Goal: Information Seeking & Learning: Learn about a topic

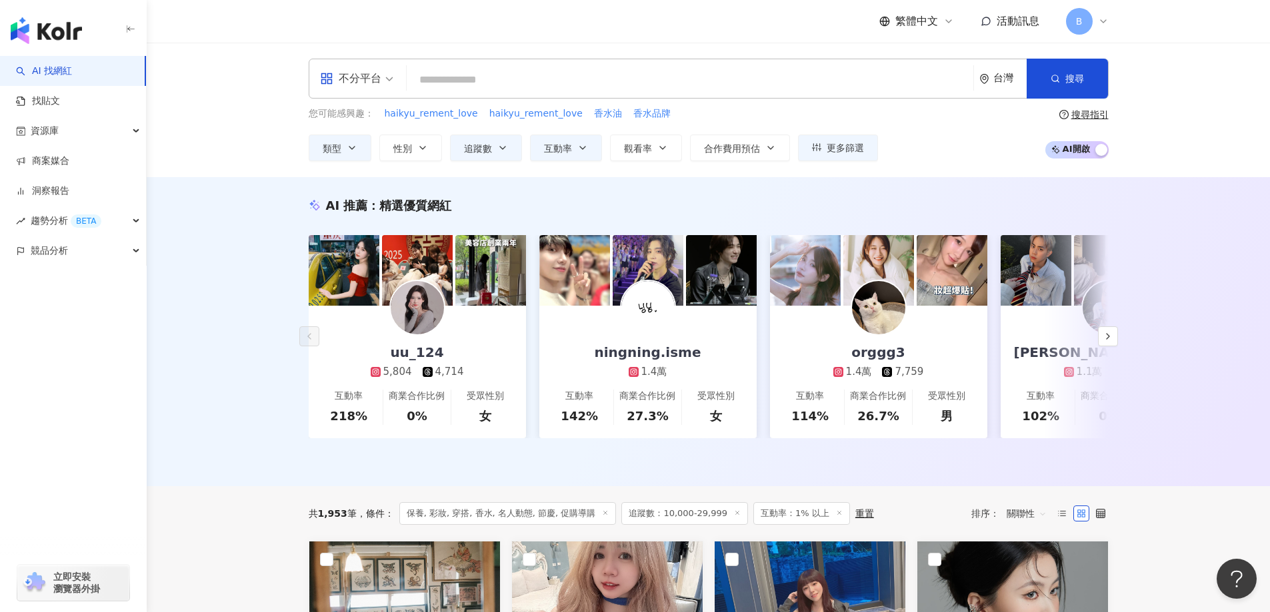
click at [125, 409] on div "AI 找網紅 找貼文 資源庫 商案媒合 洞察報告 趨勢分析 BETA 競品分析 立即安裝 瀏覽器外掛" at bounding box center [73, 334] width 147 height 556
click at [337, 146] on span "類型" at bounding box center [332, 148] width 19 height 11
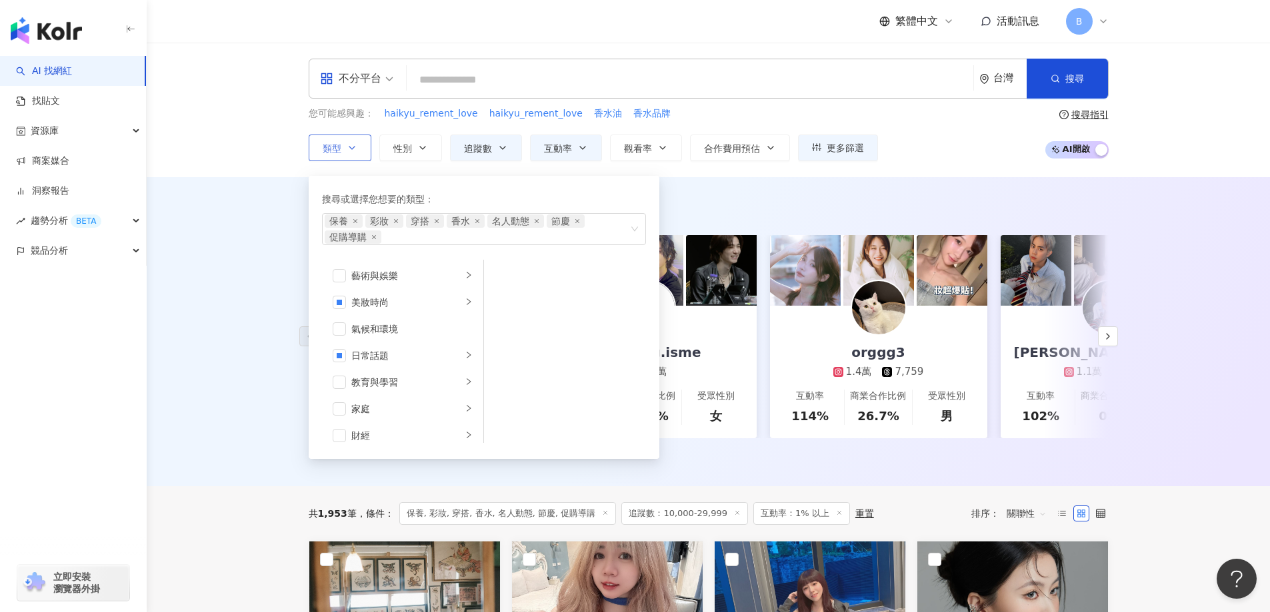
click at [337, 146] on span "類型" at bounding box center [332, 148] width 19 height 11
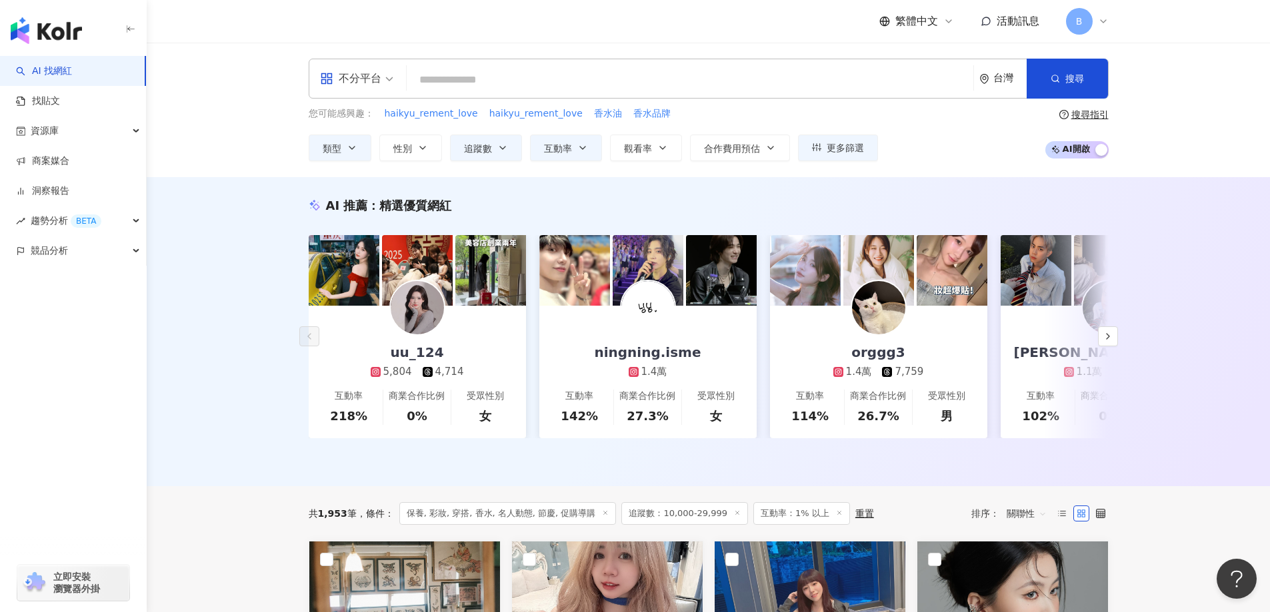
click at [259, 151] on div "不分平台 台灣 搜尋 您可能感興趣： haikyu_rement_love haikyu_rement_love 香水油 香水品牌 類型 搜尋或選擇您想要的類…" at bounding box center [708, 110] width 1123 height 135
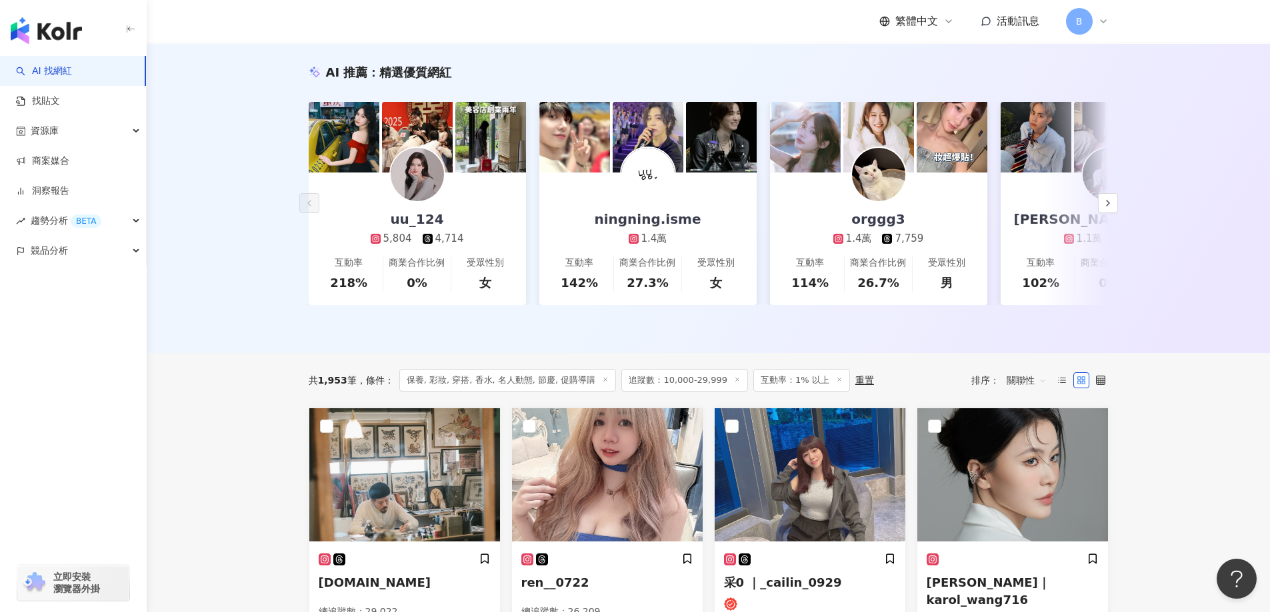
scroll to position [333, 0]
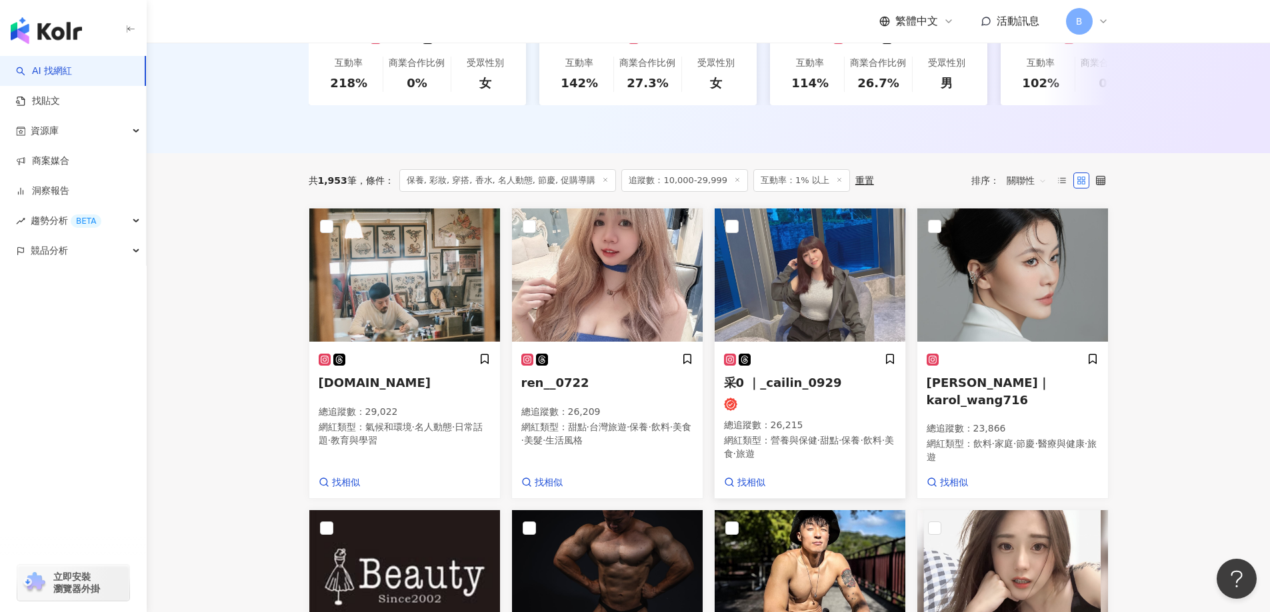
click at [778, 308] on img at bounding box center [809, 275] width 191 height 133
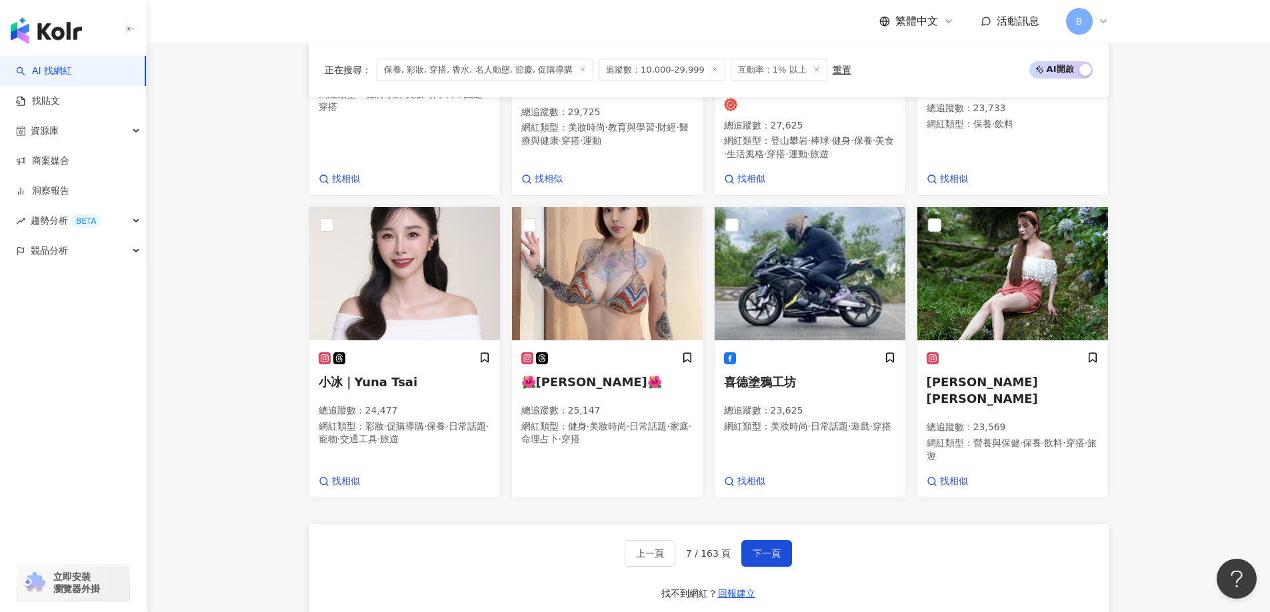
scroll to position [1000, 0]
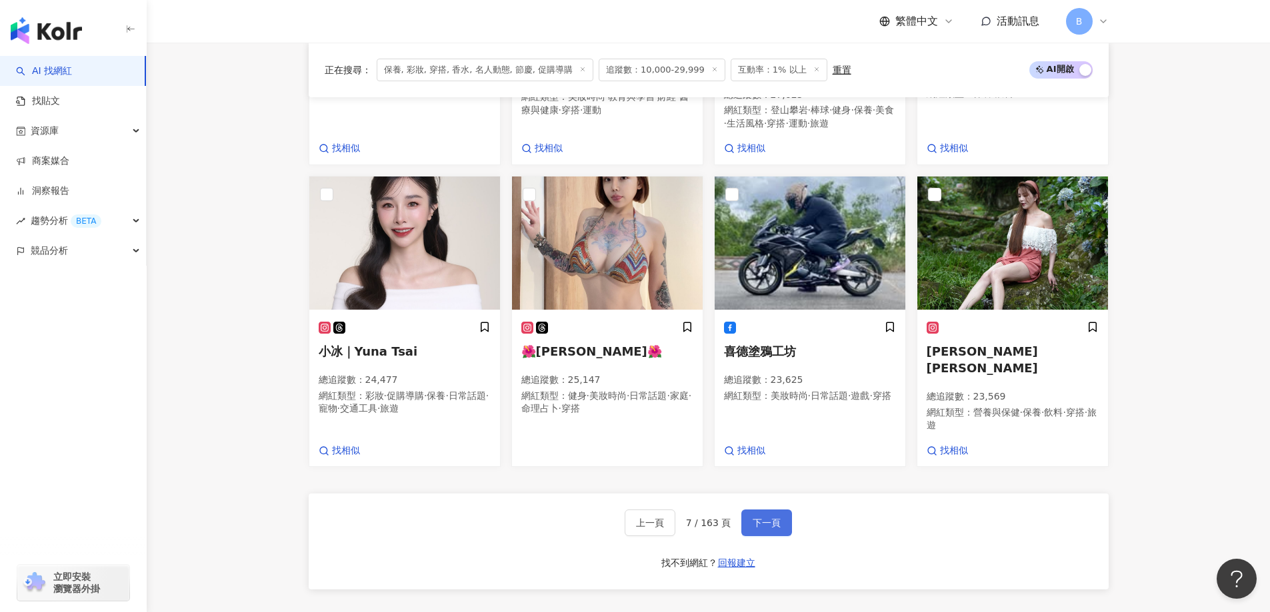
click at [768, 518] on span "下一頁" at bounding box center [766, 523] width 28 height 11
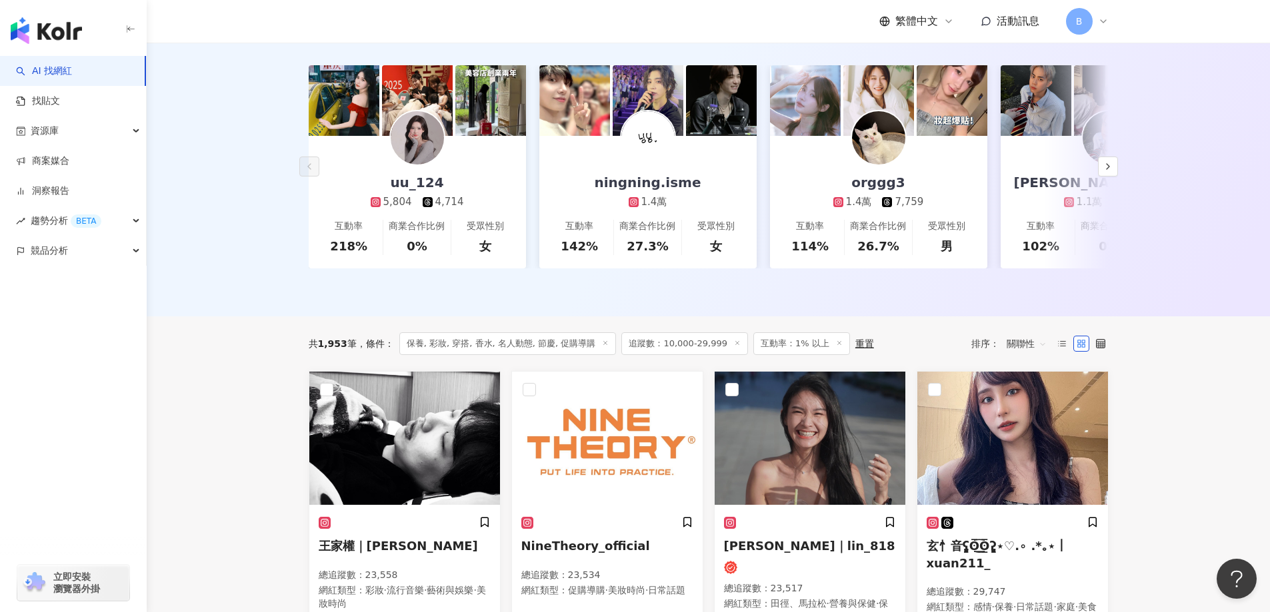
scroll to position [292, 0]
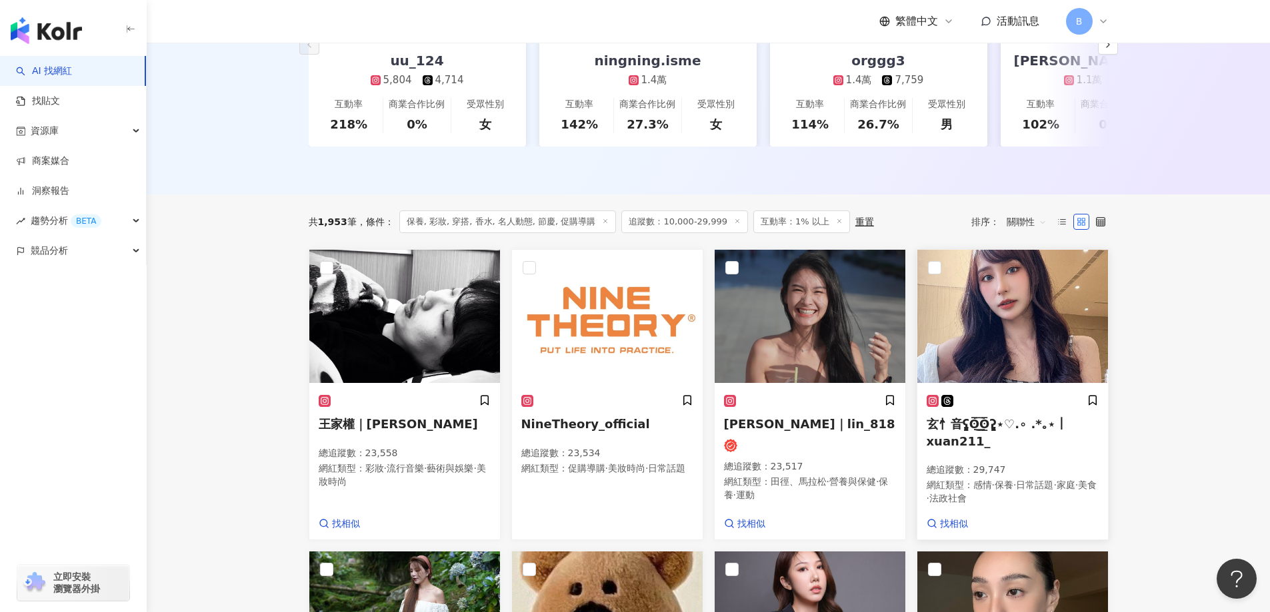
click at [988, 308] on img at bounding box center [1012, 316] width 191 height 133
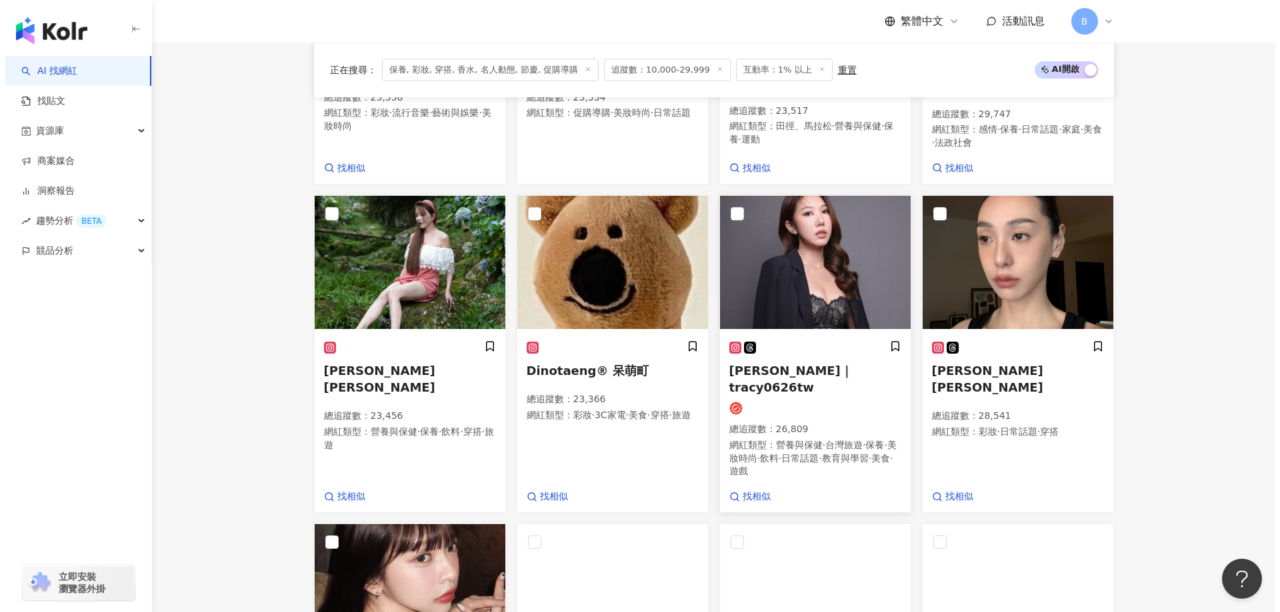
scroll to position [692, 0]
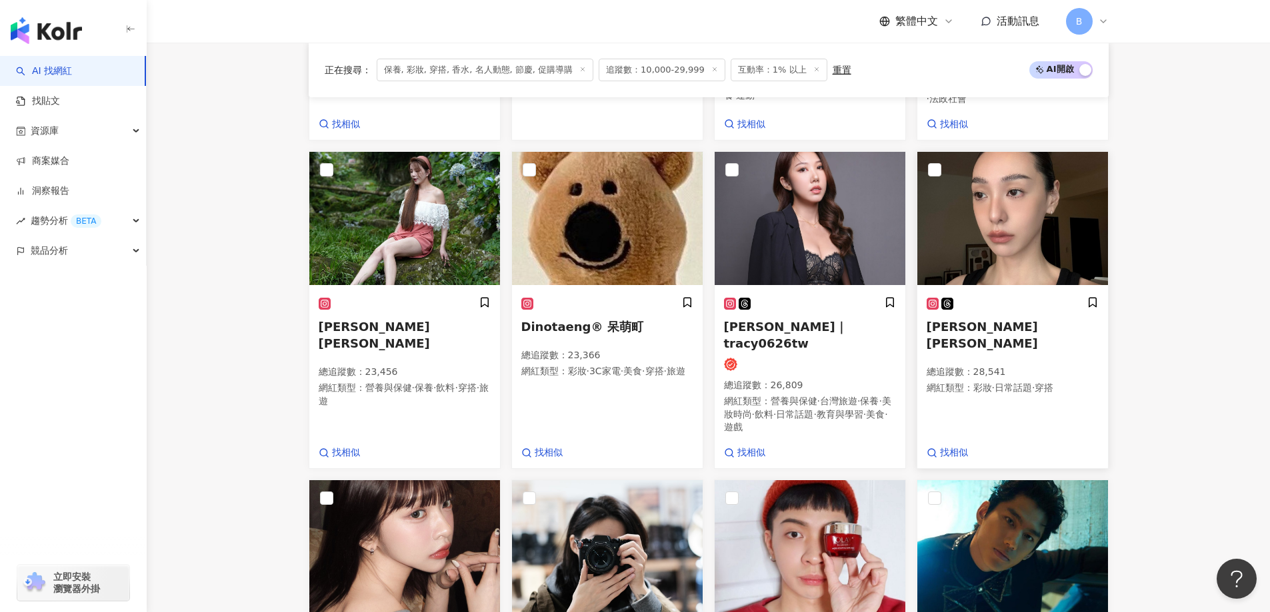
click at [955, 229] on img at bounding box center [1012, 218] width 191 height 133
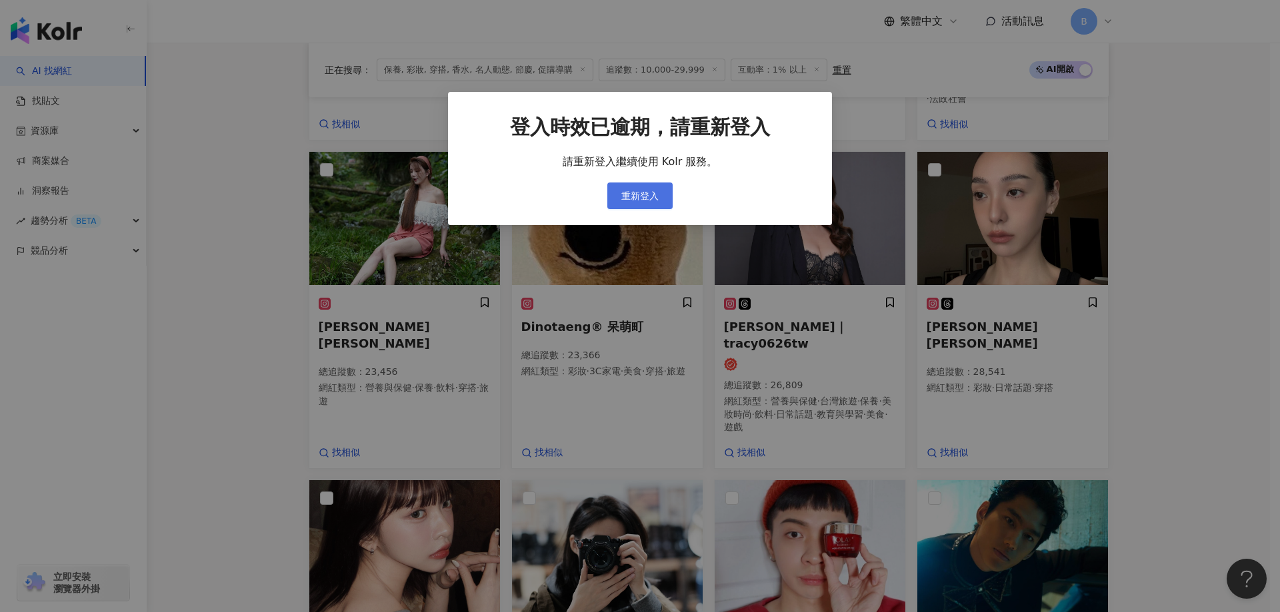
click at [664, 191] on button "重新登入" at bounding box center [639, 196] width 65 height 27
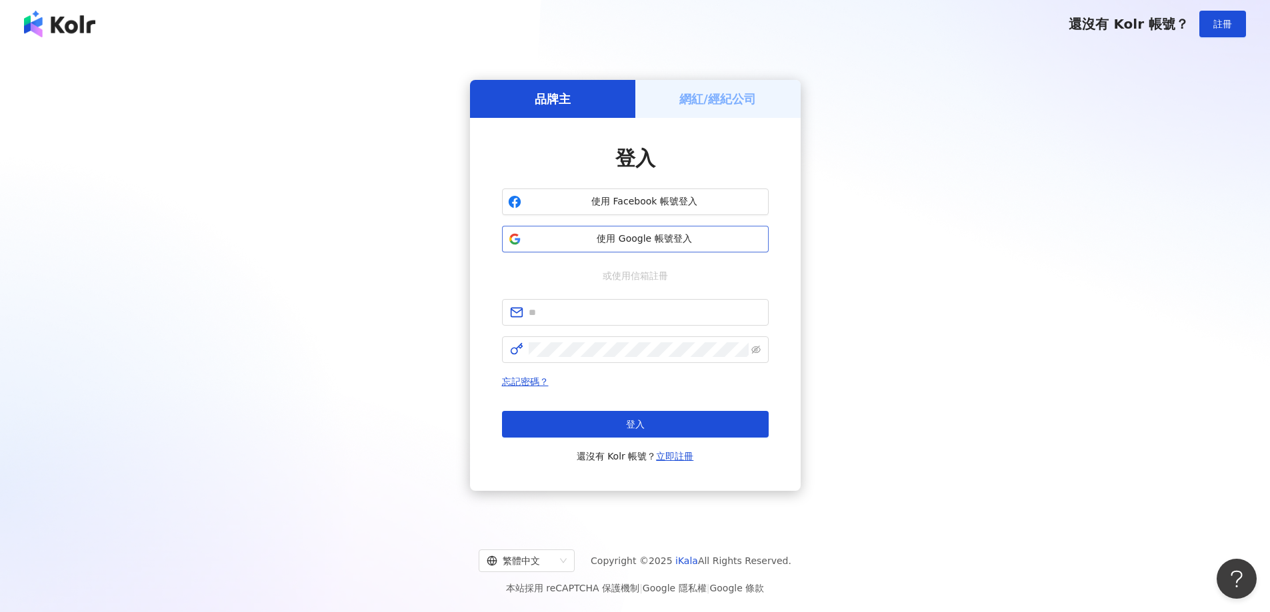
click at [574, 244] on span "使用 Google 帳號登入" at bounding box center [644, 239] width 236 height 13
click at [1002, 217] on div "品牌主 網紅/經紀公司 登入 使用 Facebook 帳號登入 使用 Google 帳號登入 或使用信箱註冊 忘記密碼？ 登入 還沒有 Kolr 帳號？ 立即…" at bounding box center [635, 286] width 1238 height 454
click at [630, 243] on span "使用 Google 帳號登入" at bounding box center [644, 239] width 236 height 13
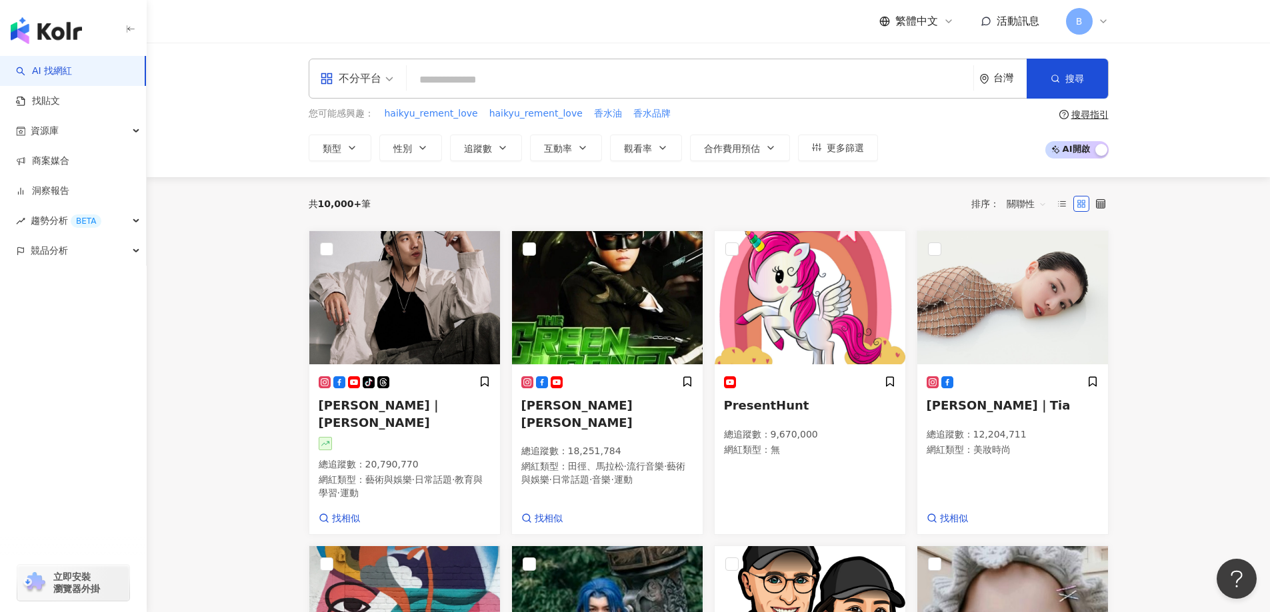
click at [12, 425] on div "AI 找網紅 找貼文 資源庫 商案媒合 洞察報告 趨勢分析 BETA 競品分析 立即安裝 瀏覽器外掛" at bounding box center [73, 334] width 147 height 556
click at [330, 144] on span "類型" at bounding box center [332, 148] width 19 height 11
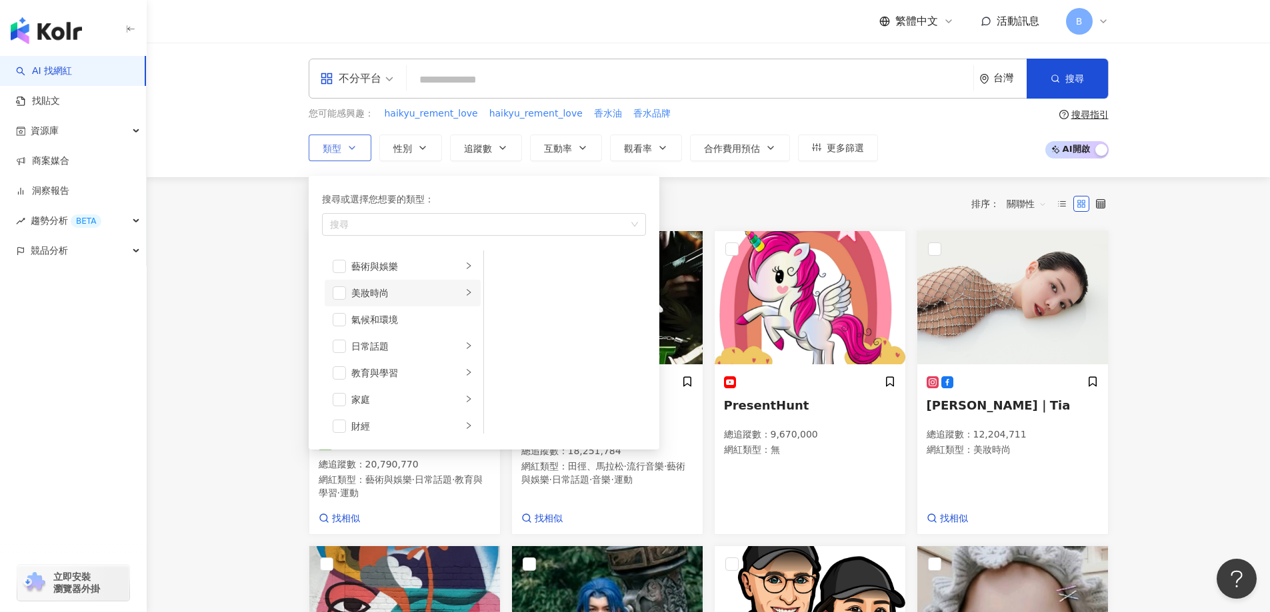
click at [376, 295] on div "美妝時尚" at bounding box center [406, 293] width 111 height 15
click at [505, 263] on span "button" at bounding box center [500, 266] width 13 height 13
click at [504, 297] on span "button" at bounding box center [500, 293] width 13 height 13
click at [507, 354] on li "彩妝" at bounding box center [565, 346] width 157 height 27
click at [501, 375] on span "button" at bounding box center [500, 373] width 13 height 13
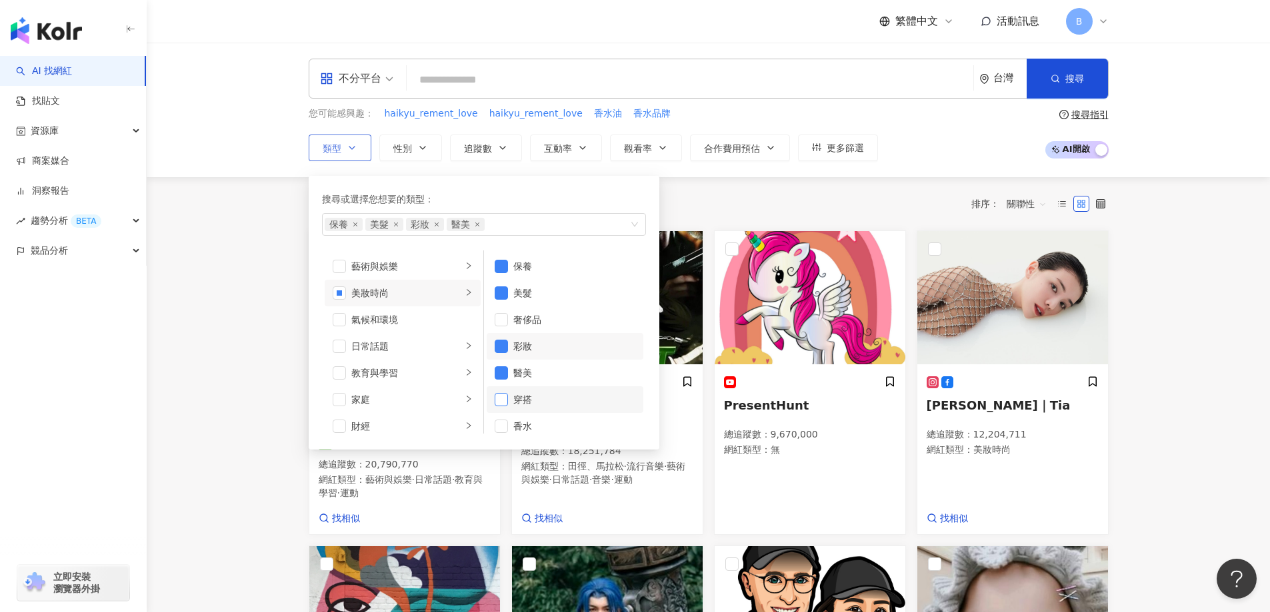
click at [504, 403] on span "button" at bounding box center [500, 399] width 13 height 13
click at [502, 422] on span "button" at bounding box center [500, 426] width 13 height 13
click at [502, 375] on span "button" at bounding box center [500, 373] width 13 height 13
click at [465, 333] on icon "right" at bounding box center [469, 333] width 8 height 8
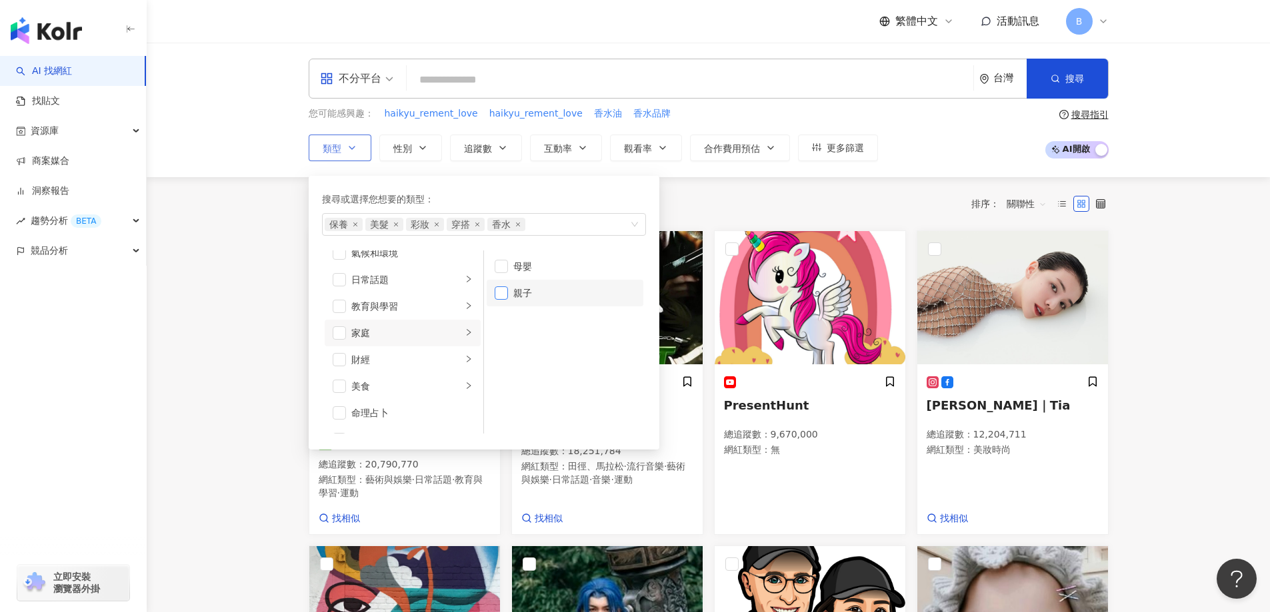
click at [499, 291] on span "button" at bounding box center [500, 293] width 13 height 13
click at [465, 423] on icon "right" at bounding box center [469, 426] width 8 height 8
click at [465, 339] on icon "right" at bounding box center [469, 340] width 8 height 8
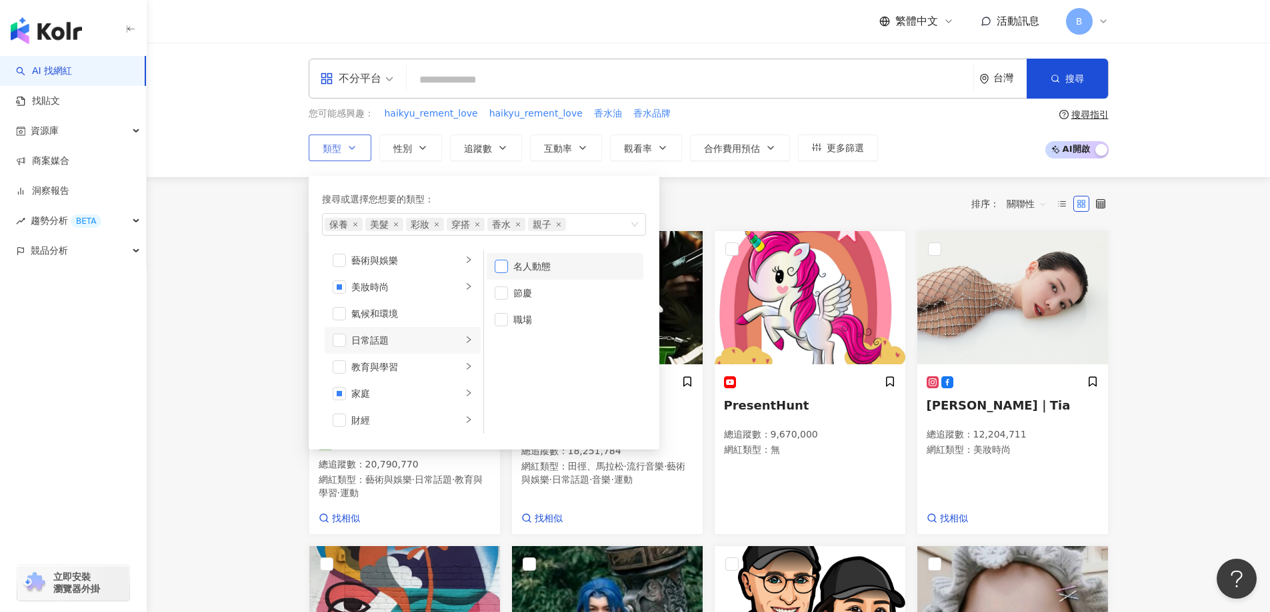
click at [506, 264] on span "button" at bounding box center [500, 266] width 13 height 13
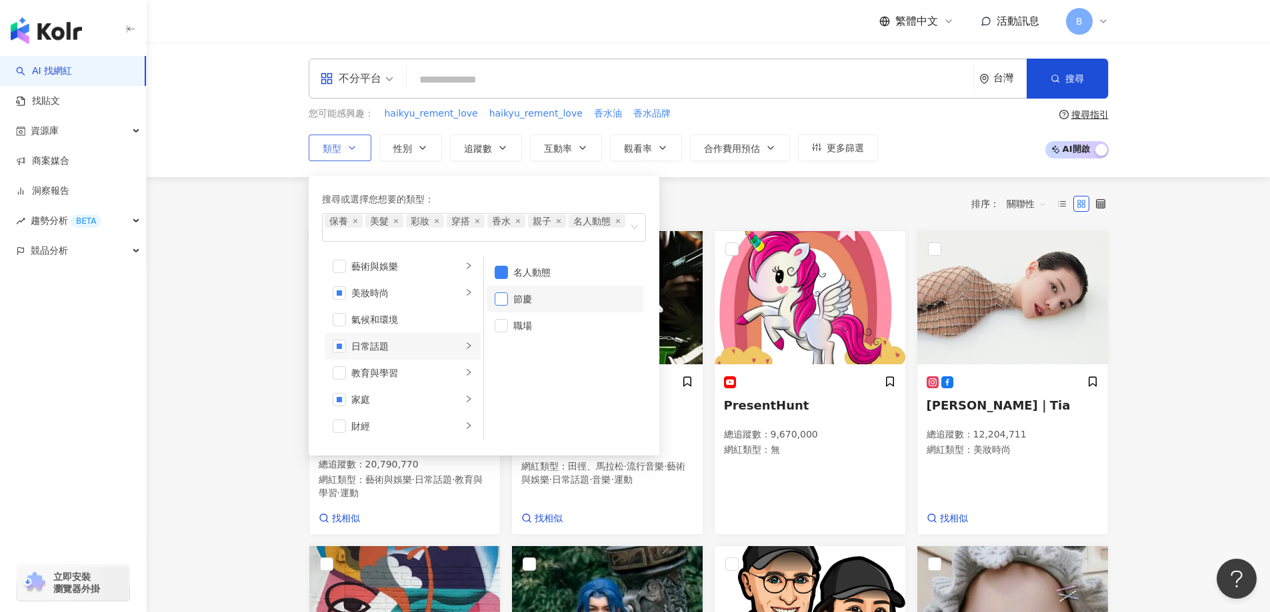
click at [505, 300] on span "button" at bounding box center [500, 299] width 13 height 13
click at [465, 352] on icon "right" at bounding box center [469, 349] width 8 height 8
click at [508, 332] on li "營養與保健" at bounding box center [565, 329] width 157 height 27
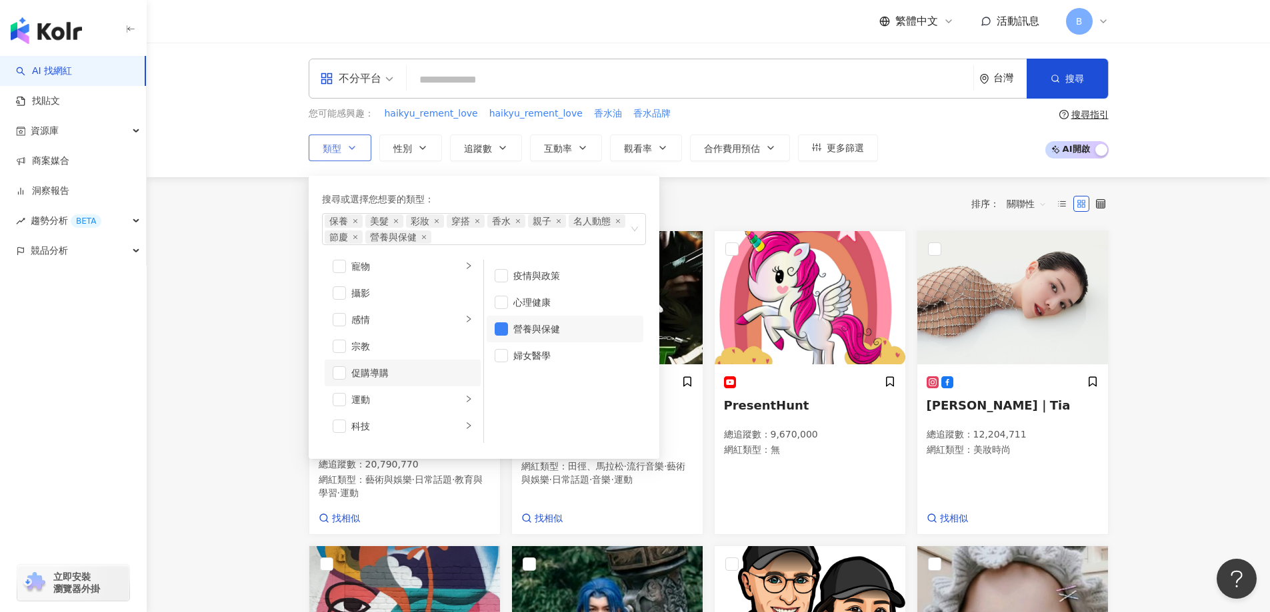
scroll to position [406, 0]
click at [341, 349] on span "button" at bounding box center [339, 349] width 13 height 13
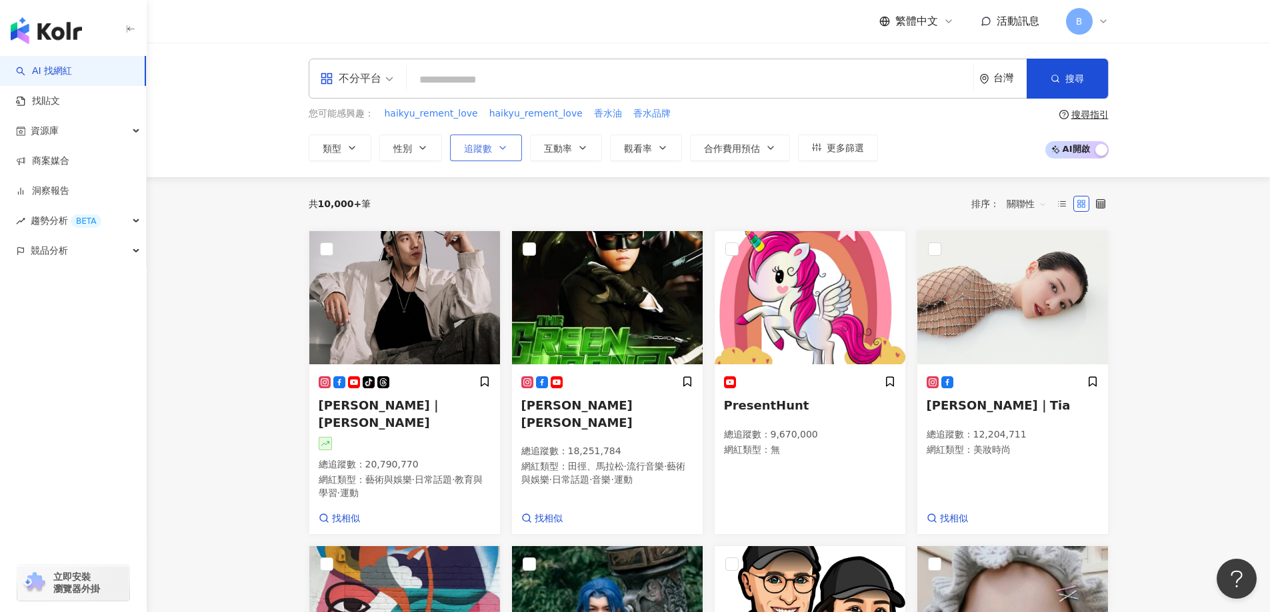
click at [481, 155] on button "追蹤數" at bounding box center [486, 148] width 72 height 27
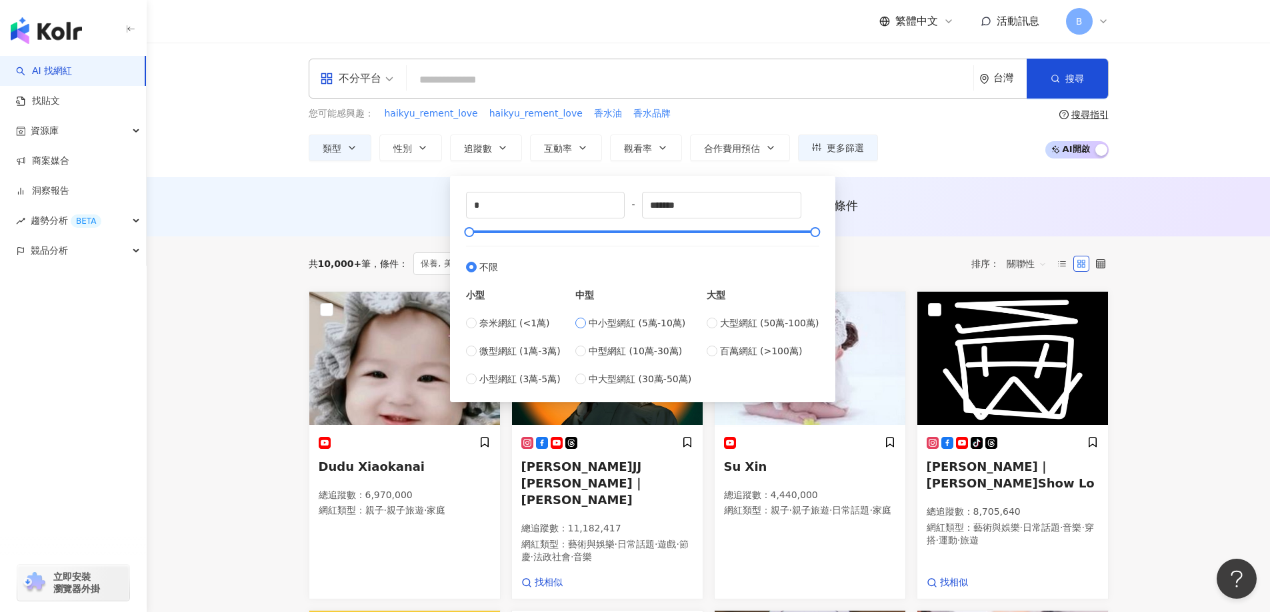
click at [628, 327] on span "中小型網紅 (5萬-10萬)" at bounding box center [636, 323] width 97 height 15
type input "*****"
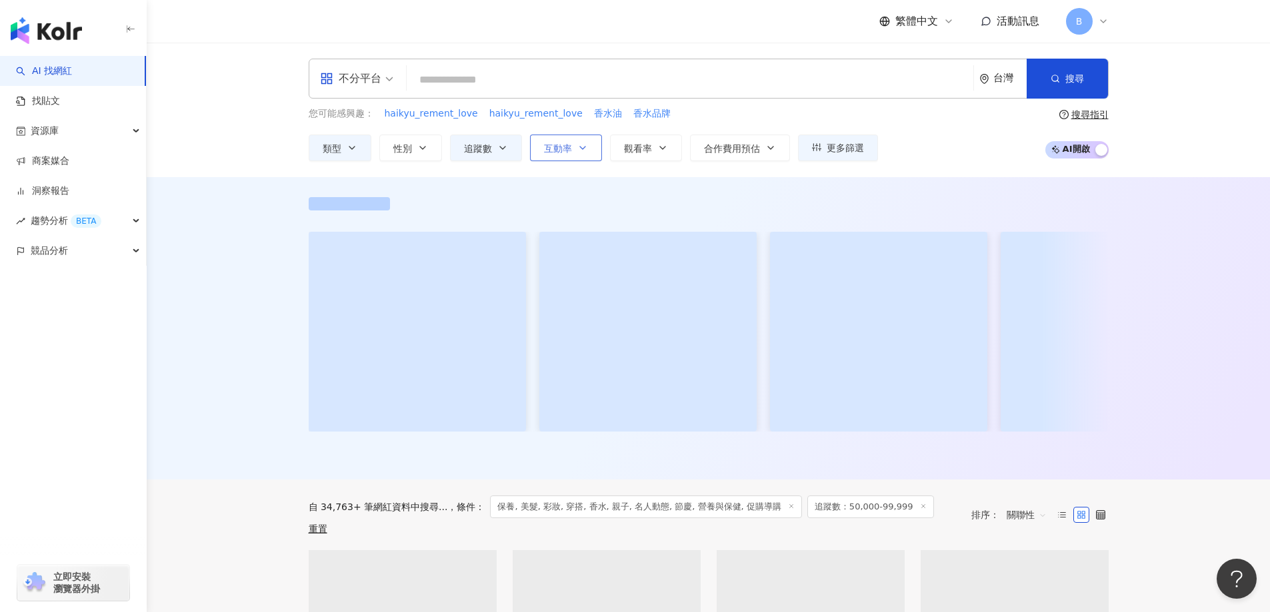
click at [560, 145] on span "互動率" at bounding box center [558, 148] width 28 height 11
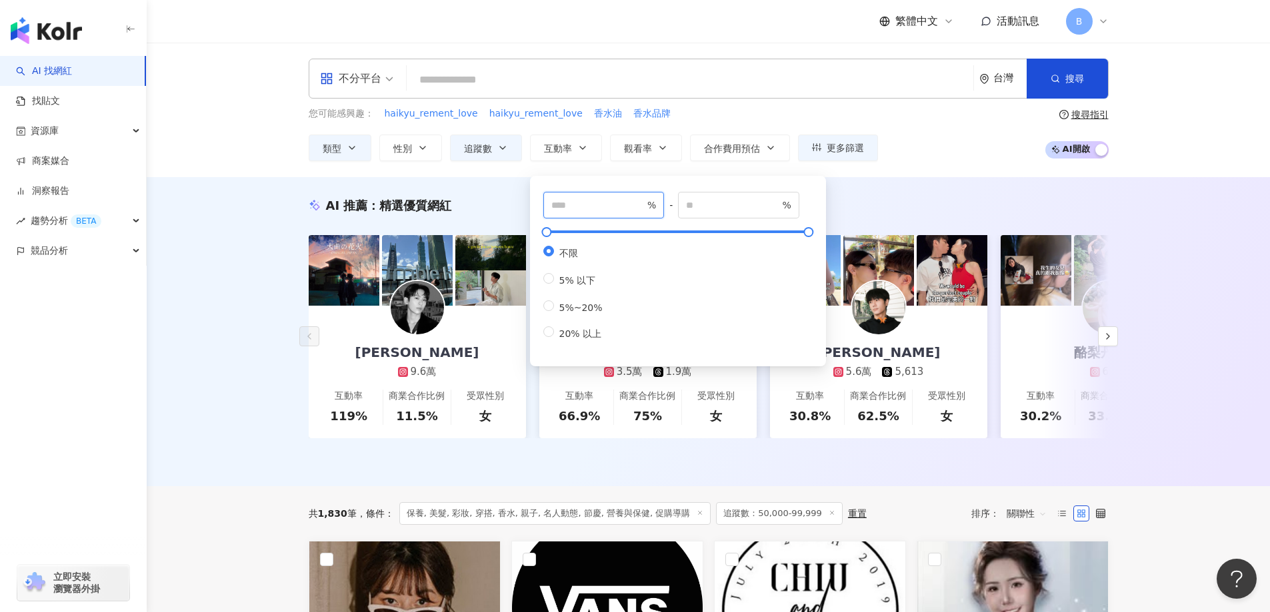
click at [603, 206] on input "number" at bounding box center [597, 205] width 93 height 15
type input "*"
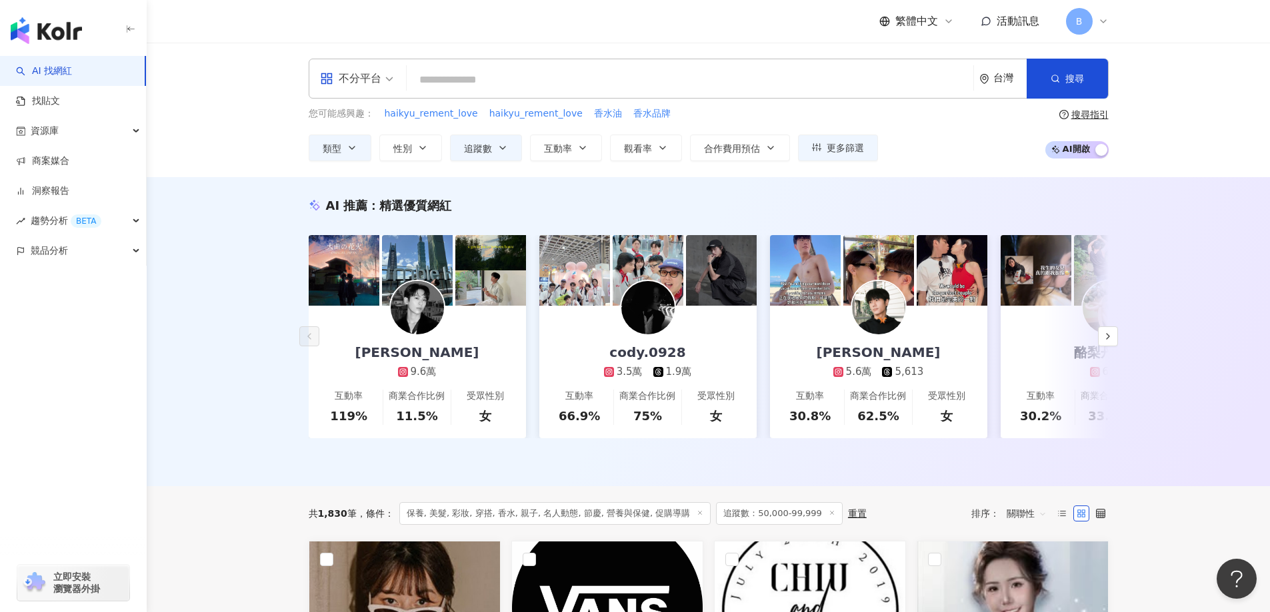
drag, startPoint x: 159, startPoint y: 217, endPoint x: 171, endPoint y: 218, distance: 12.0
click at [160, 217] on div "AI 推薦 ： 精選優質網紅 Leiro Lai 9.6萬 互動率 119% 商業合作比例 11.5% 受眾性別 女 cody.0928 3.5萬 1.9萬 …" at bounding box center [708, 331] width 1123 height 309
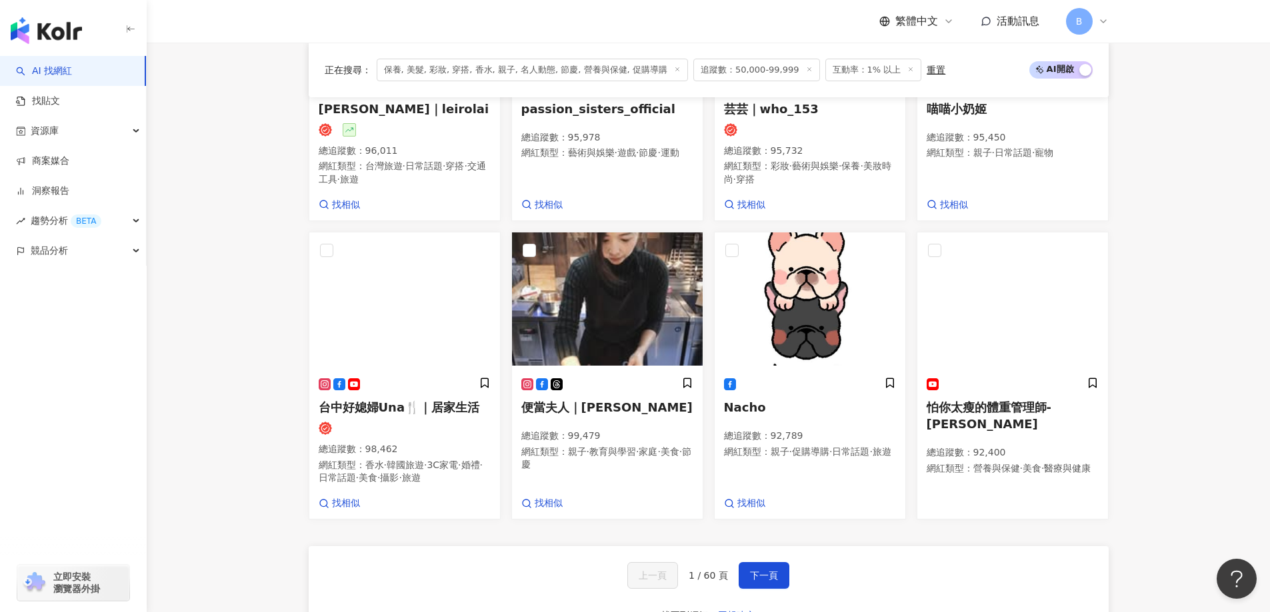
scroll to position [933, 0]
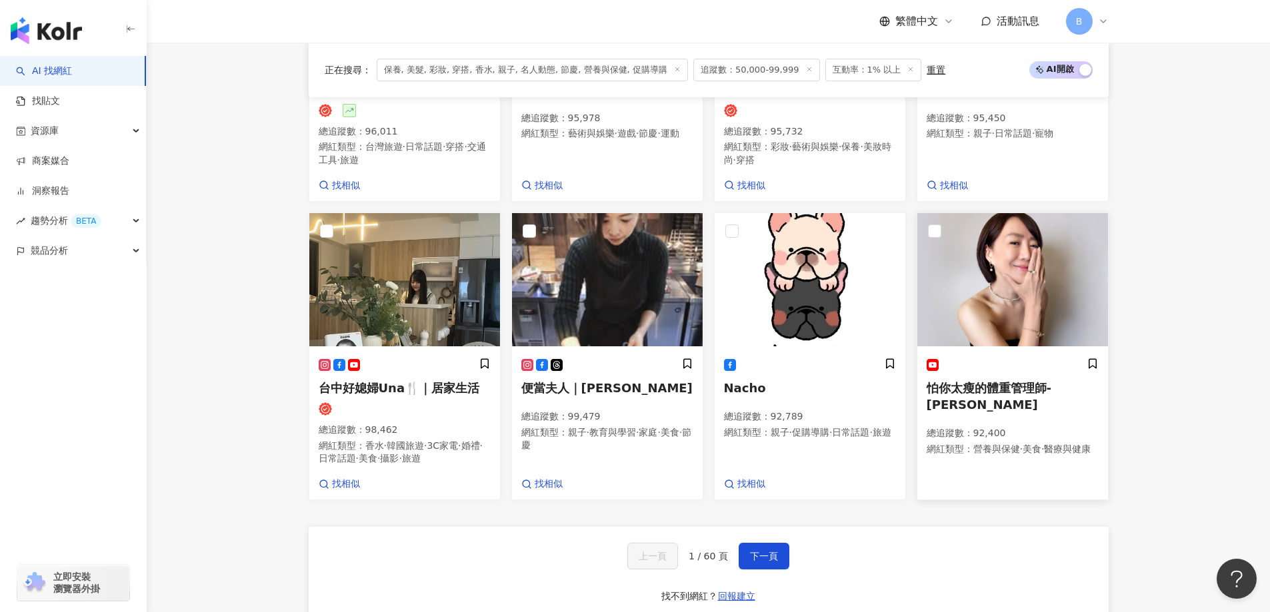
click at [1042, 296] on img at bounding box center [1012, 279] width 191 height 133
click at [760, 562] on span "下一頁" at bounding box center [764, 556] width 28 height 11
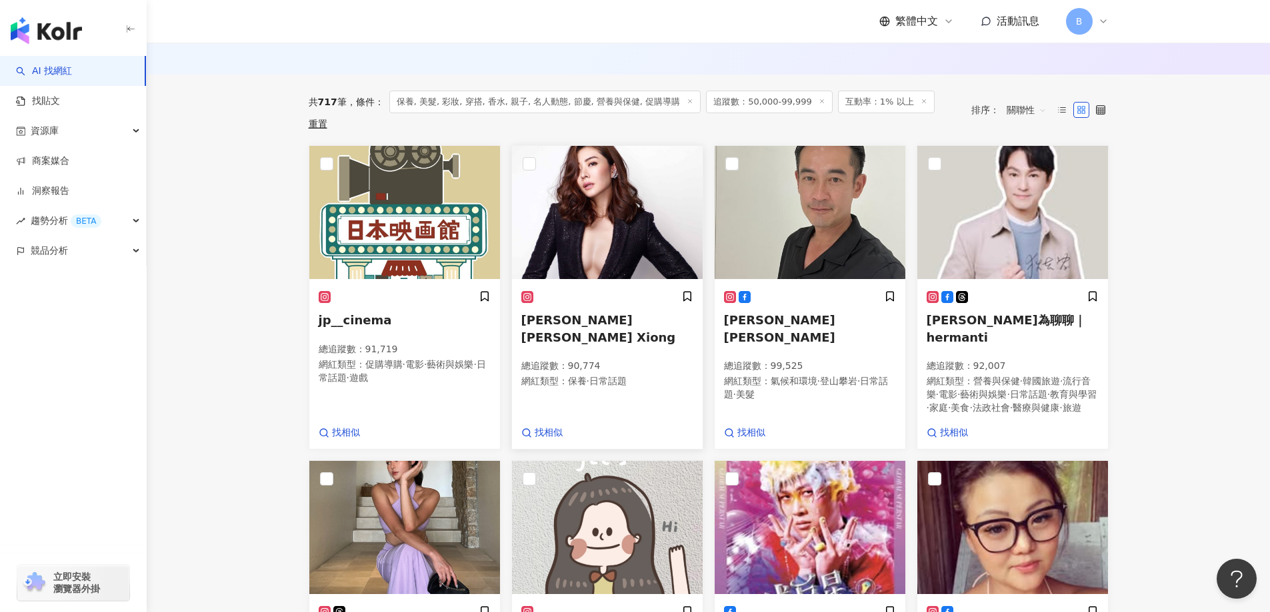
scroll to position [546, 0]
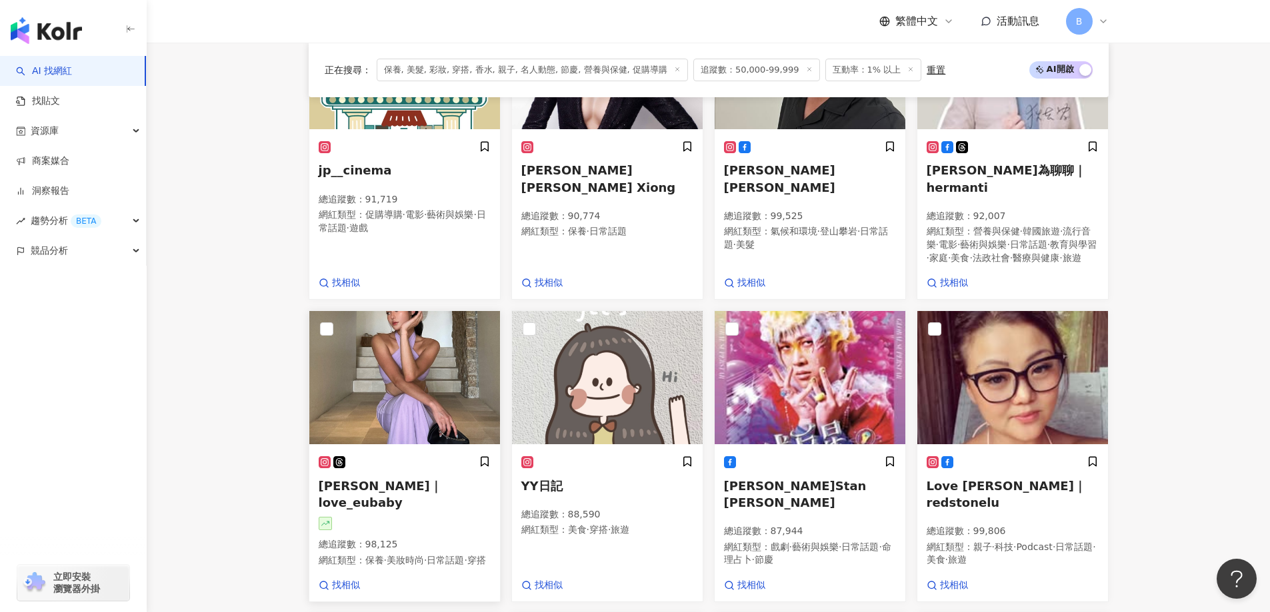
click at [432, 363] on img at bounding box center [404, 377] width 191 height 133
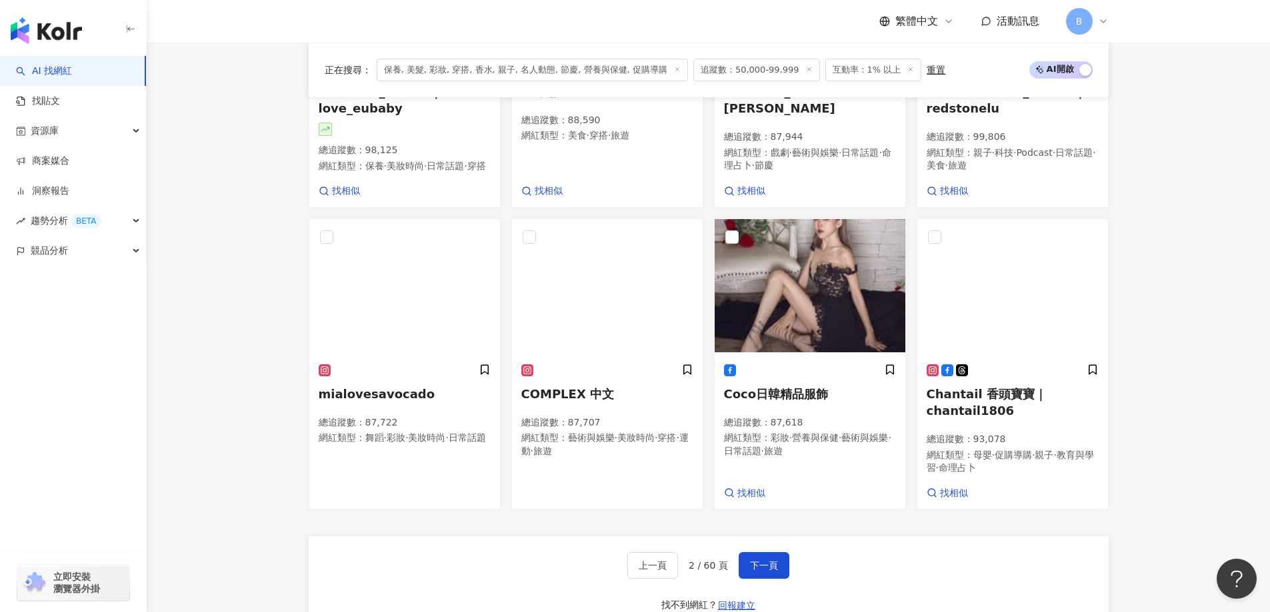
scroll to position [946, 0]
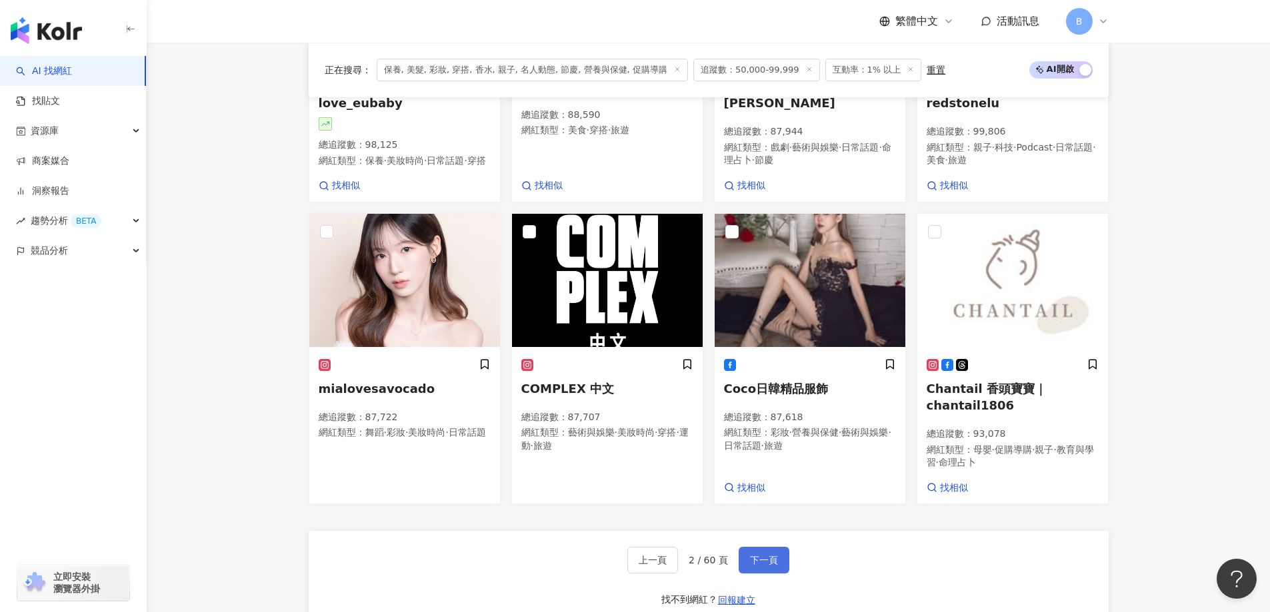
click at [756, 566] on span "下一頁" at bounding box center [764, 560] width 28 height 11
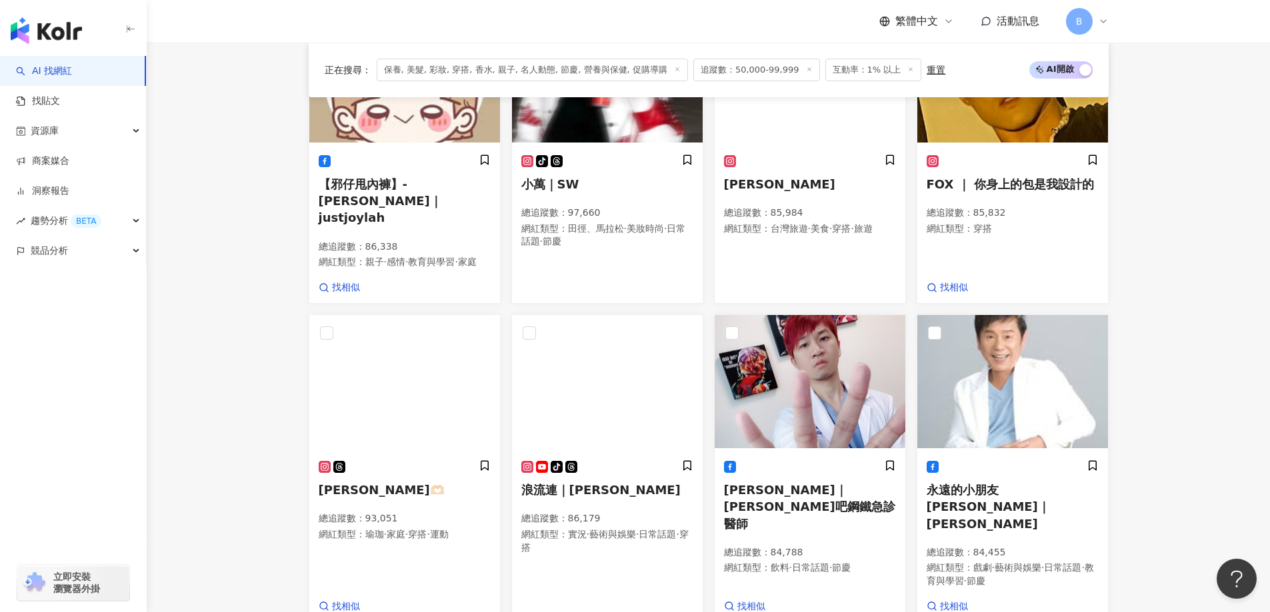
scroll to position [906, 0]
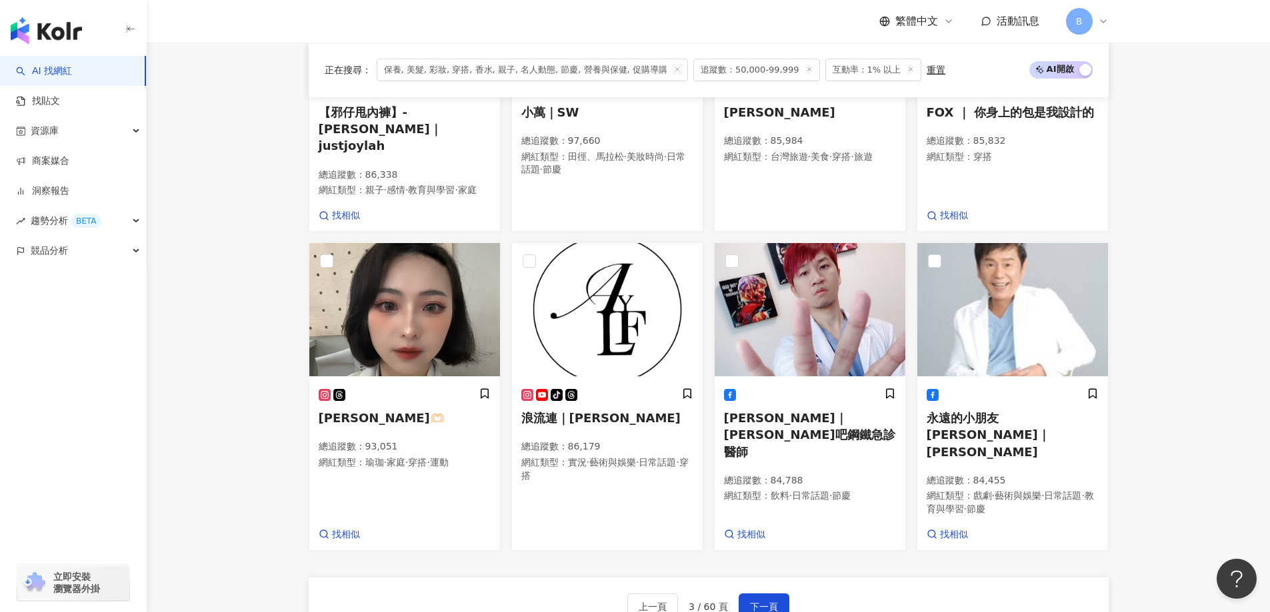
click at [754, 602] on span "下一頁" at bounding box center [764, 607] width 28 height 11
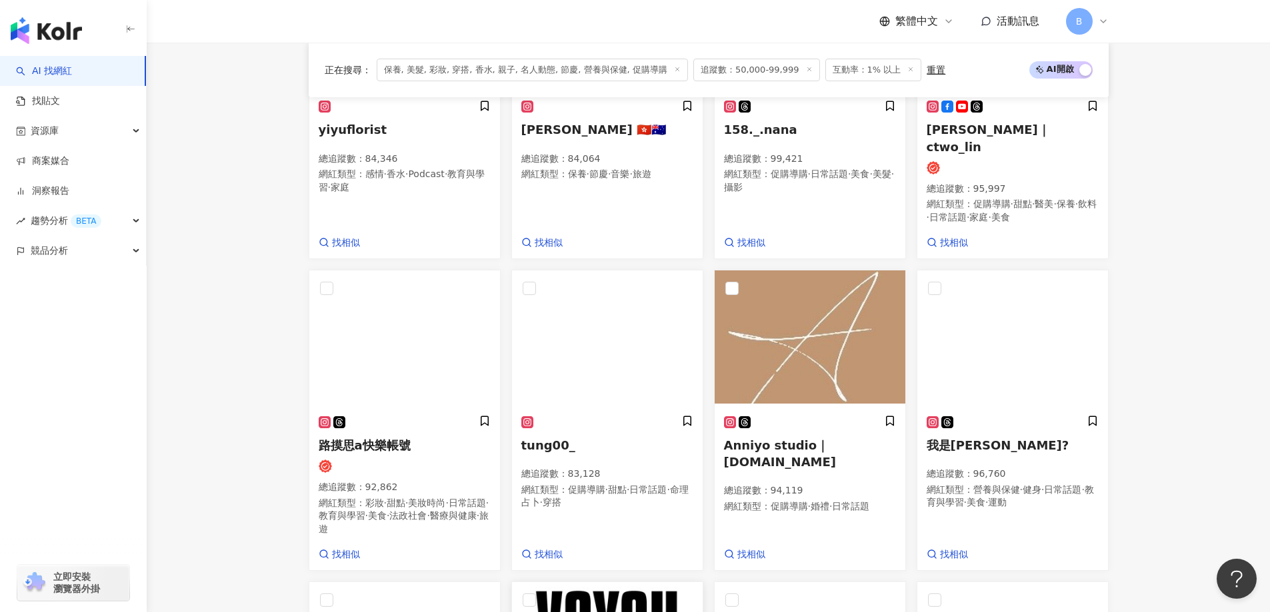
scroll to position [606, 0]
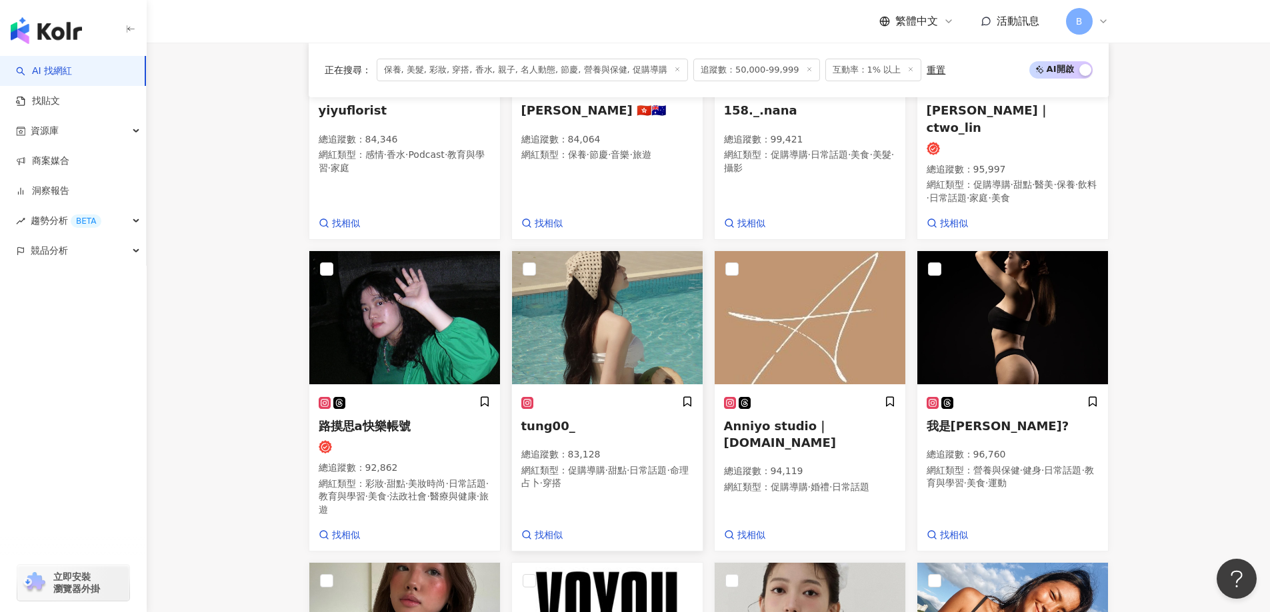
click at [580, 297] on img at bounding box center [607, 317] width 191 height 133
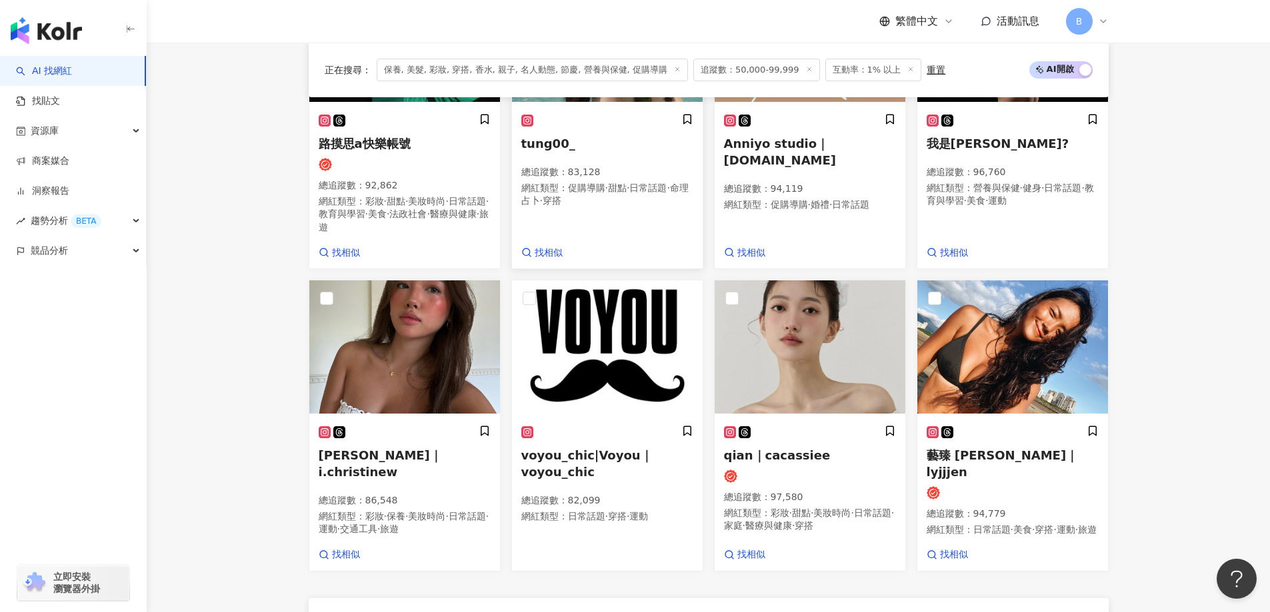
scroll to position [1006, 0]
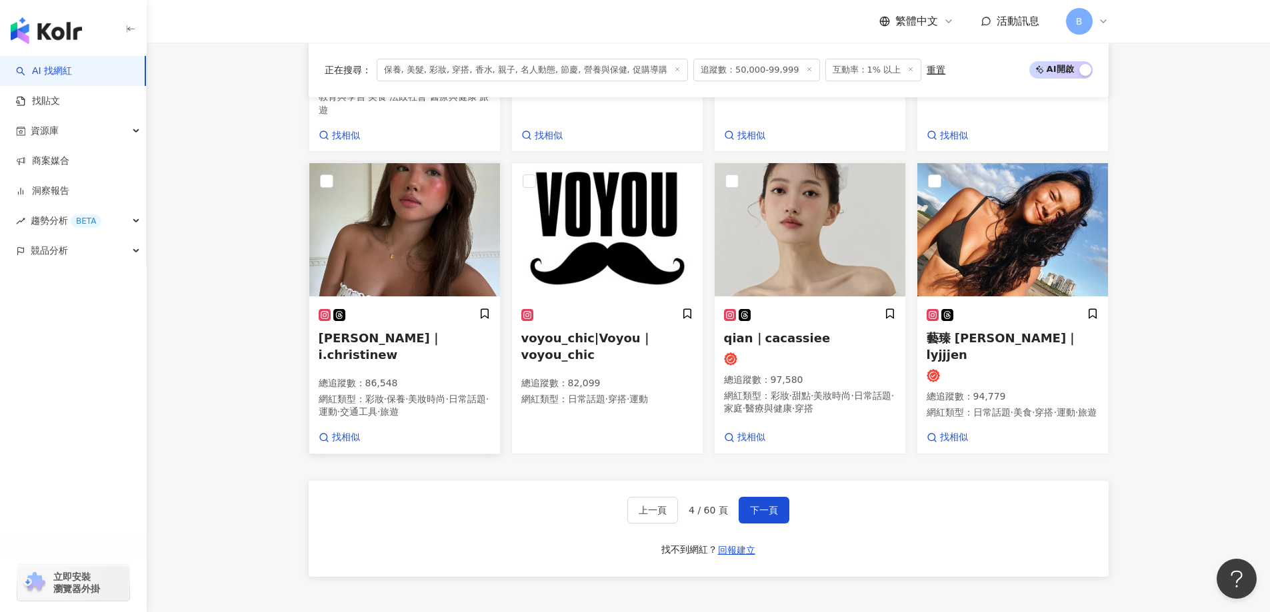
click at [399, 213] on img at bounding box center [404, 229] width 191 height 133
click at [804, 226] on img at bounding box center [809, 229] width 191 height 133
click at [744, 431] on span "找相似" at bounding box center [751, 437] width 28 height 13
click at [778, 498] on button "下一頁" at bounding box center [763, 510] width 51 height 27
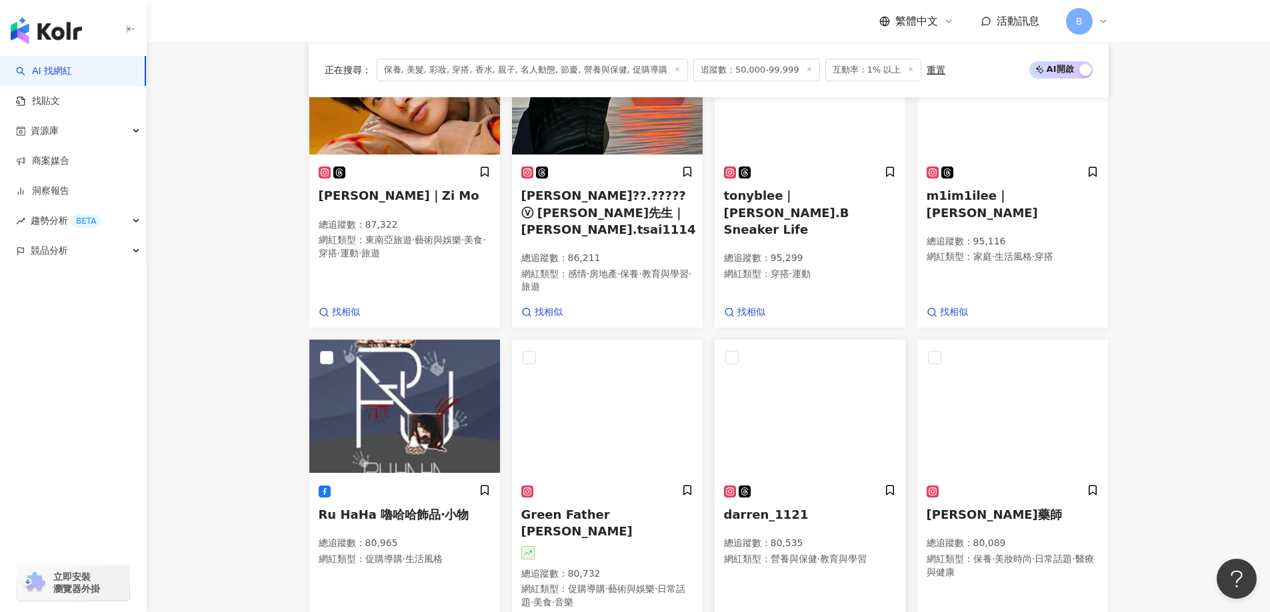
scroll to position [533, 0]
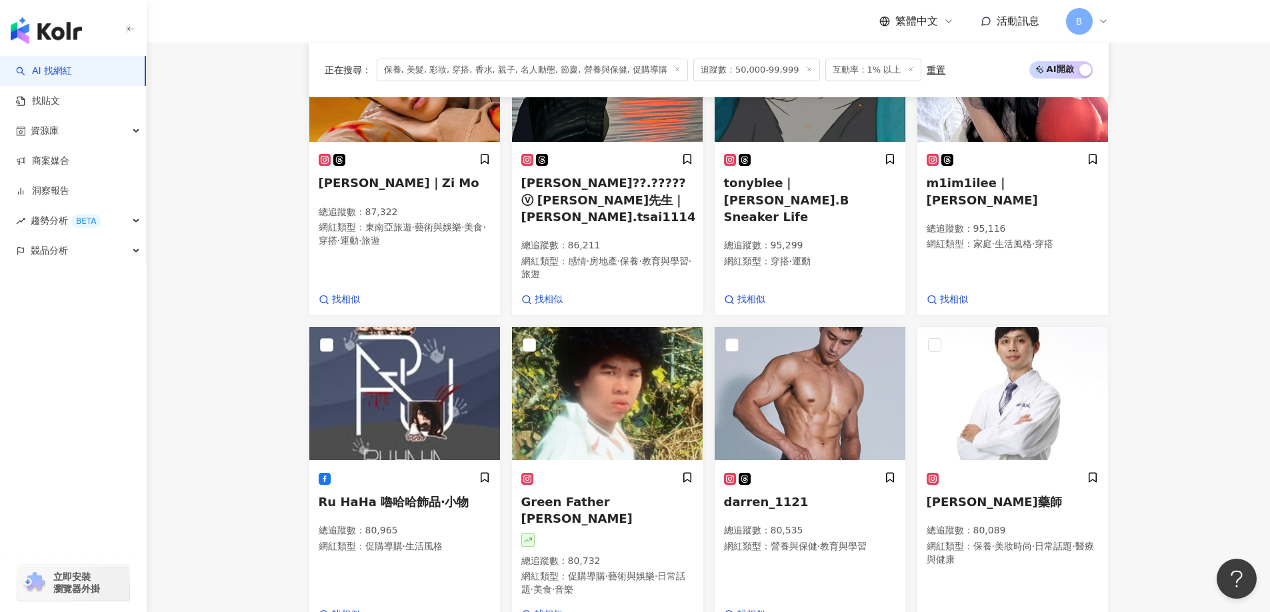
click at [15, 455] on div "AI 找網紅 找貼文 資源庫 商案媒合 洞察報告 趨勢分析 BETA 競品分析 立即安裝 瀏覽器外掛" at bounding box center [73, 334] width 147 height 556
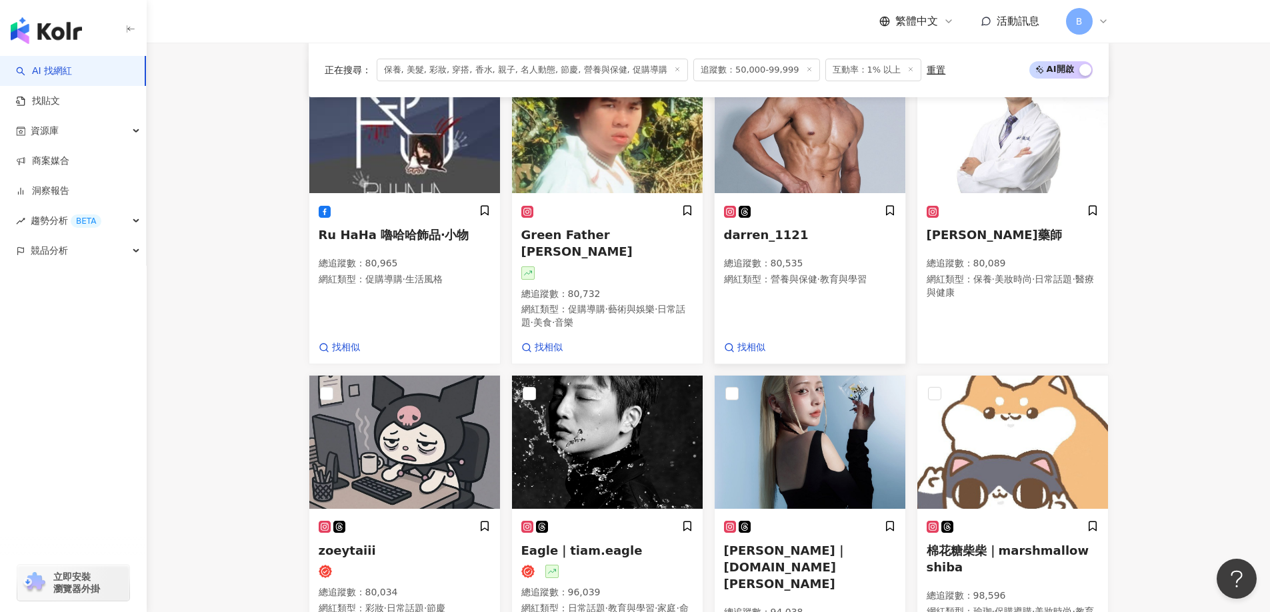
scroll to position [933, 0]
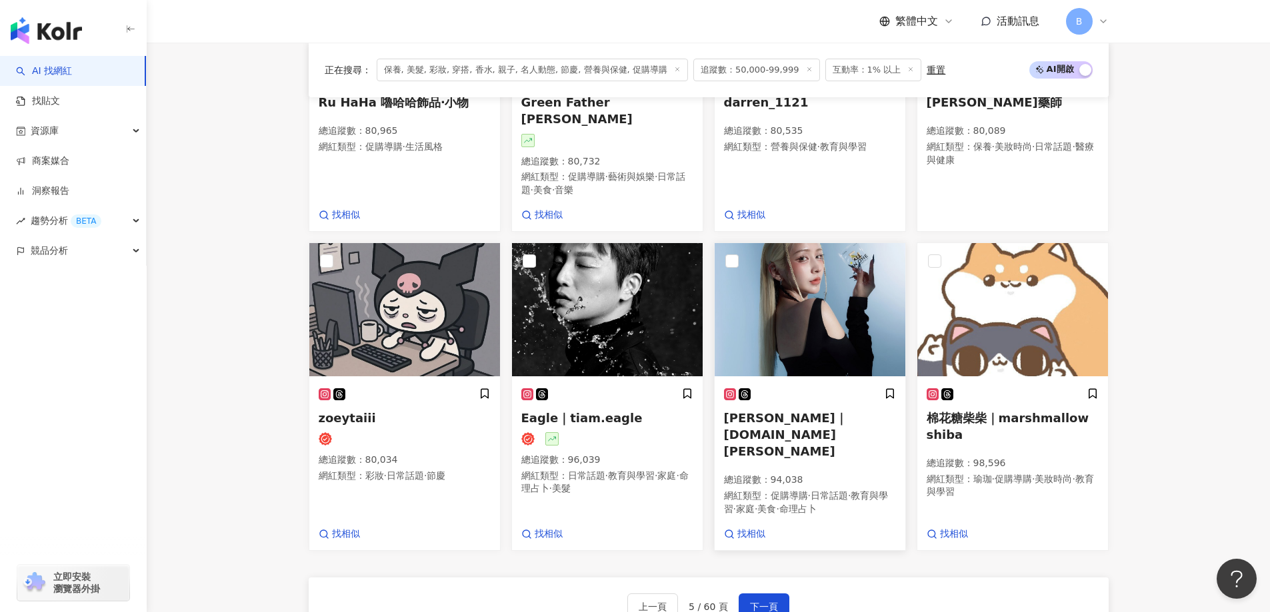
click at [813, 251] on img at bounding box center [809, 309] width 191 height 133
click at [430, 261] on img at bounding box center [404, 309] width 191 height 133
click at [425, 298] on img at bounding box center [404, 309] width 191 height 133
click at [752, 602] on span "下一頁" at bounding box center [764, 607] width 28 height 11
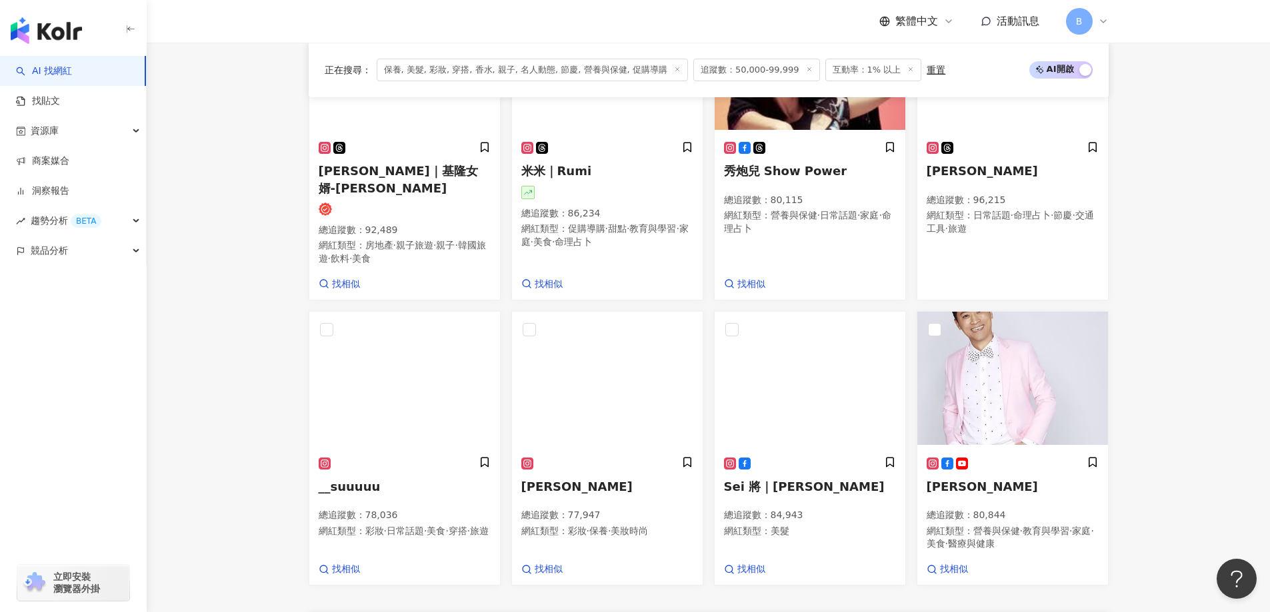
scroll to position [912, 0]
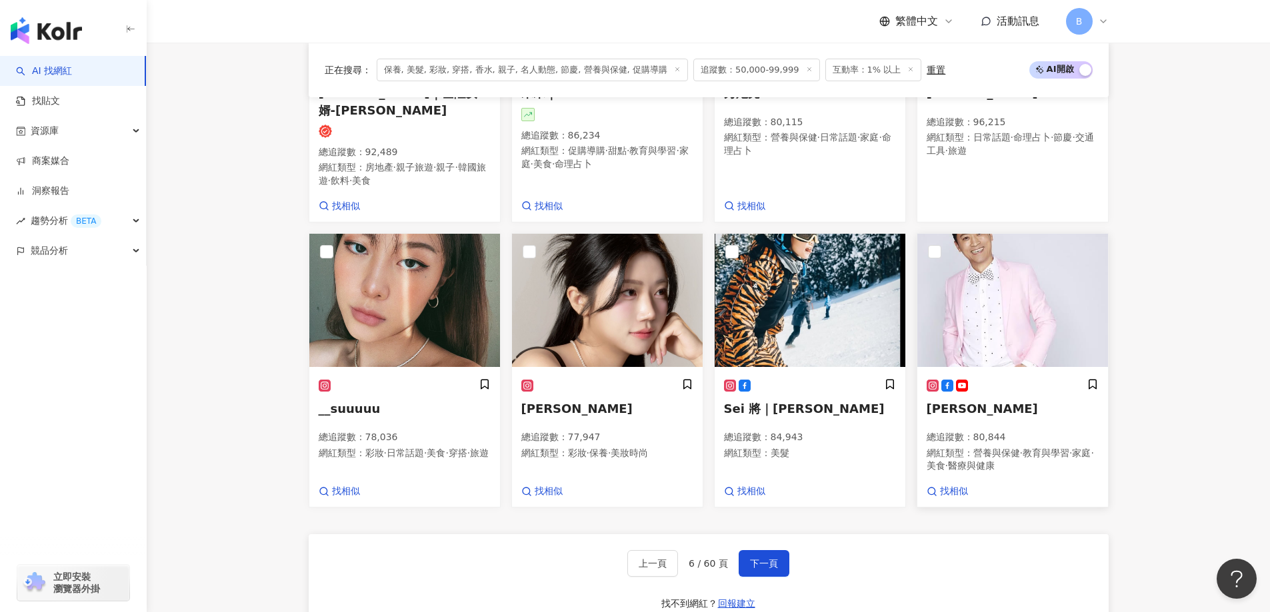
drag, startPoint x: 1250, startPoint y: 296, endPoint x: 1077, endPoint y: 294, distance: 172.6
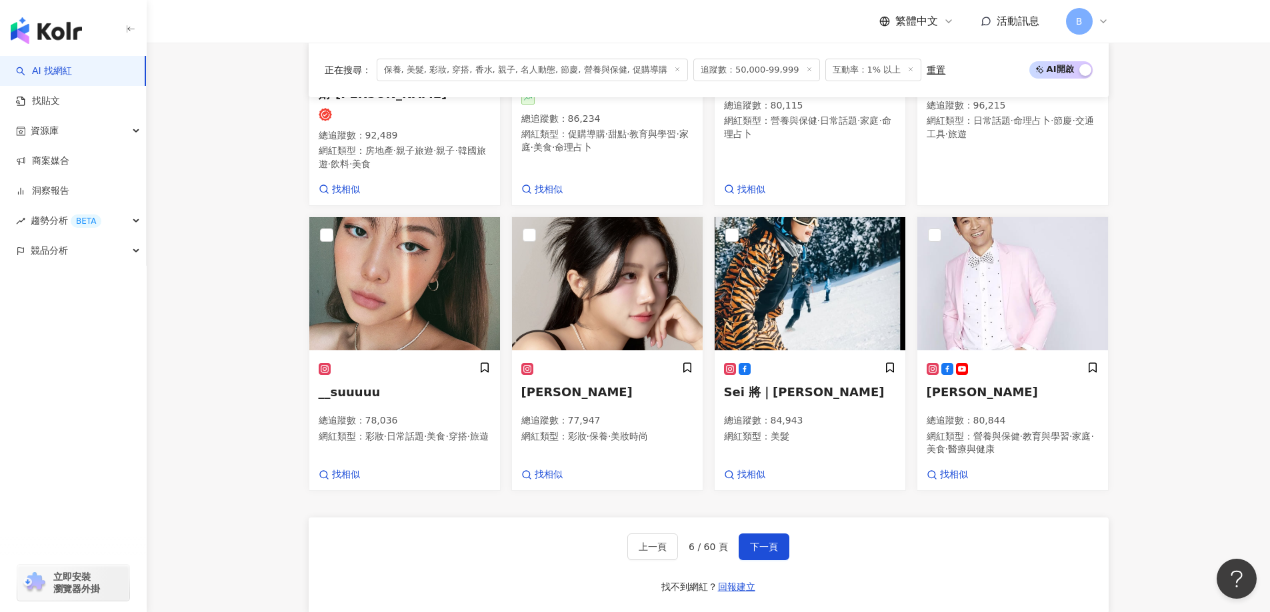
scroll to position [933, 0]
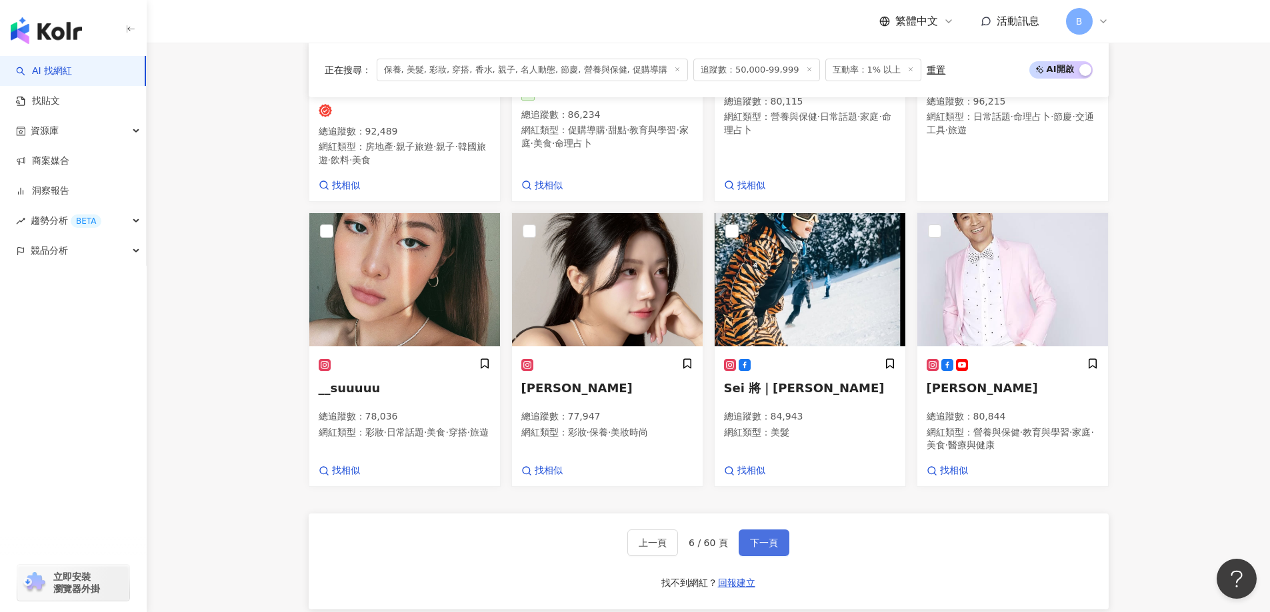
click at [778, 542] on button "下一頁" at bounding box center [763, 543] width 51 height 27
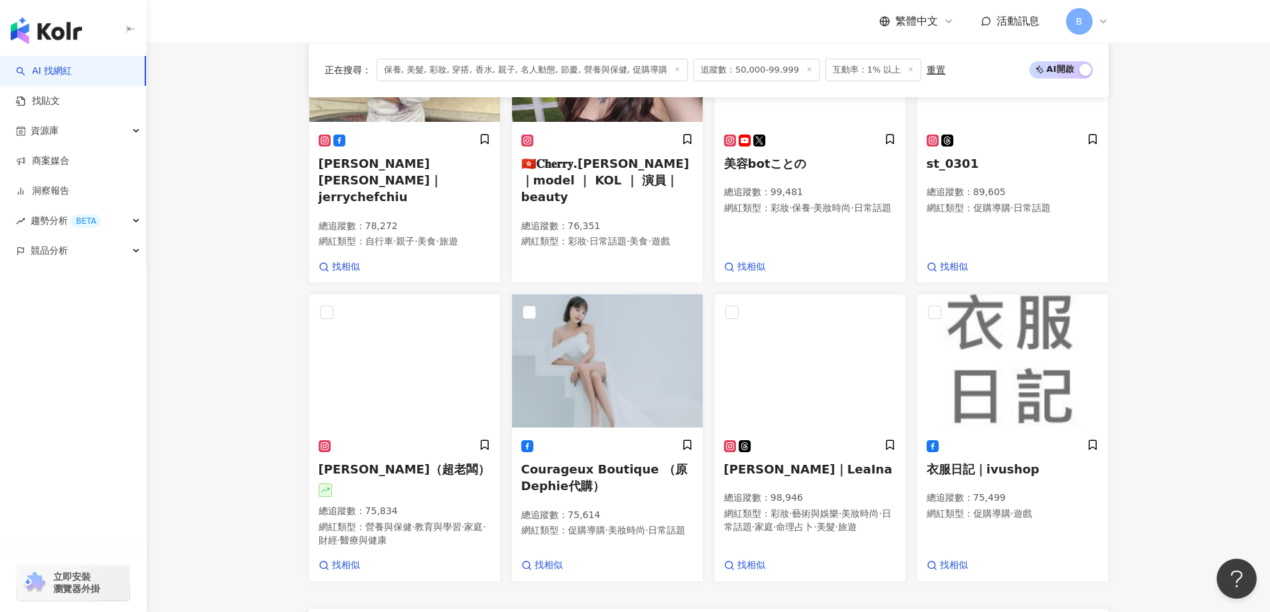
scroll to position [954, 0]
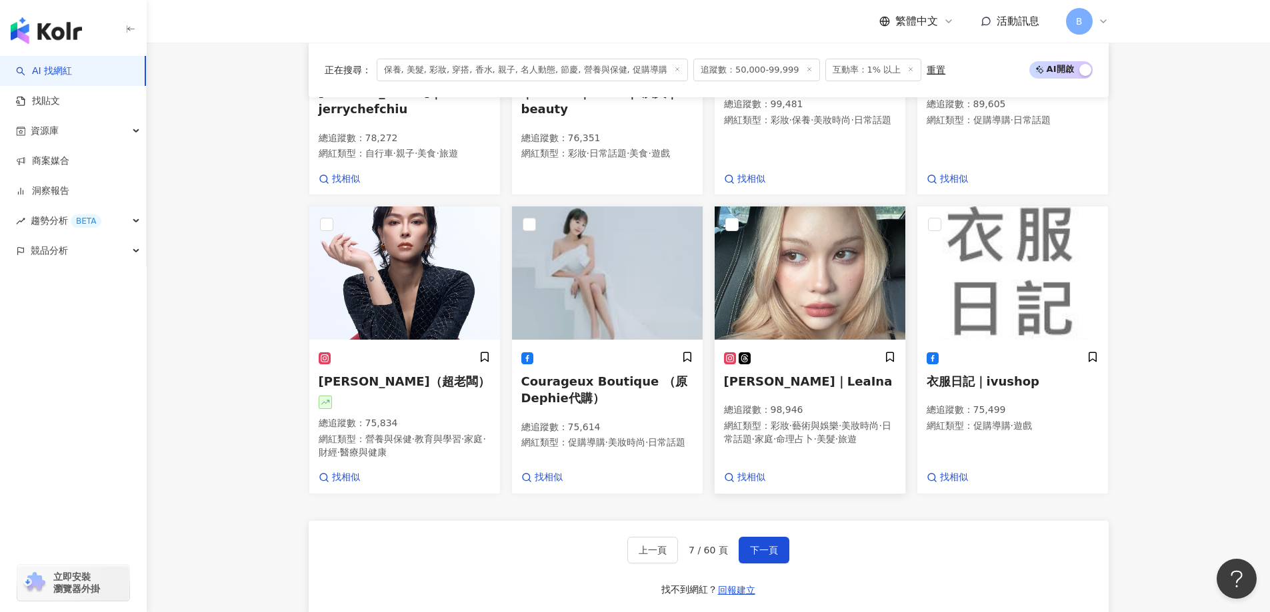
scroll to position [1020, 0]
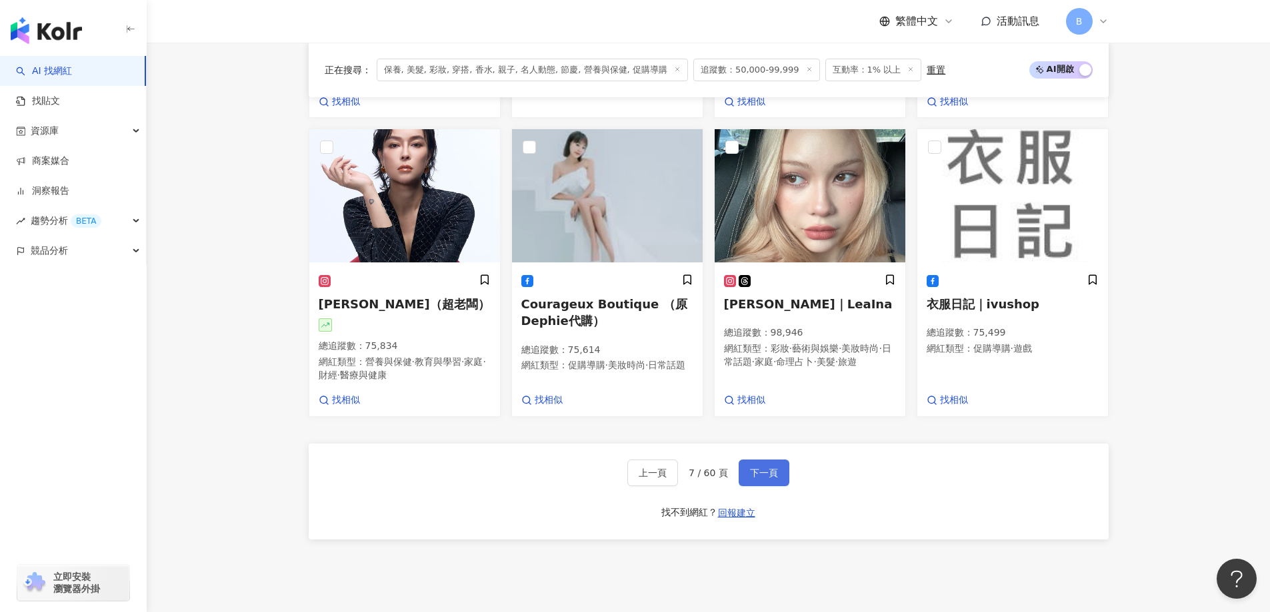
click at [778, 471] on button "下一頁" at bounding box center [763, 473] width 51 height 27
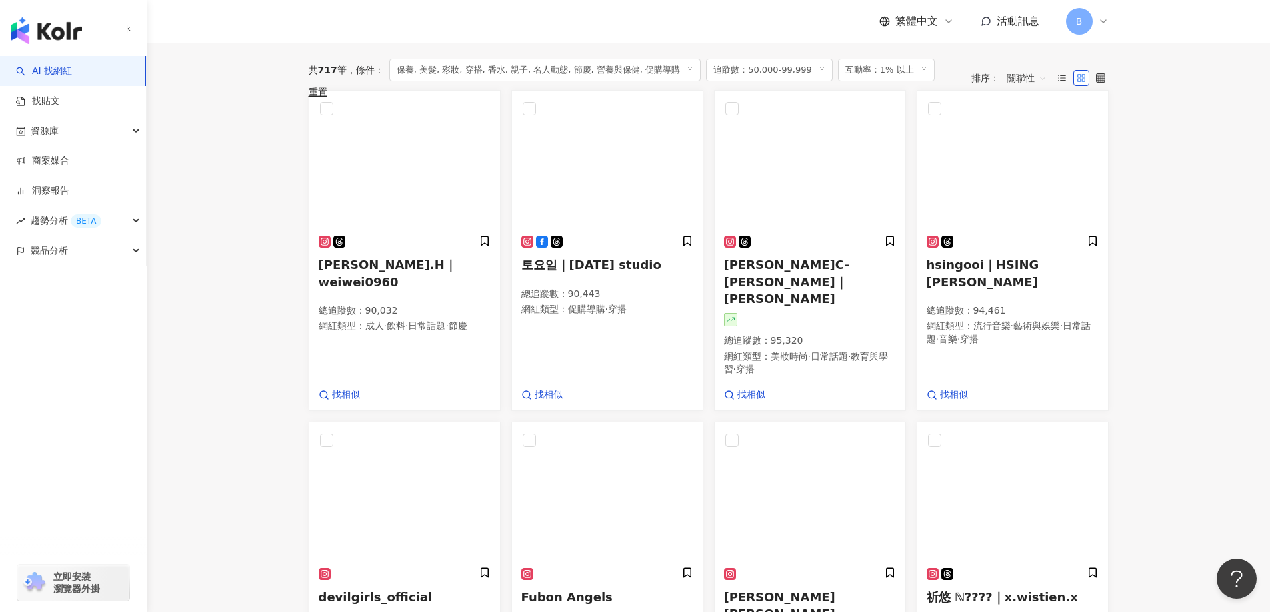
scroll to position [401, 0]
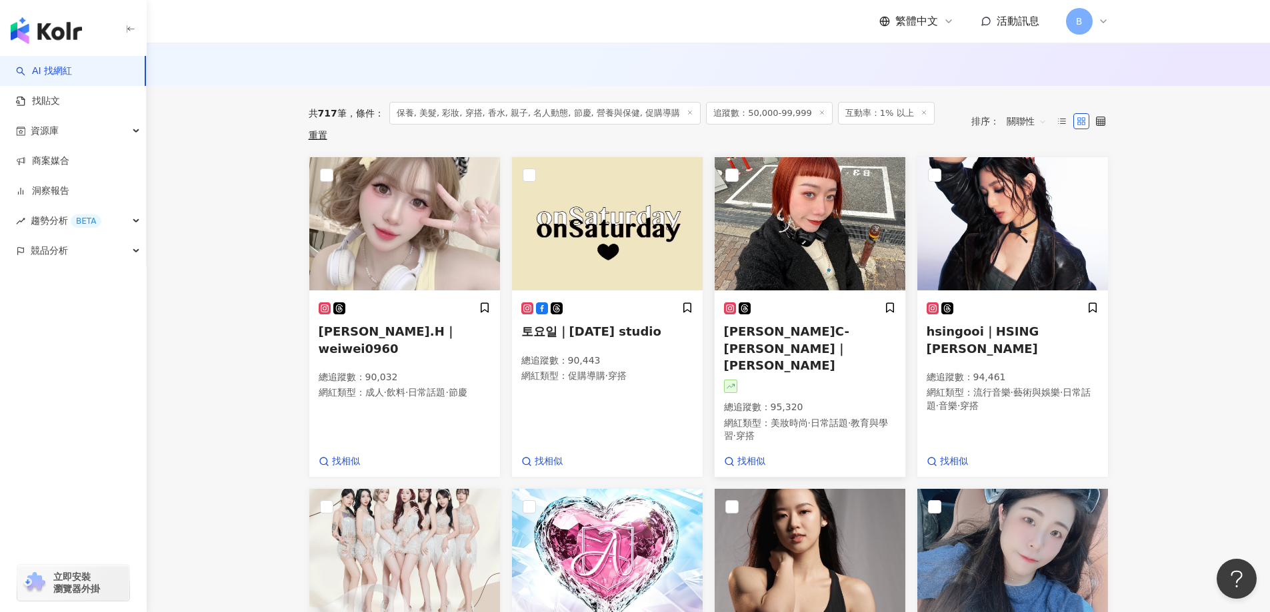
click at [798, 221] on img at bounding box center [809, 223] width 191 height 133
click at [1194, 157] on main "不分平台 台灣 搜尋 您可能感興趣： haikyu_rement_love haikyu_rement_love 香水油 香水品牌 類型 性別 追蹤數 互動率…" at bounding box center [708, 433] width 1123 height 1583
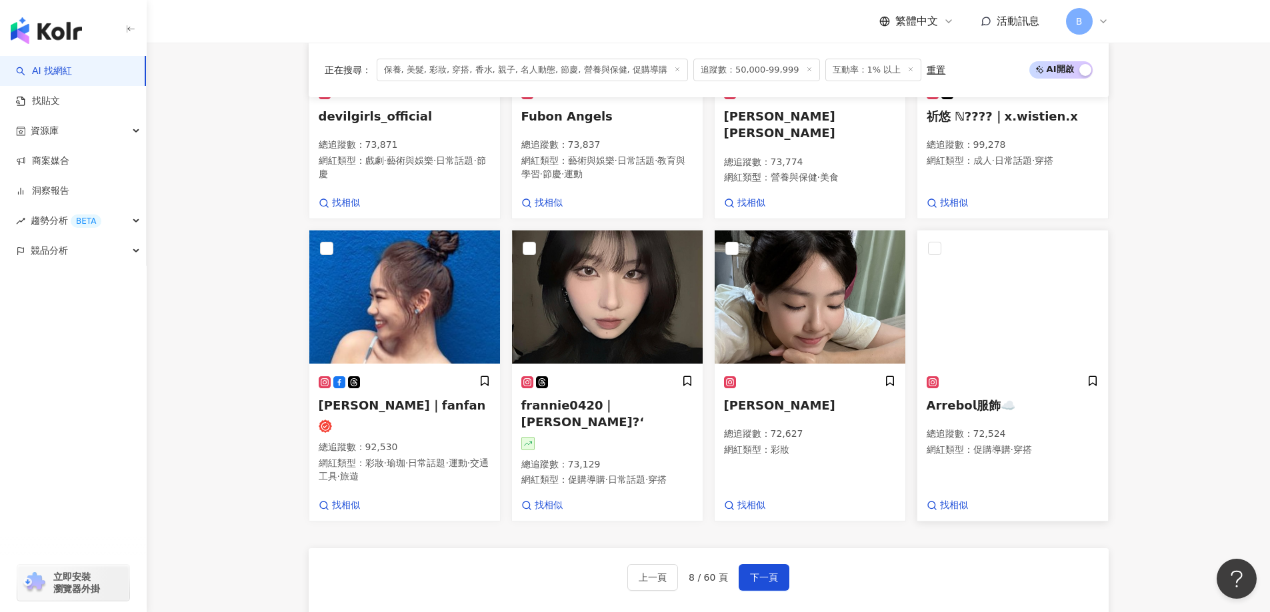
scroll to position [934, 0]
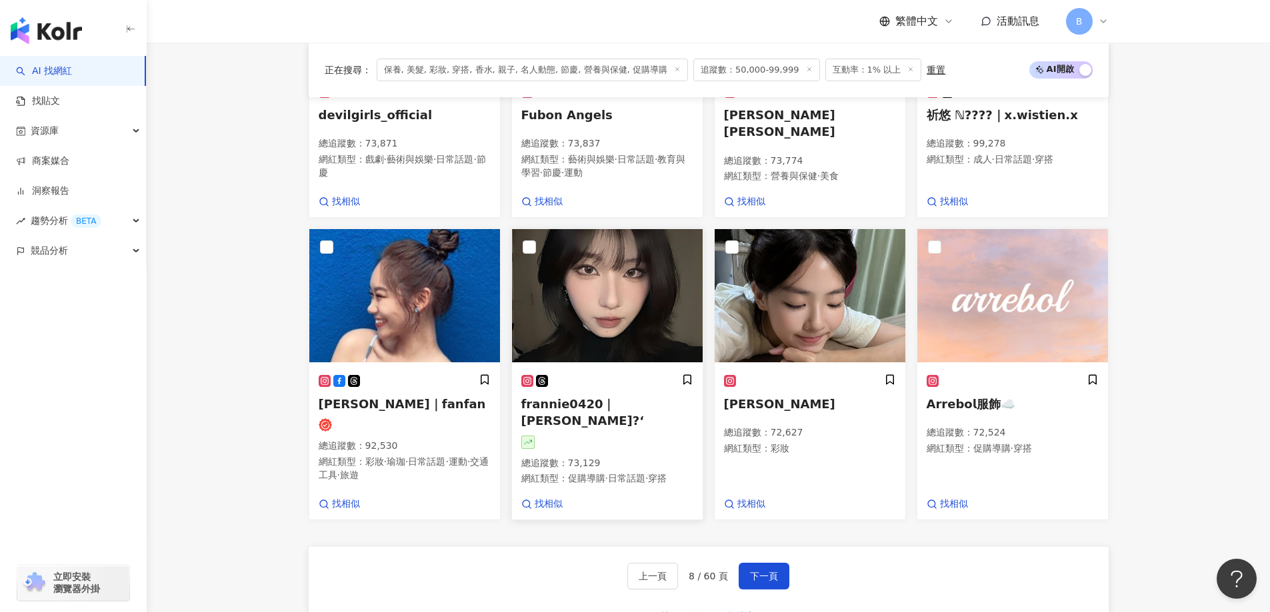
click at [644, 312] on img at bounding box center [607, 295] width 191 height 133
click at [542, 498] on span "找相似" at bounding box center [548, 504] width 28 height 13
click at [765, 571] on span "下一頁" at bounding box center [764, 576] width 28 height 11
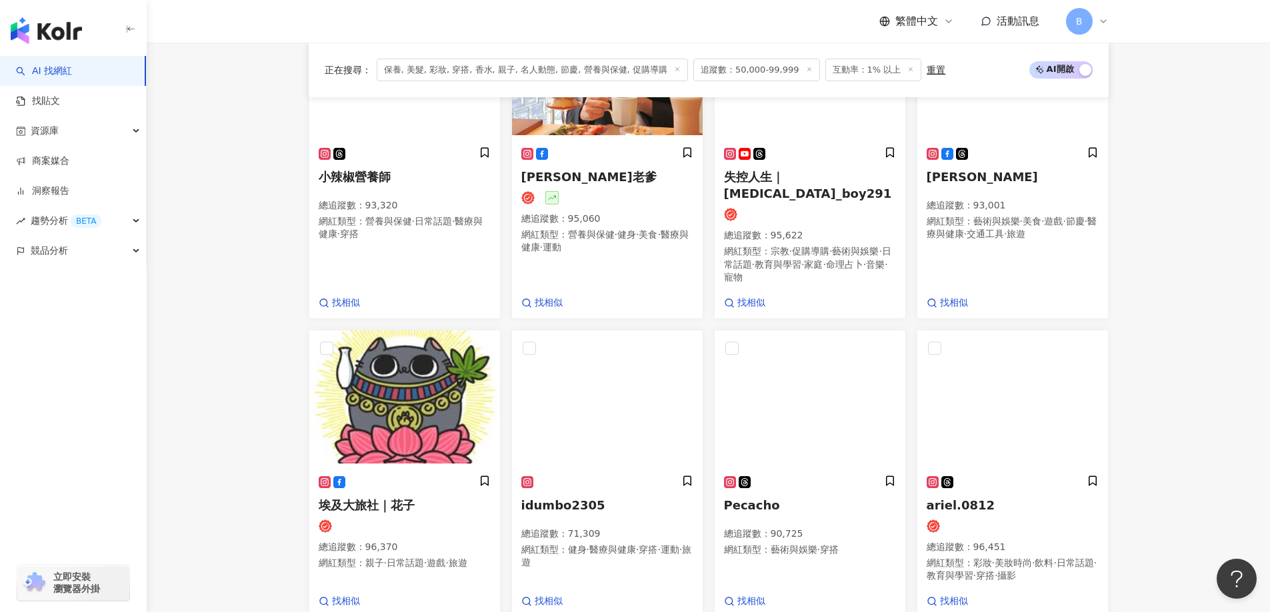
scroll to position [963, 0]
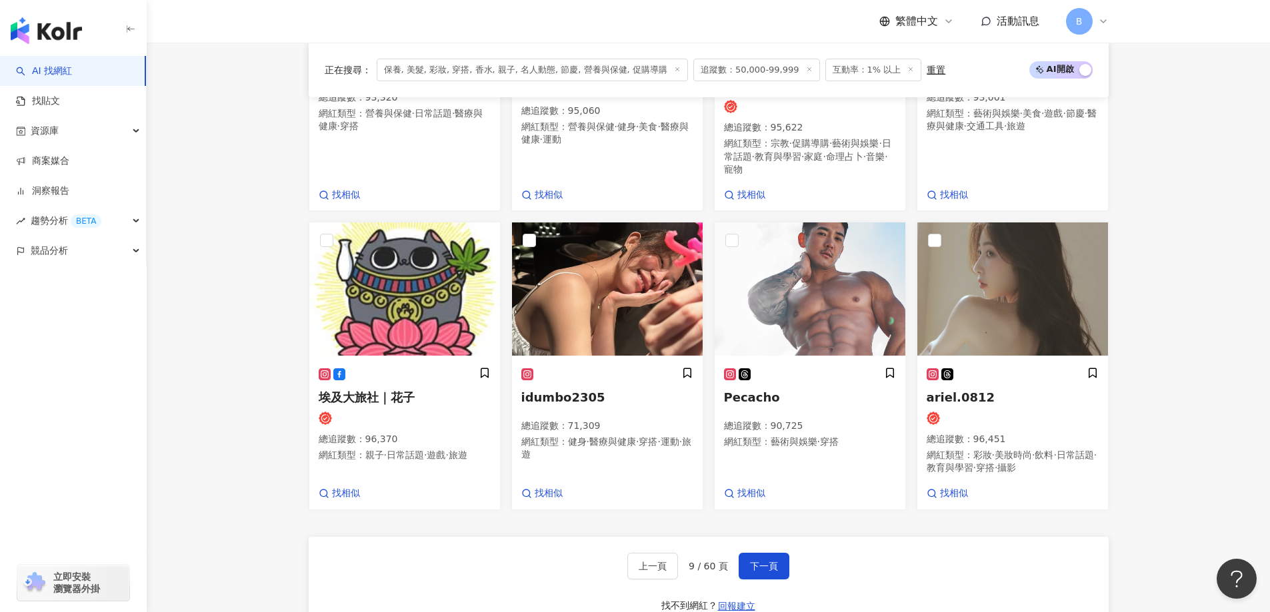
click at [27, 399] on div "AI 找網紅 找貼文 資源庫 商案媒合 洞察報告 趨勢分析 BETA 競品分析 立即安裝 瀏覽器外掛" at bounding box center [73, 334] width 147 height 556
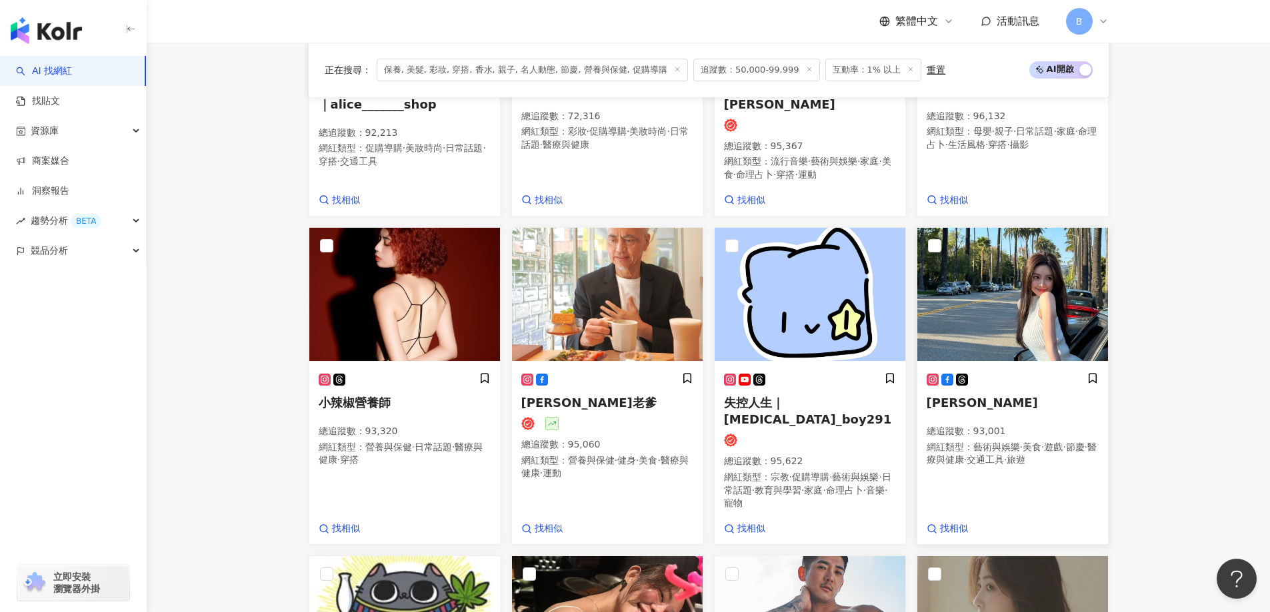
scroll to position [630, 0]
click at [1053, 262] on img at bounding box center [1012, 293] width 191 height 133
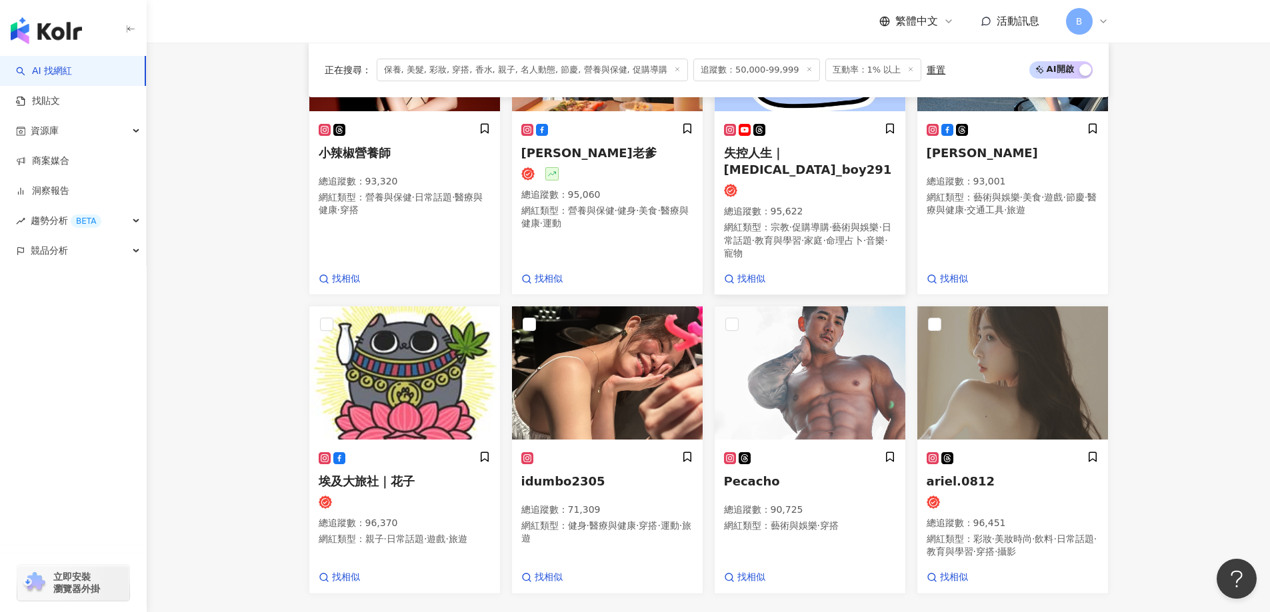
scroll to position [896, 0]
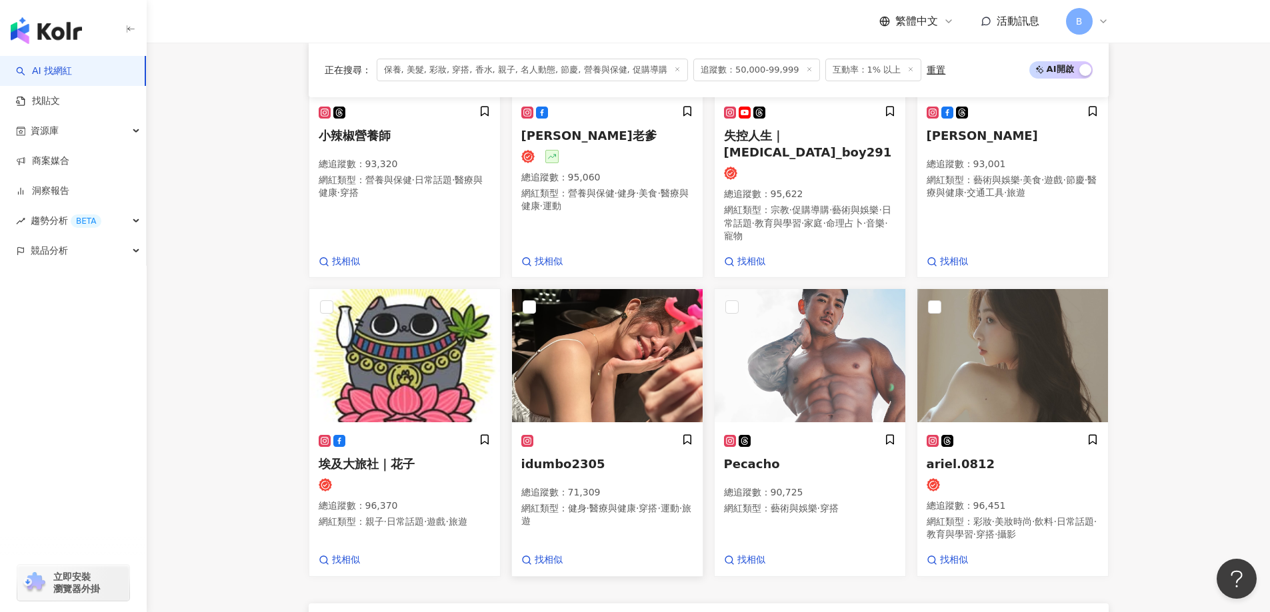
click at [574, 333] on img at bounding box center [607, 355] width 191 height 133
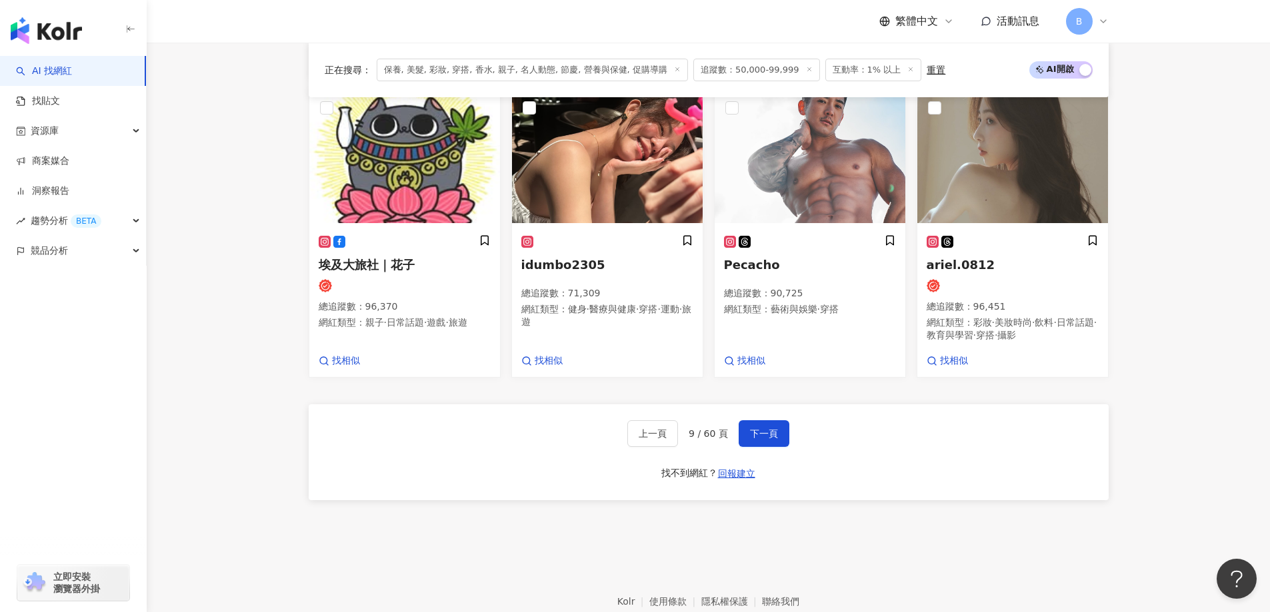
scroll to position [1096, 0]
click at [761, 428] on span "下一頁" at bounding box center [764, 433] width 28 height 11
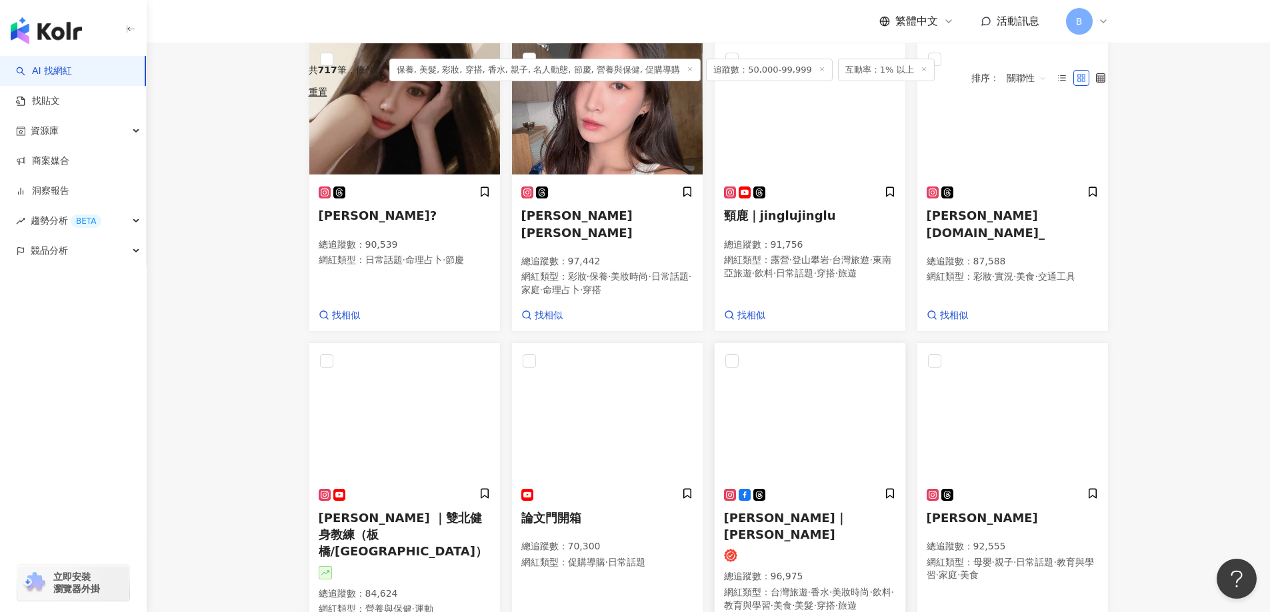
scroll to position [430, 0]
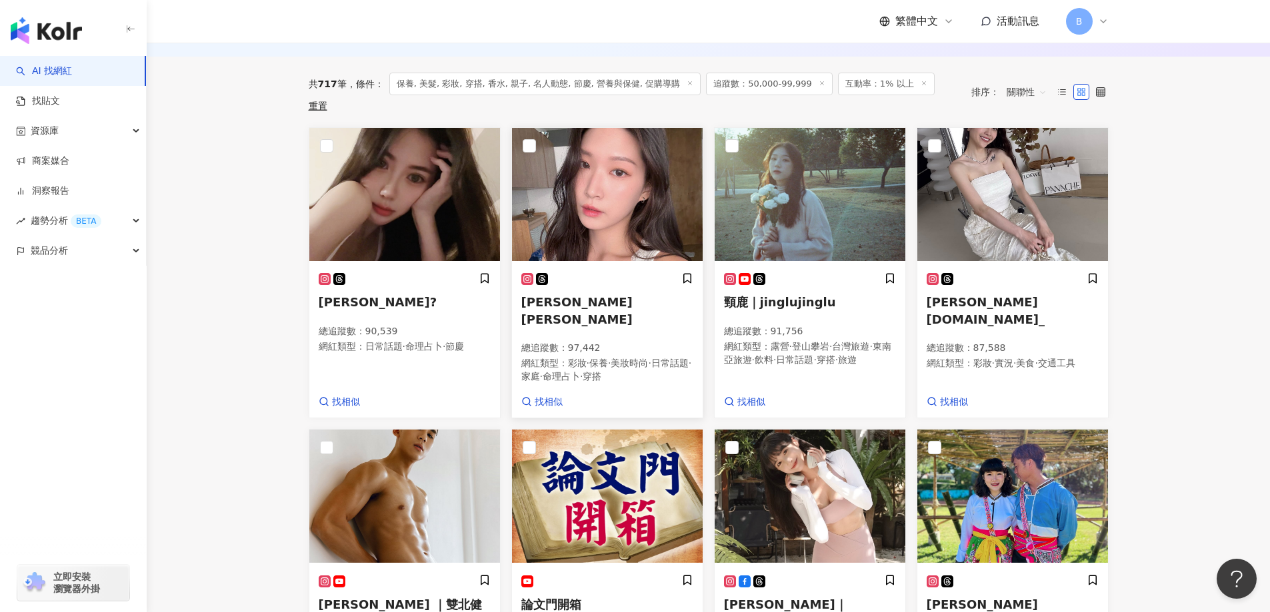
click at [642, 188] on img at bounding box center [607, 194] width 191 height 133
click at [995, 164] on img at bounding box center [1012, 194] width 191 height 133
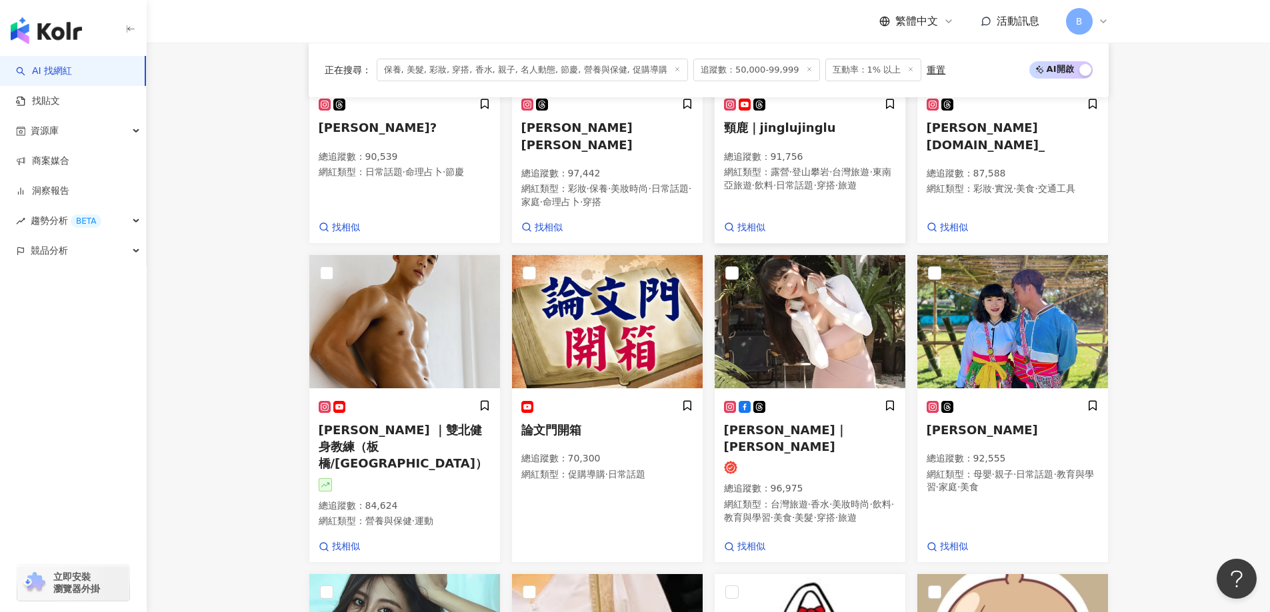
scroll to position [696, 0]
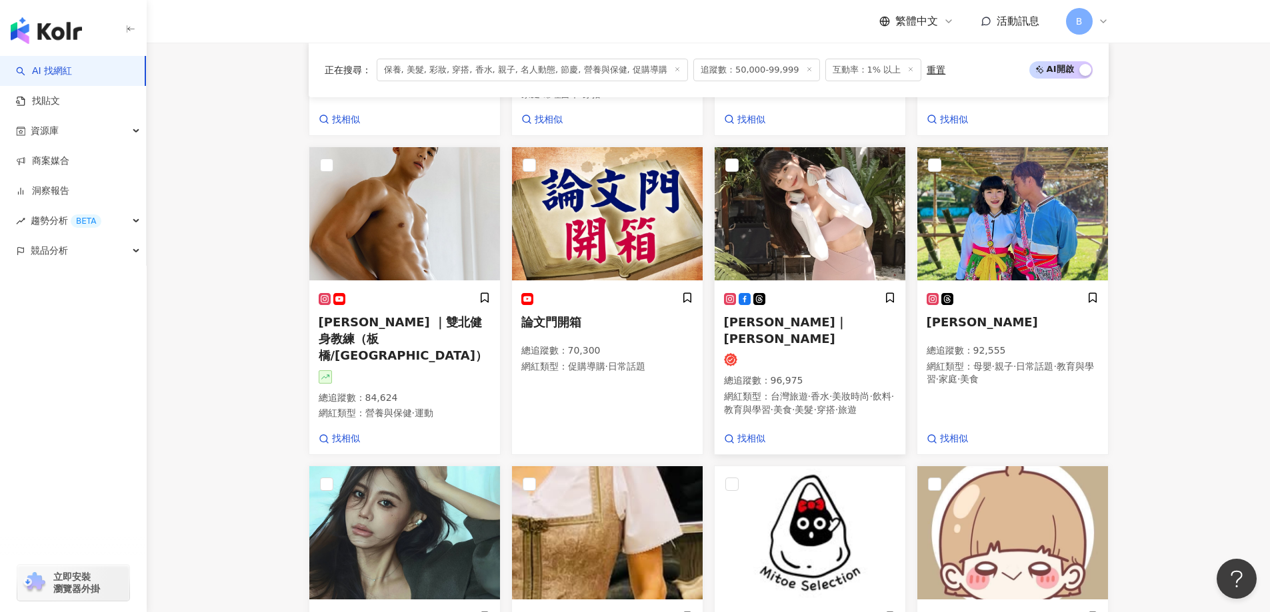
click at [779, 226] on img at bounding box center [809, 213] width 191 height 133
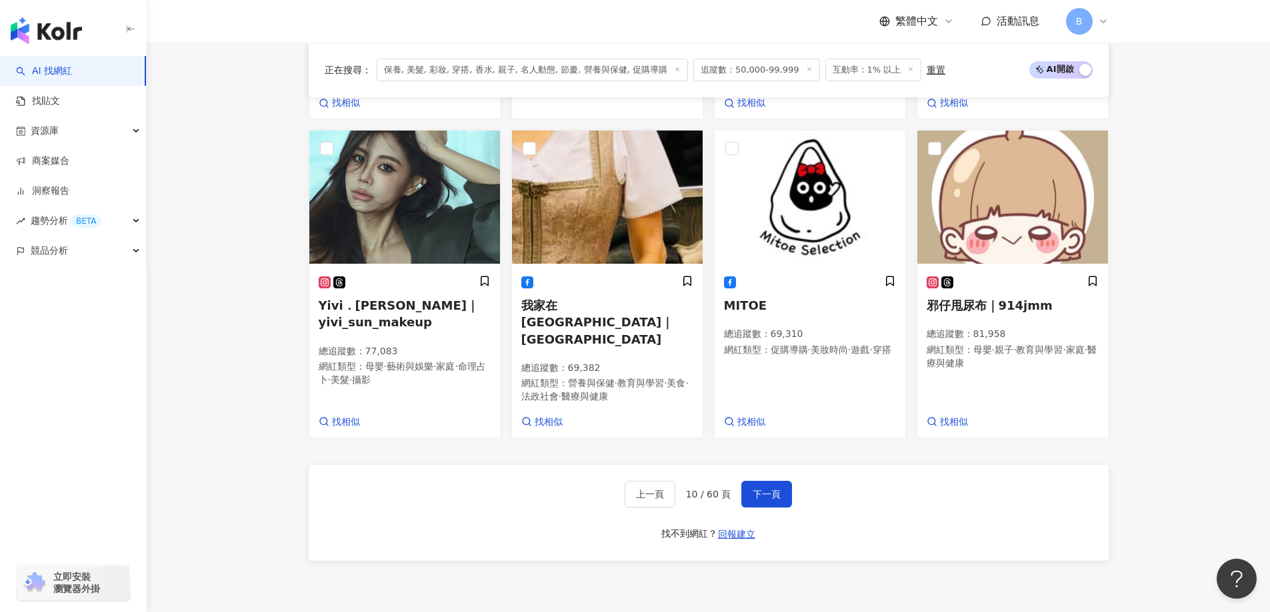
scroll to position [1096, 0]
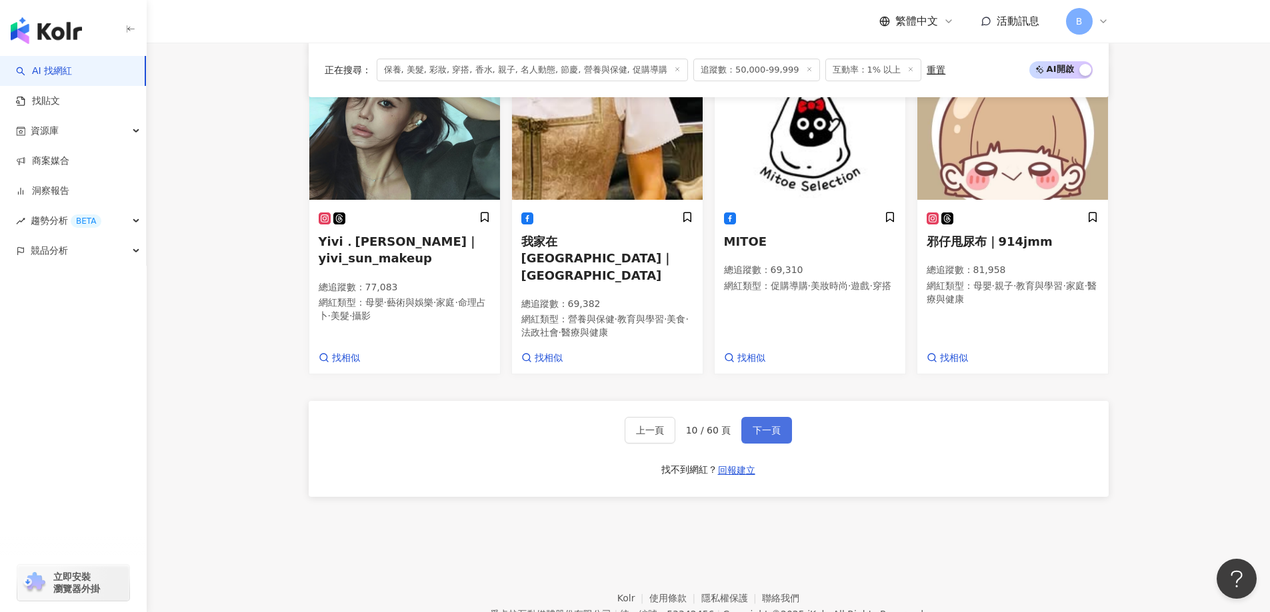
click at [766, 425] on span "下一頁" at bounding box center [766, 430] width 28 height 11
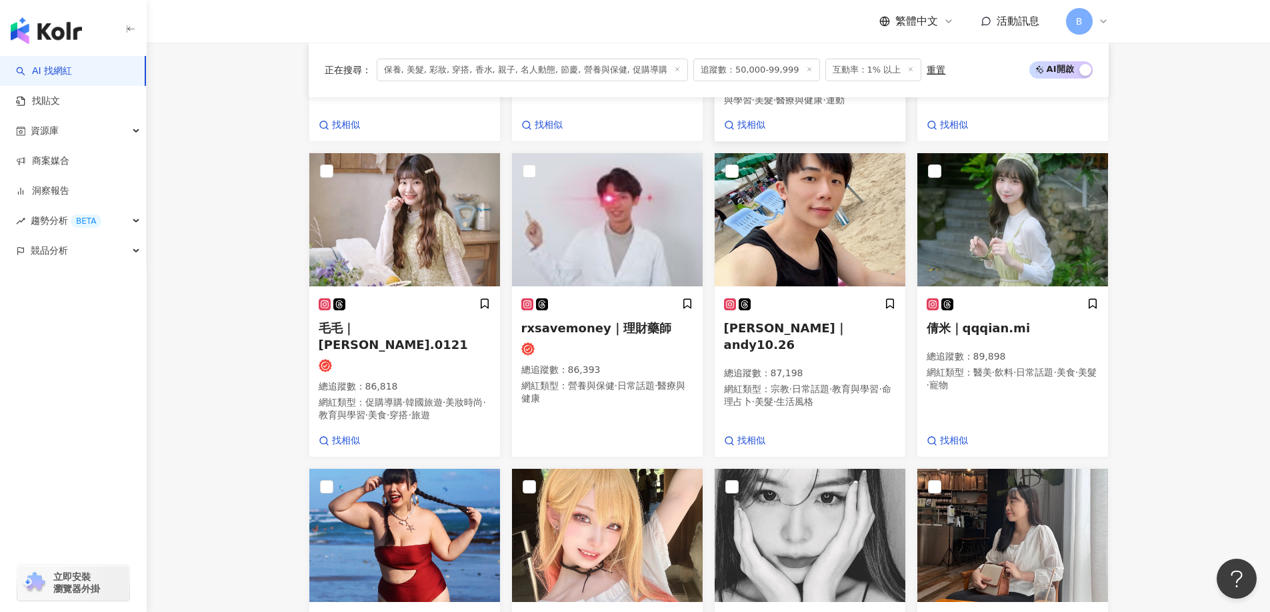
scroll to position [723, 0]
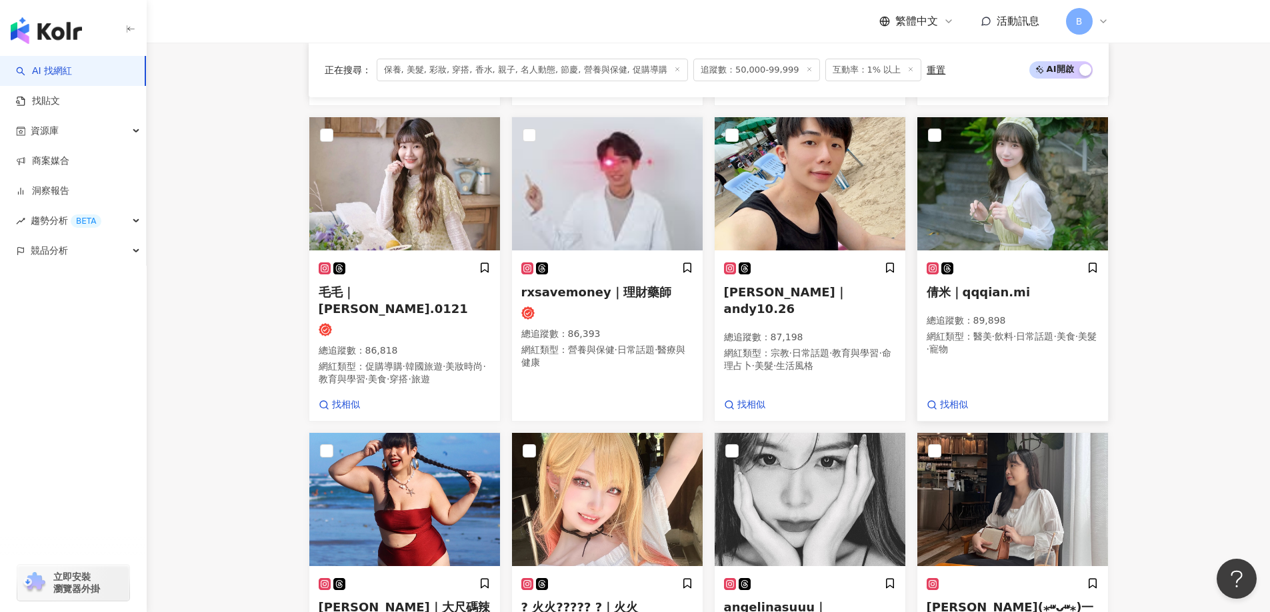
click at [995, 179] on img at bounding box center [1012, 183] width 191 height 133
click at [789, 233] on img at bounding box center [809, 183] width 191 height 133
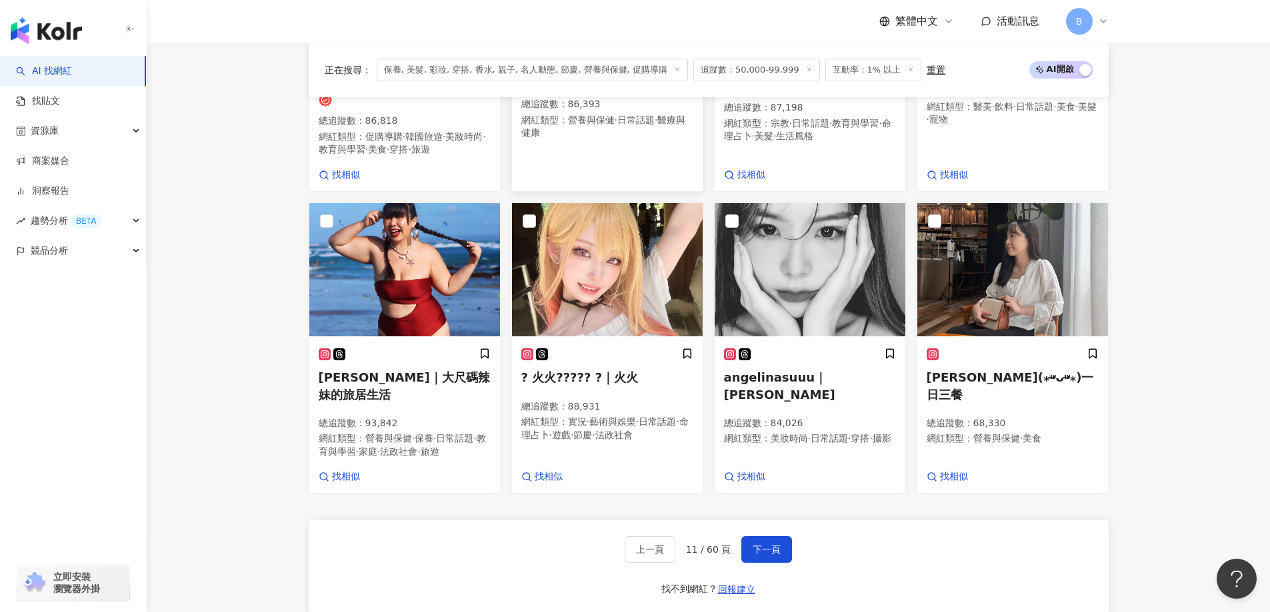
scroll to position [990, 0]
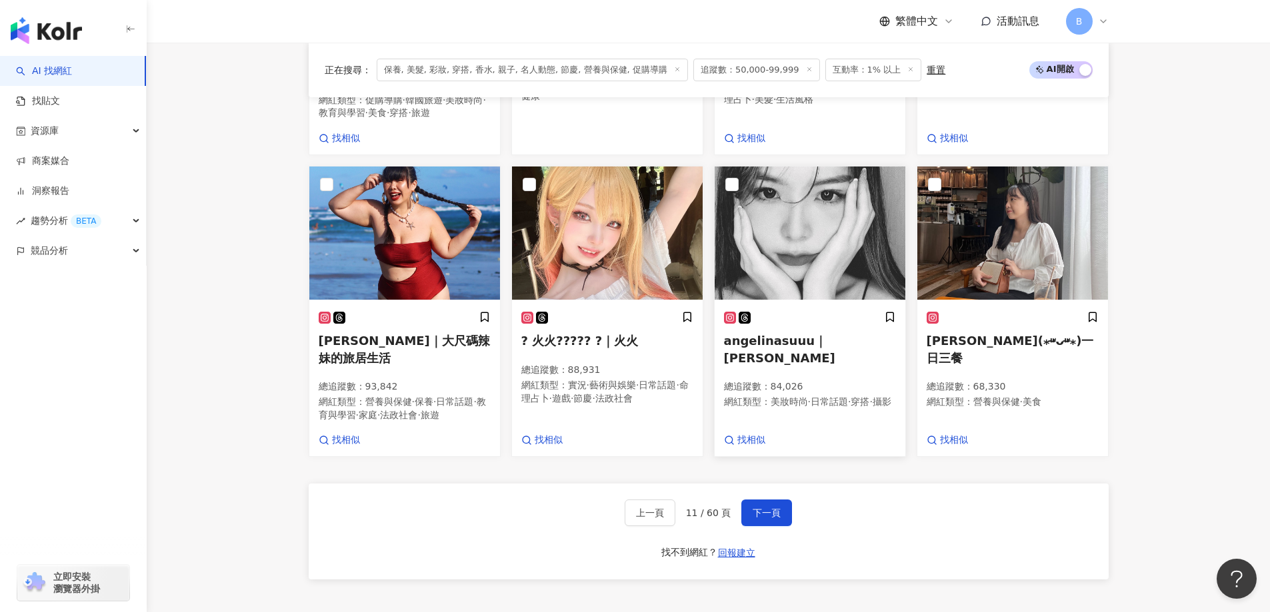
click at [835, 231] on img at bounding box center [809, 233] width 191 height 133
click at [744, 447] on span "找相似" at bounding box center [751, 440] width 28 height 13
click at [753, 518] on span "下一頁" at bounding box center [766, 513] width 28 height 11
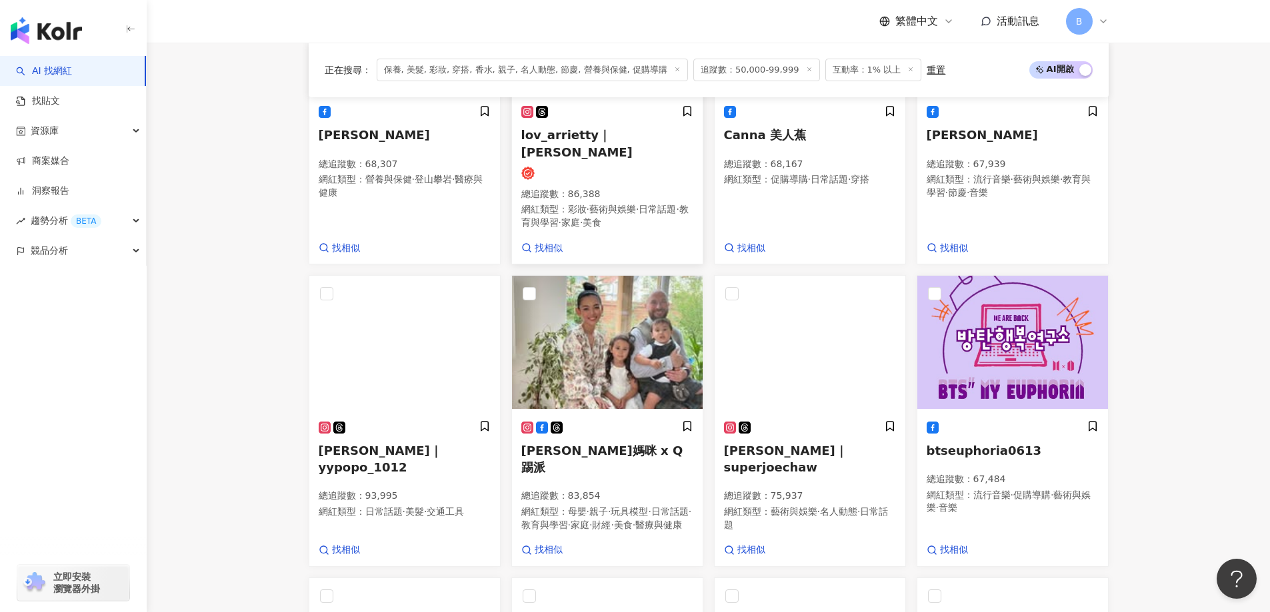
scroll to position [626, 0]
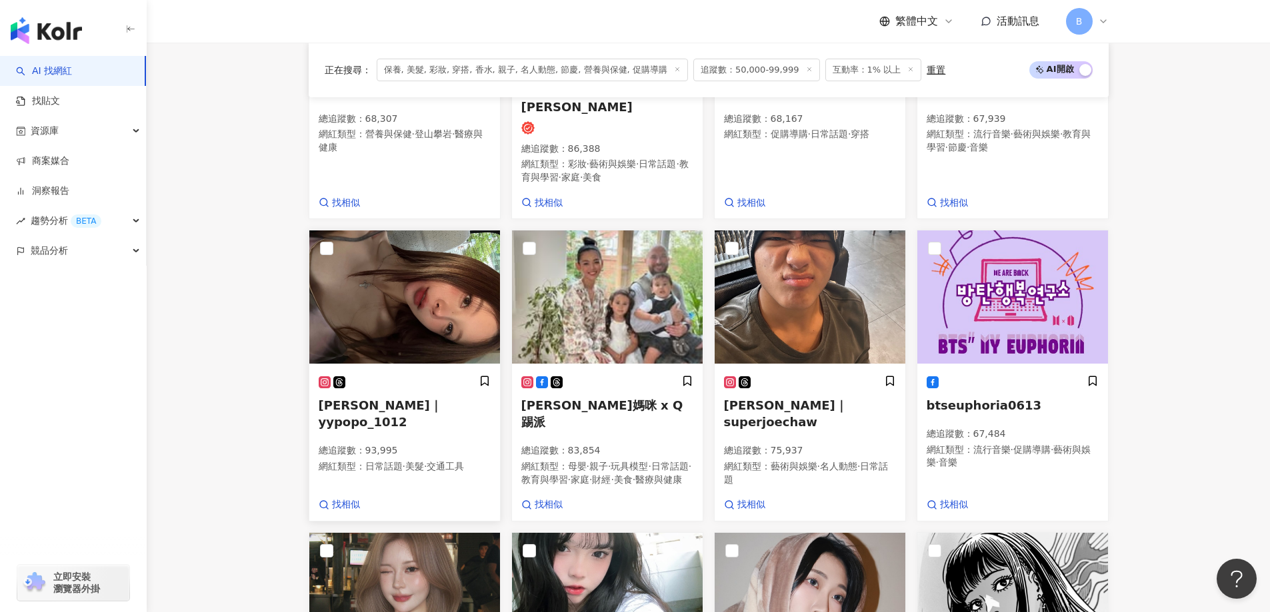
click at [411, 292] on img at bounding box center [404, 297] width 191 height 133
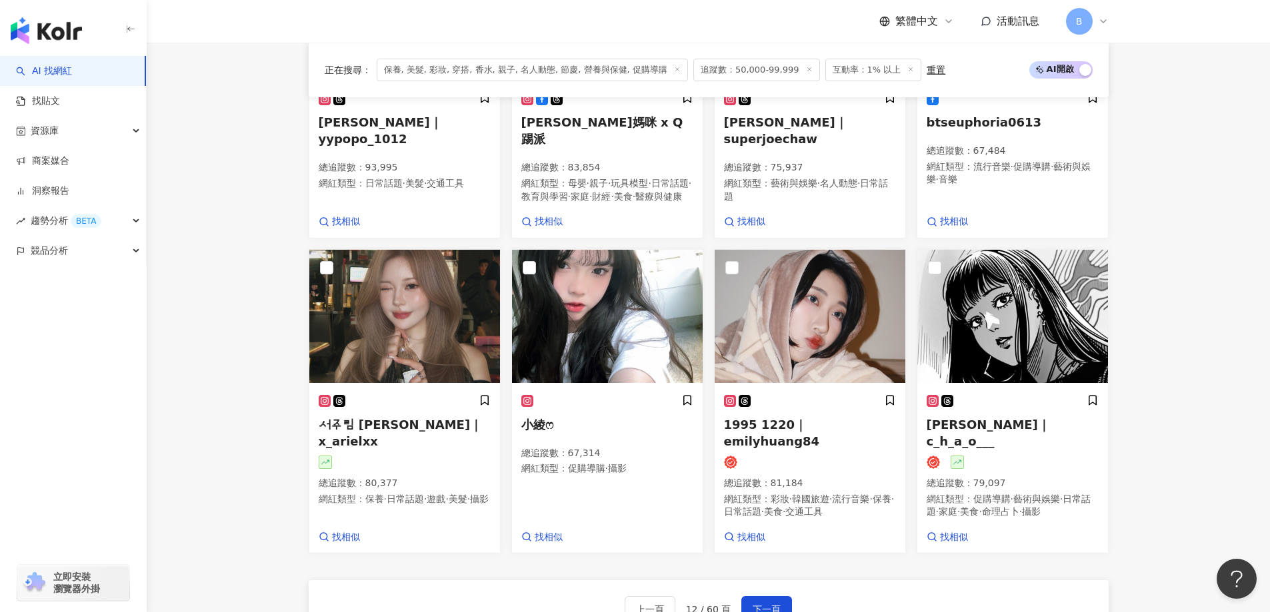
scroll to position [960, 0]
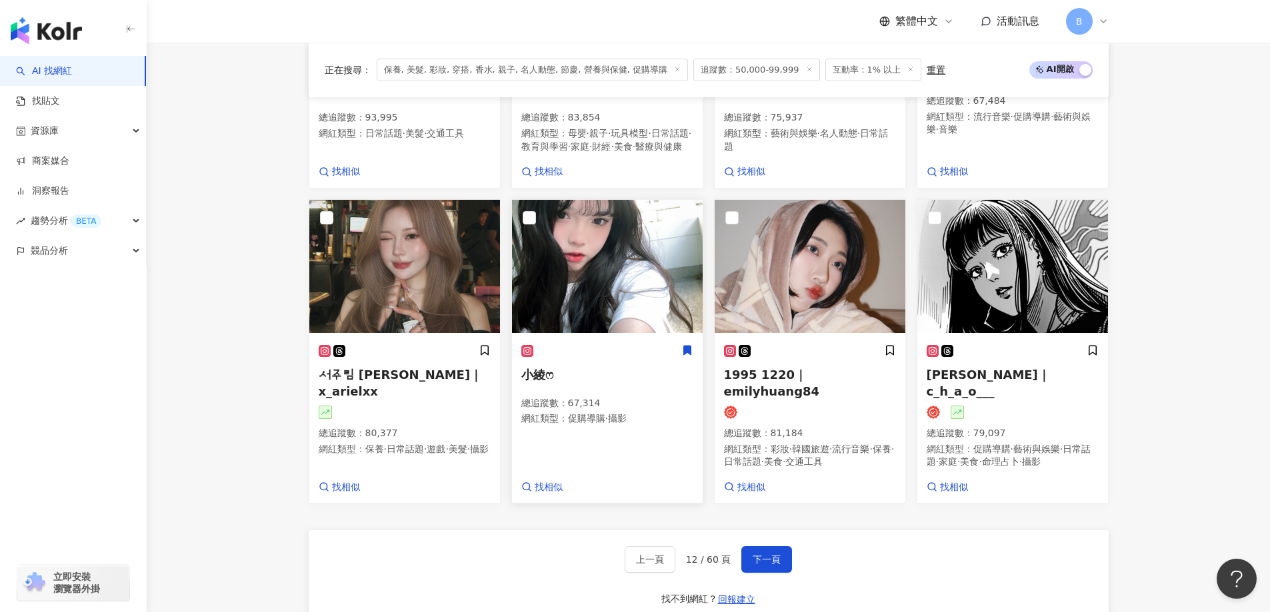
click at [622, 241] on img at bounding box center [607, 266] width 191 height 133
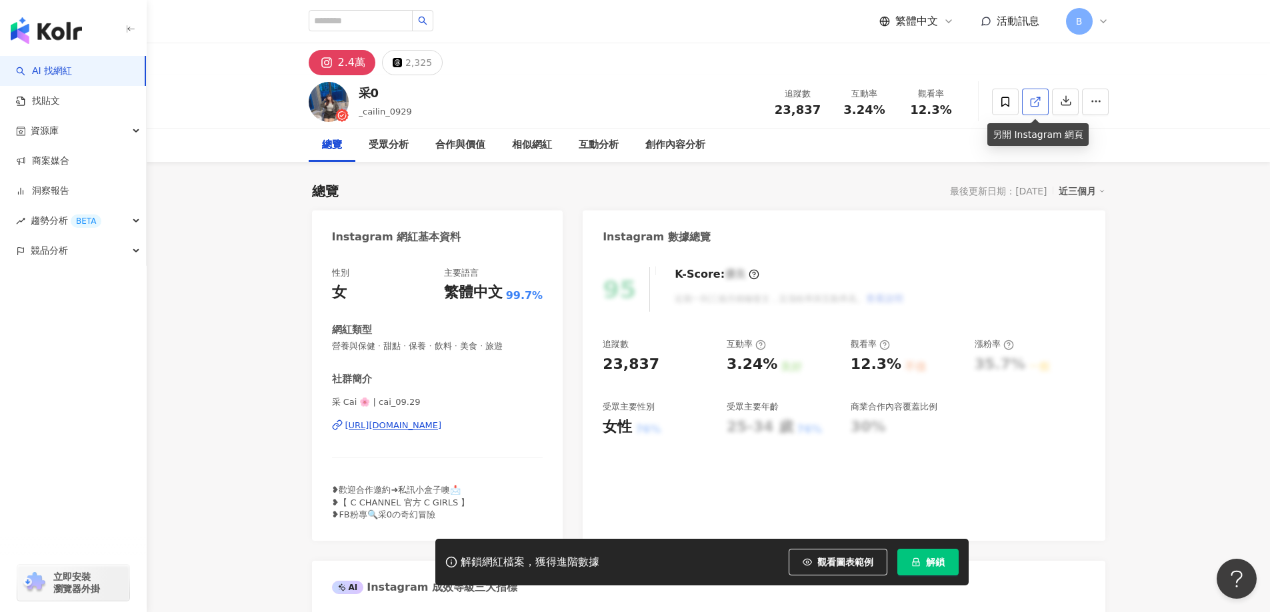
click at [1042, 102] on link at bounding box center [1035, 102] width 27 height 27
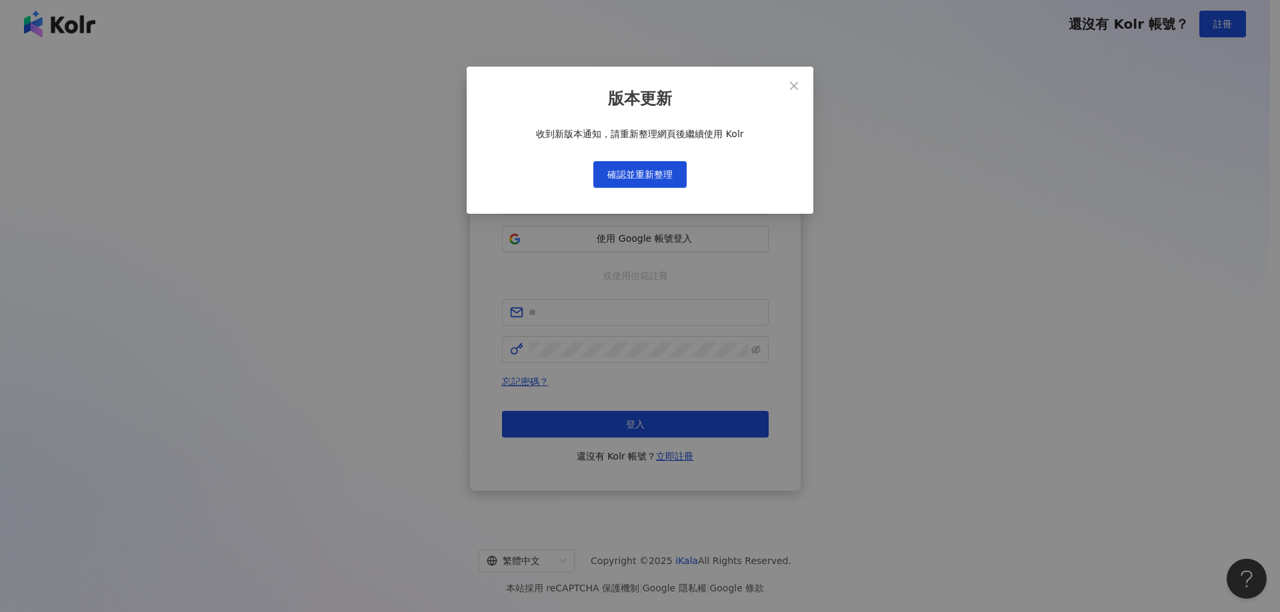
click at [46, 223] on div "版本更新 收到新版本通知，請重新整理網頁後繼續使用 Kolr 確認並重新整理" at bounding box center [640, 306] width 1280 height 612
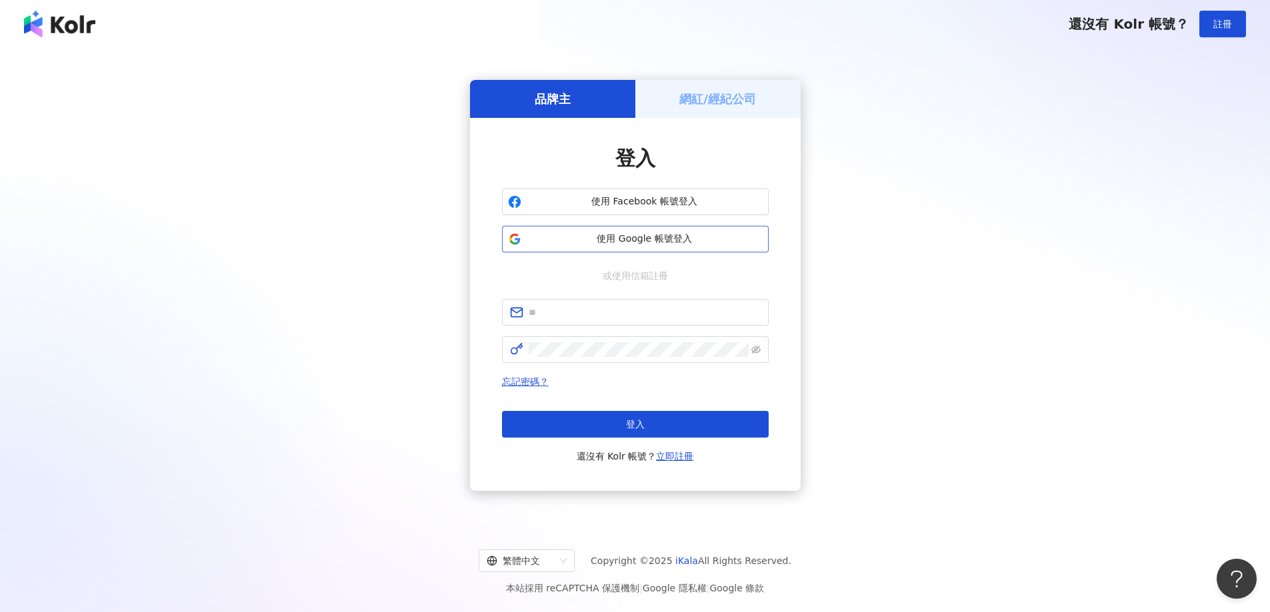
click at [644, 247] on button "使用 Google 帳號登入" at bounding box center [635, 239] width 267 height 27
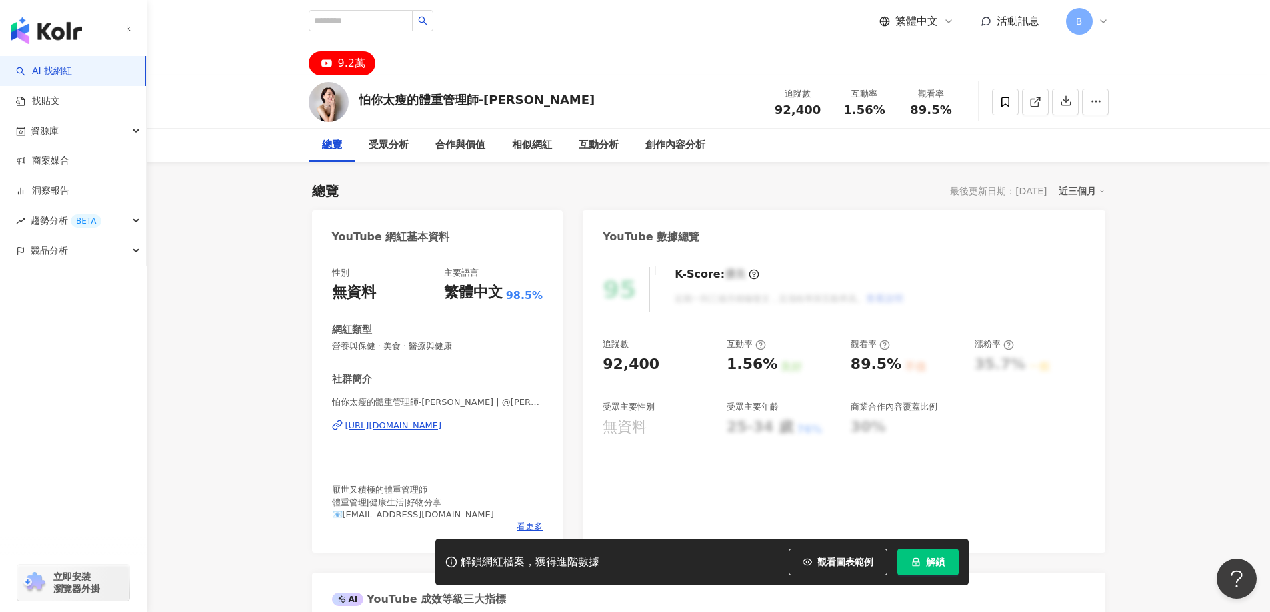
drag, startPoint x: 1172, startPoint y: 202, endPoint x: 1076, endPoint y: 184, distance: 97.6
click at [1037, 98] on icon at bounding box center [1035, 102] width 12 height 12
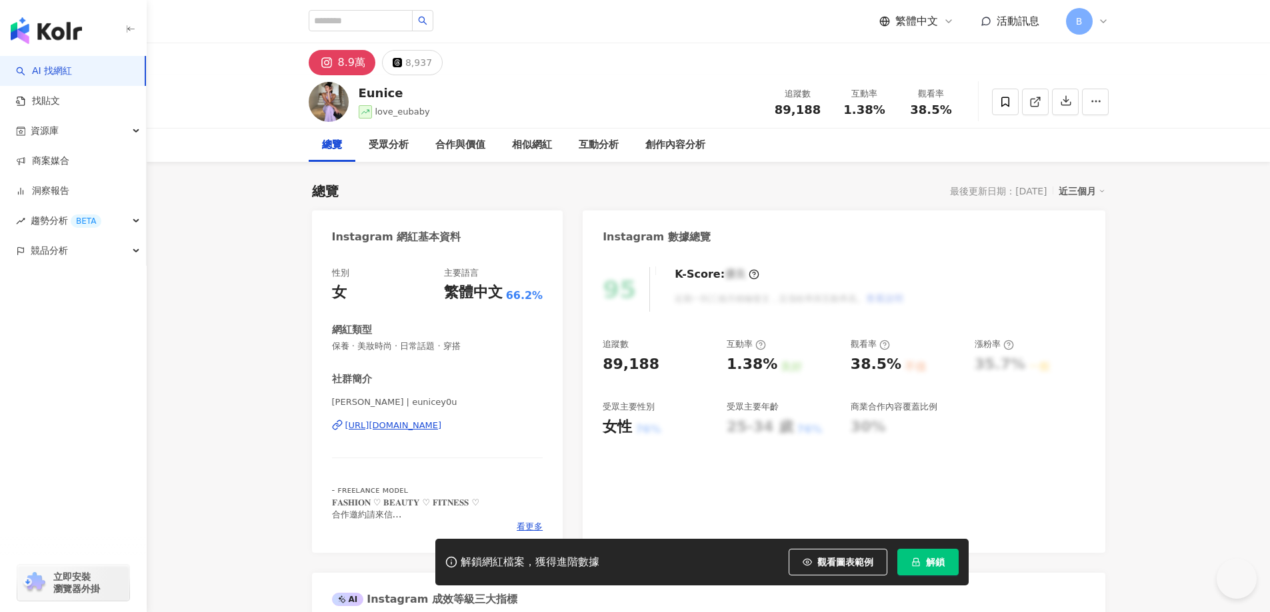
drag, startPoint x: 1151, startPoint y: 256, endPoint x: 1055, endPoint y: 220, distance: 102.5
click at [1036, 102] on icon at bounding box center [1035, 102] width 12 height 12
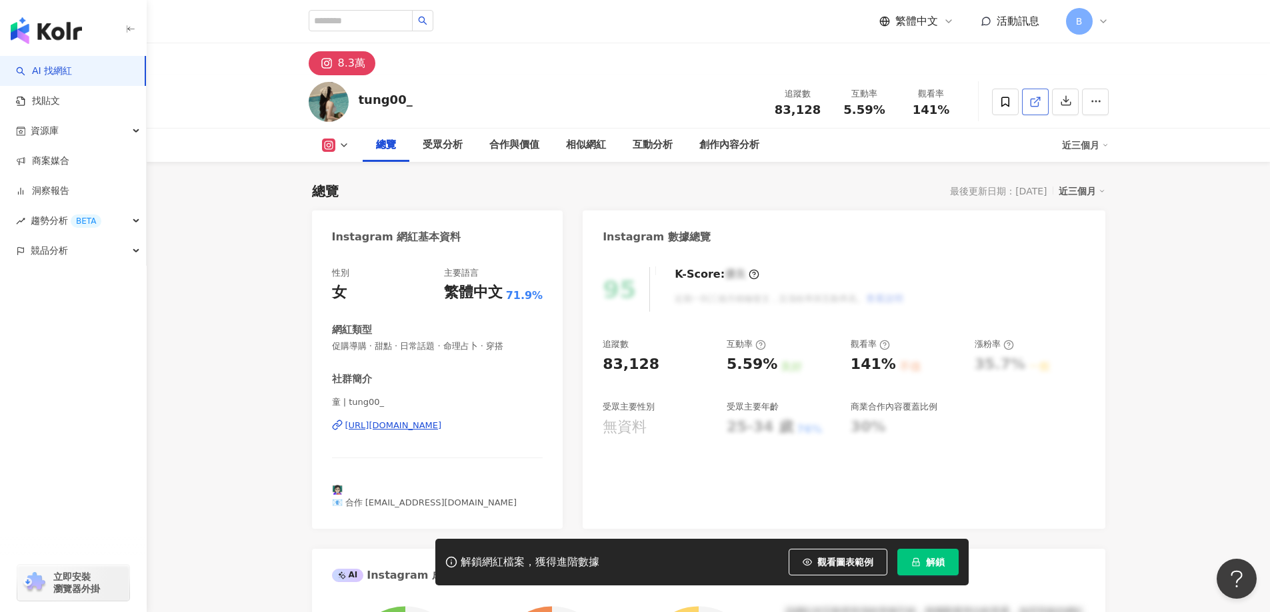
click at [1033, 106] on icon at bounding box center [1033, 102] width 7 height 7
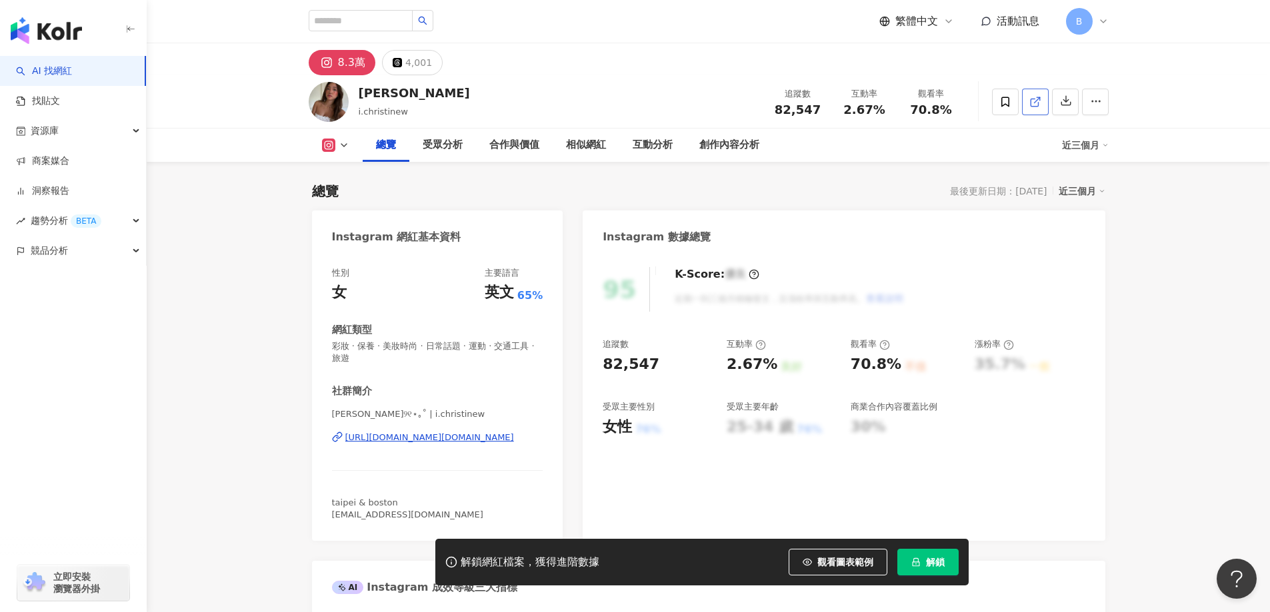
click at [1044, 104] on link at bounding box center [1035, 102] width 27 height 27
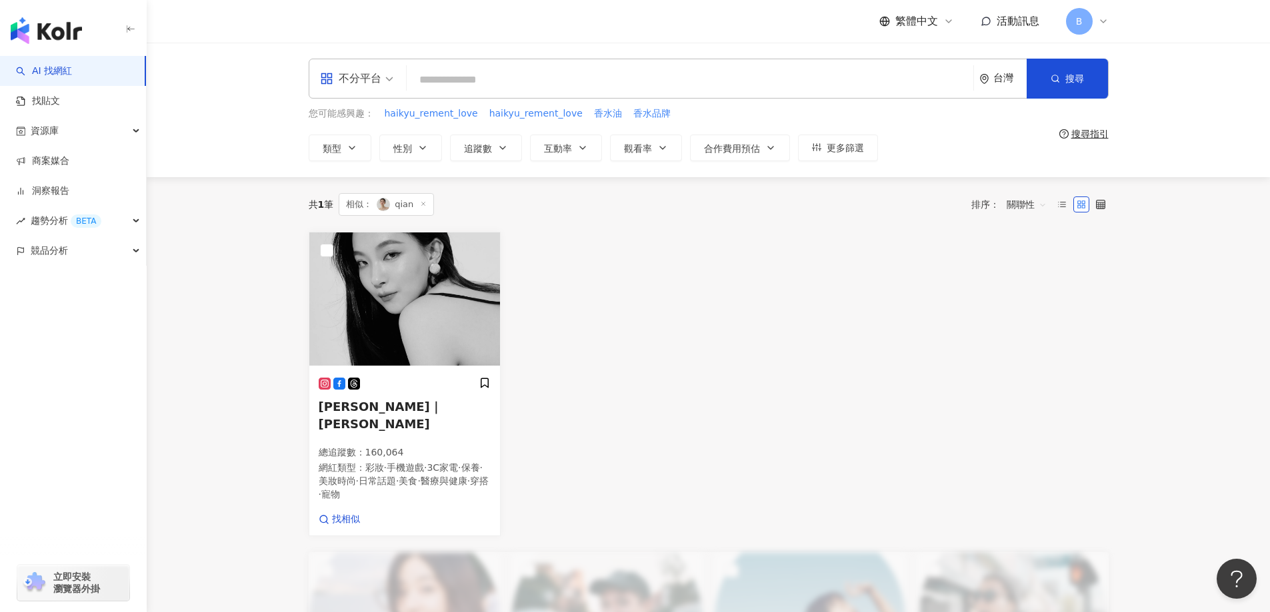
drag, startPoint x: 1156, startPoint y: 324, endPoint x: 1149, endPoint y: 317, distance: 10.4
click at [1156, 324] on main "不分平台 台灣 搜尋 您可能感興趣： haikyu_rement_love haikyu_rement_love 香水油 香水品牌 類型 性別 追蹤數 互動率…" at bounding box center [708, 454] width 1123 height 822
click at [423, 285] on img at bounding box center [404, 299] width 191 height 133
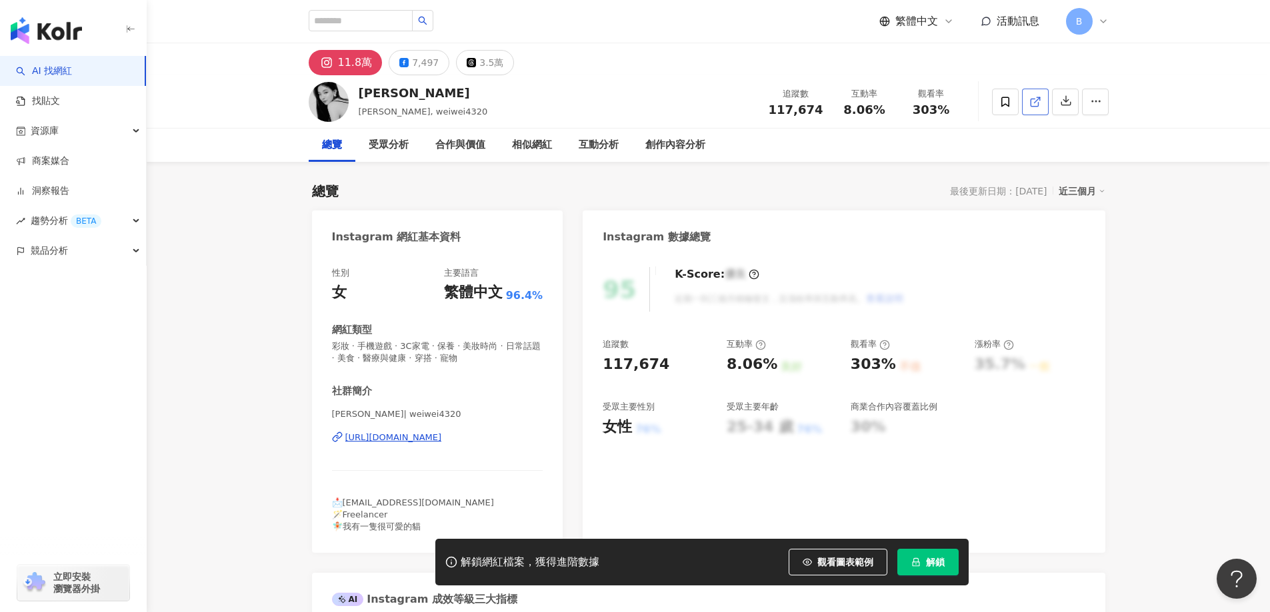
click at [1038, 102] on icon at bounding box center [1033, 102] width 7 height 7
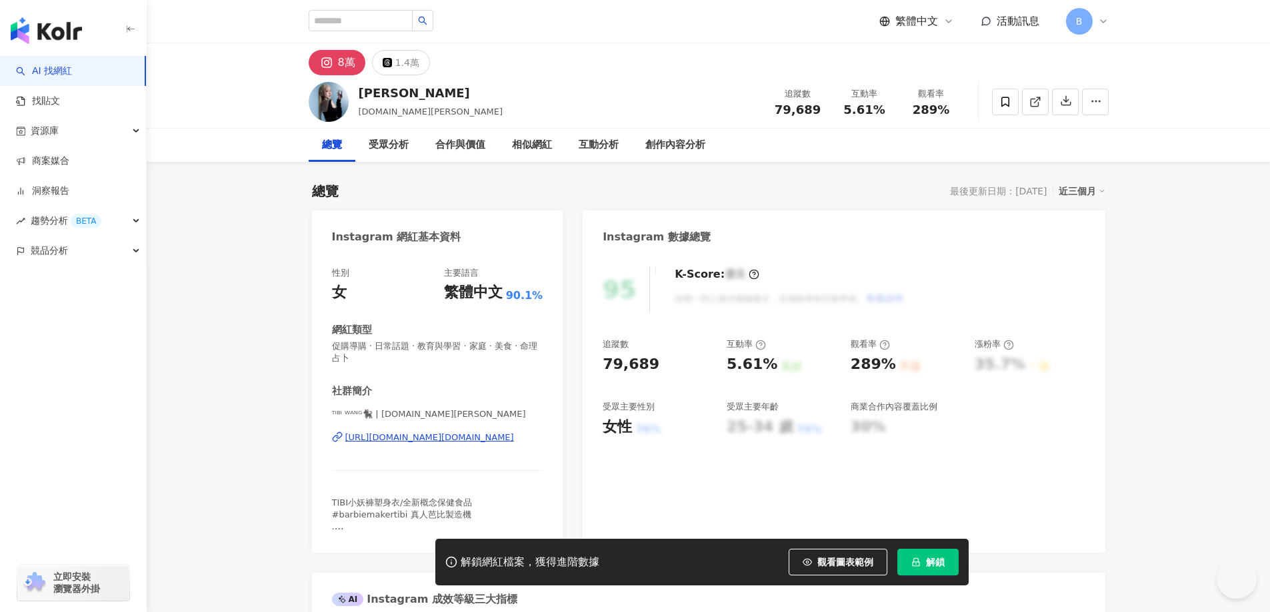
click at [1036, 102] on icon at bounding box center [1035, 102] width 12 height 12
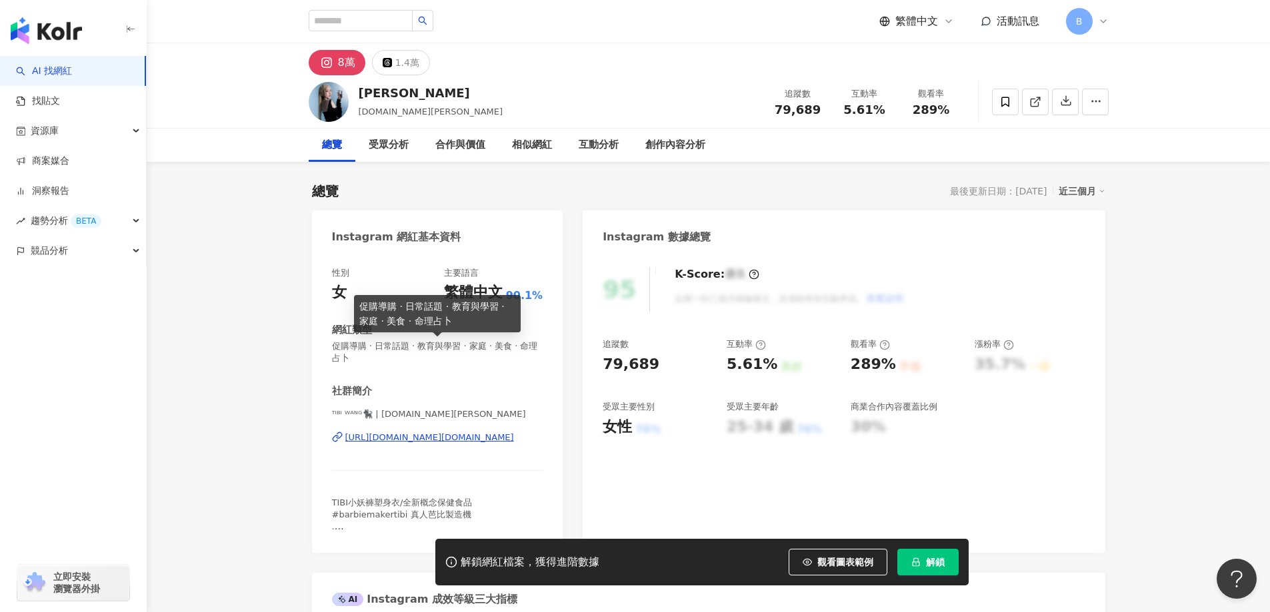
click at [477, 347] on span "促購導購 · 日常話題 · 教育與學習 · 家庭 · 美食 · 命理占卜" at bounding box center [437, 353] width 211 height 24
copy span "促購導購 · 日常話題 · 教育與學習 · 家庭 · 美食 · 命理占卜"
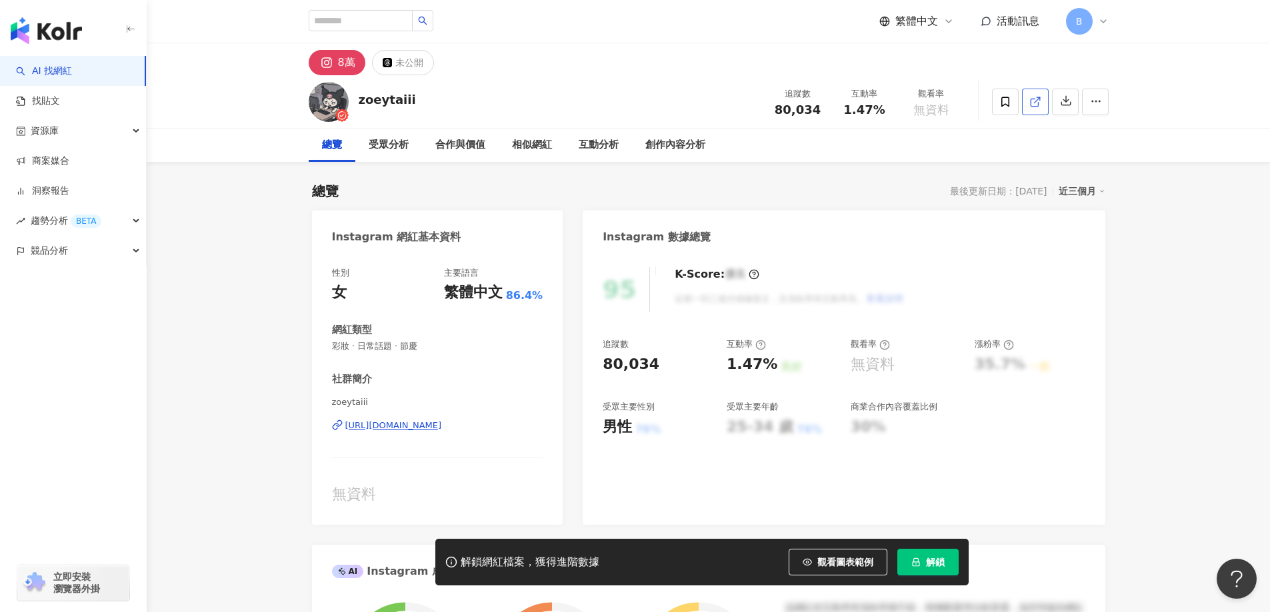
drag, startPoint x: 1196, startPoint y: 287, endPoint x: 1038, endPoint y: 100, distance: 244.6
click at [1038, 100] on icon at bounding box center [1035, 102] width 12 height 12
click at [412, 347] on span "彩妝 · 日常話題 · 節慶" at bounding box center [437, 347] width 211 height 12
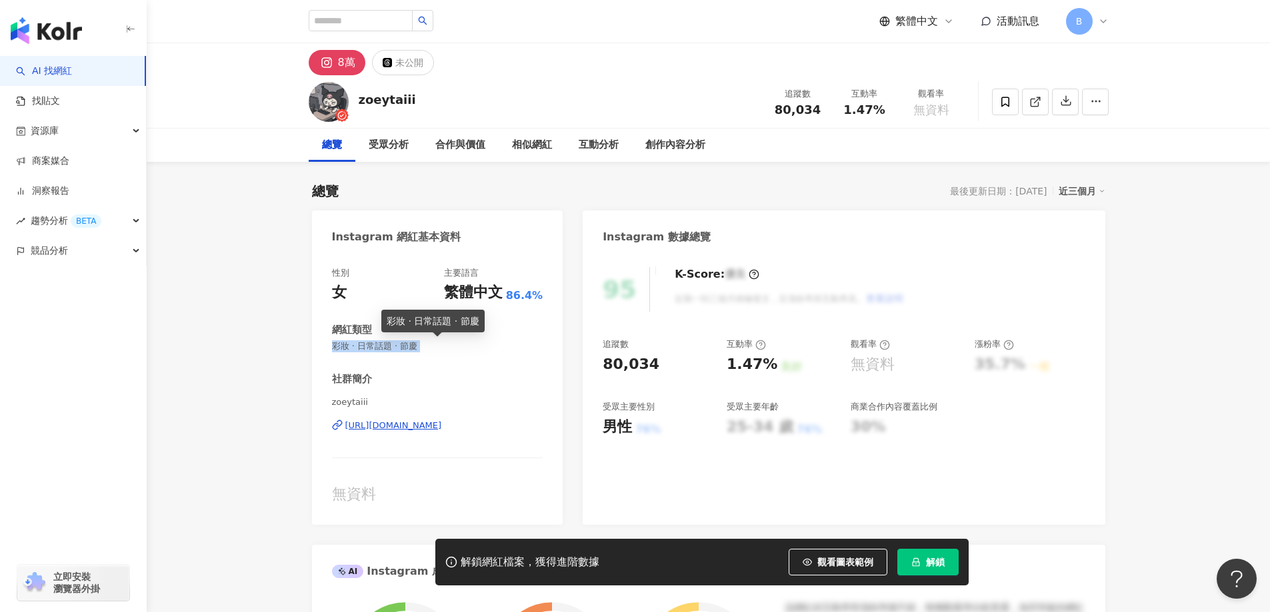
click at [412, 347] on span "彩妝 · 日常話題 · 節慶" at bounding box center [437, 347] width 211 height 12
copy span "彩妝 · 日常話題 · 節慶"
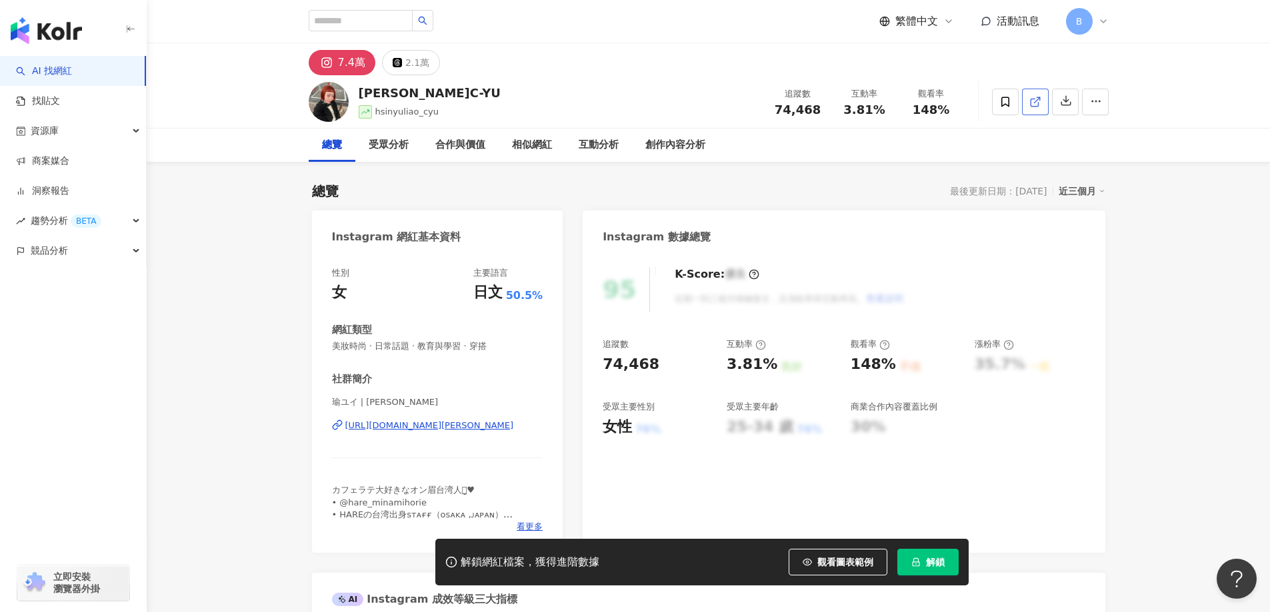
click at [1031, 108] on span at bounding box center [1035, 102] width 12 height 14
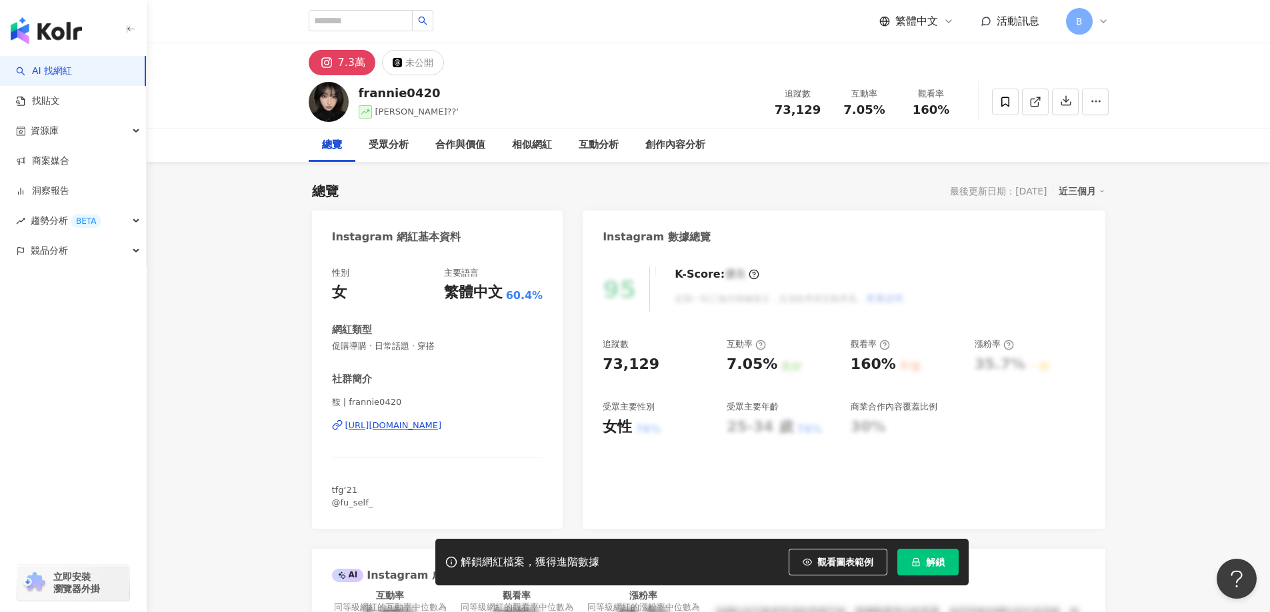
click at [1032, 99] on icon at bounding box center [1035, 102] width 12 height 12
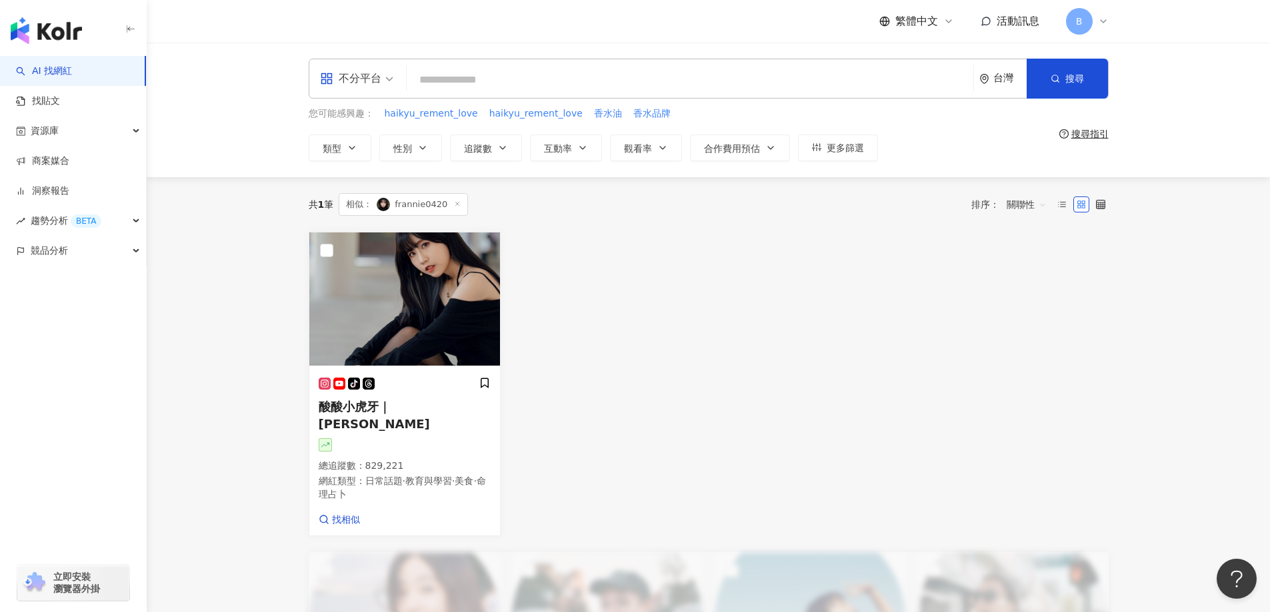
click at [979, 428] on div "tiktok-icon 酸酸小虎牙｜珊珊 總追蹤數 ： 829,221 網紅類型 ： 日常話題 · 教育與學習 · 美食 · 命理占卜 找相似" at bounding box center [708, 384] width 810 height 305
click at [377, 351] on img at bounding box center [404, 299] width 191 height 133
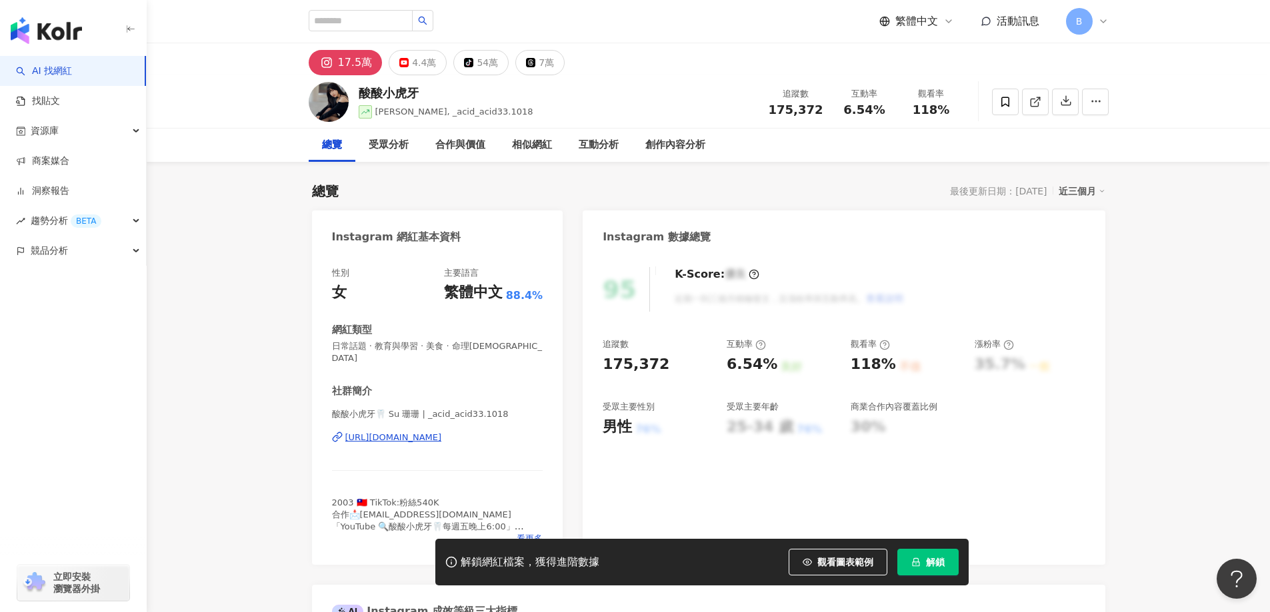
drag, startPoint x: 1152, startPoint y: 454, endPoint x: 1079, endPoint y: 221, distance: 244.5
click at [1038, 106] on icon at bounding box center [1035, 102] width 12 height 12
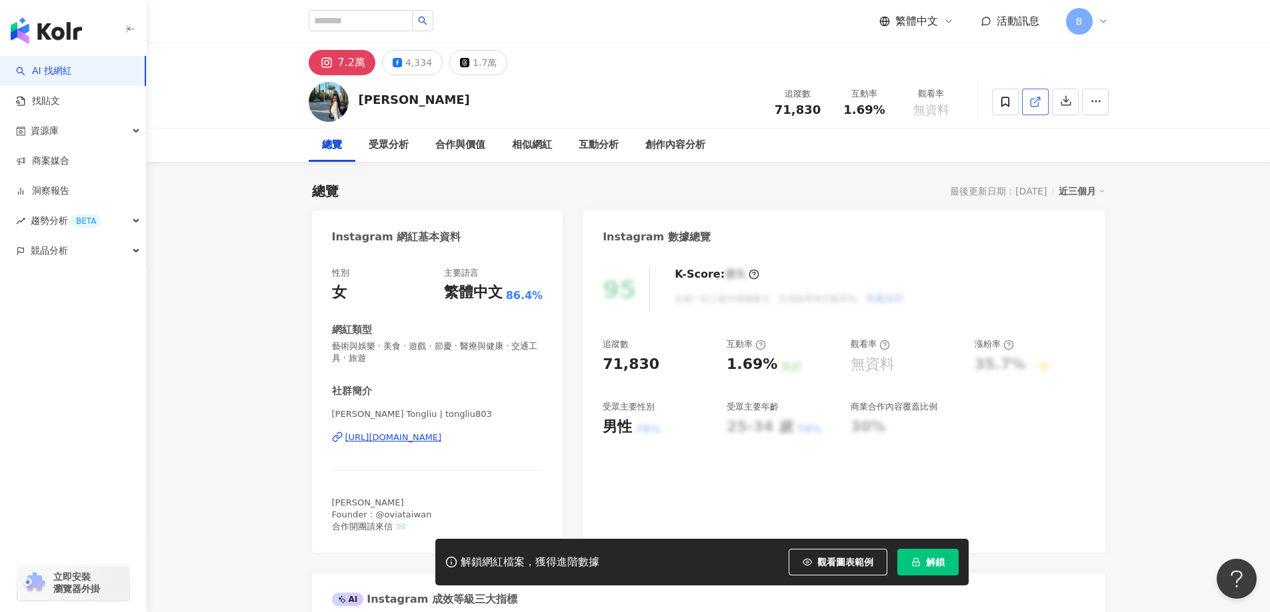
click at [1034, 105] on icon at bounding box center [1035, 102] width 12 height 12
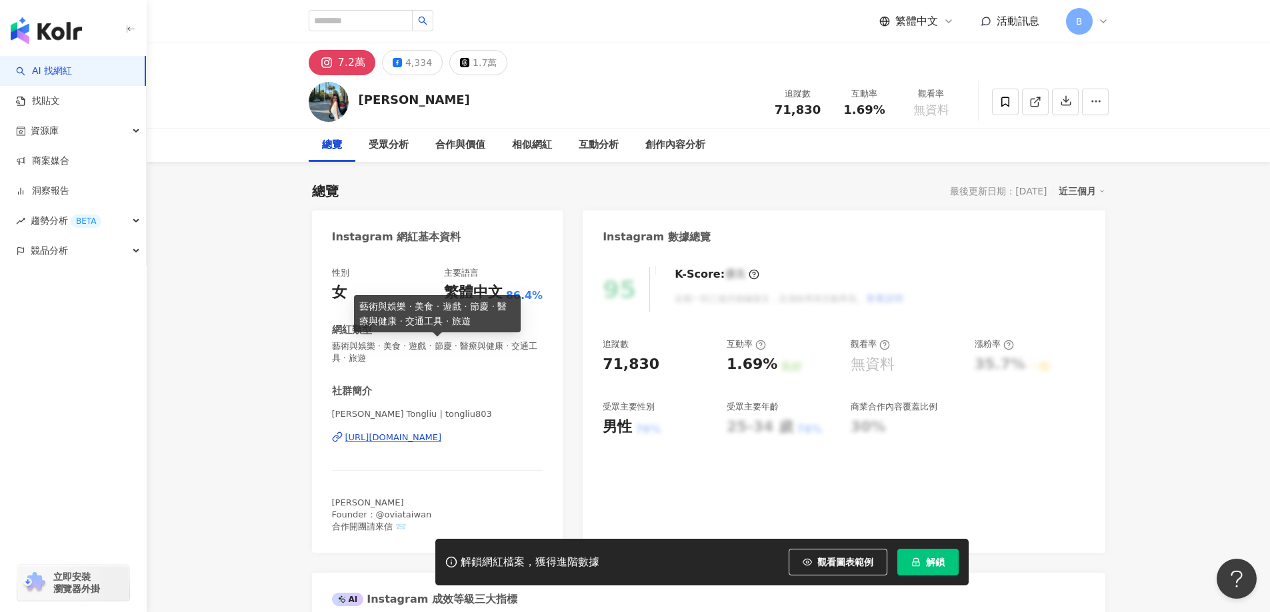
click at [415, 345] on span "藝術與娛樂 · 美食 · 遊戲 · 節慶 · 醫療與健康 · 交通工具 · 旅遊" at bounding box center [437, 353] width 211 height 24
copy span "藝術與娛樂 · 美食 · 遊戲 · 節慶 · 醫療與健康 · 交通工具 · 旅遊"
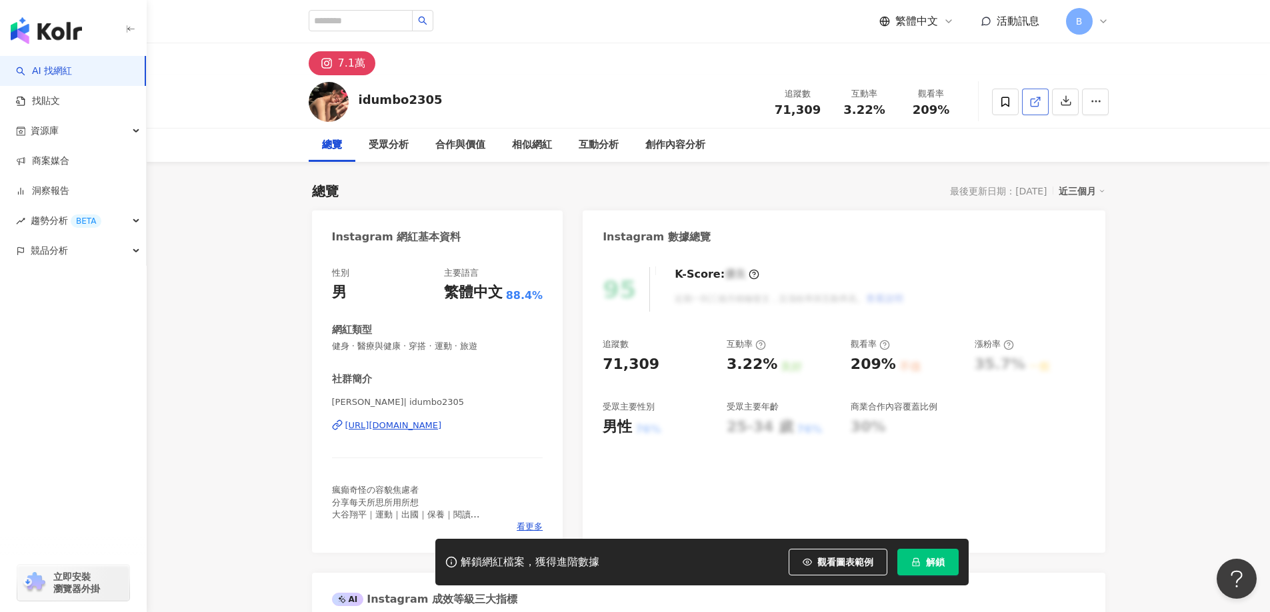
click at [1032, 105] on icon at bounding box center [1035, 102] width 12 height 12
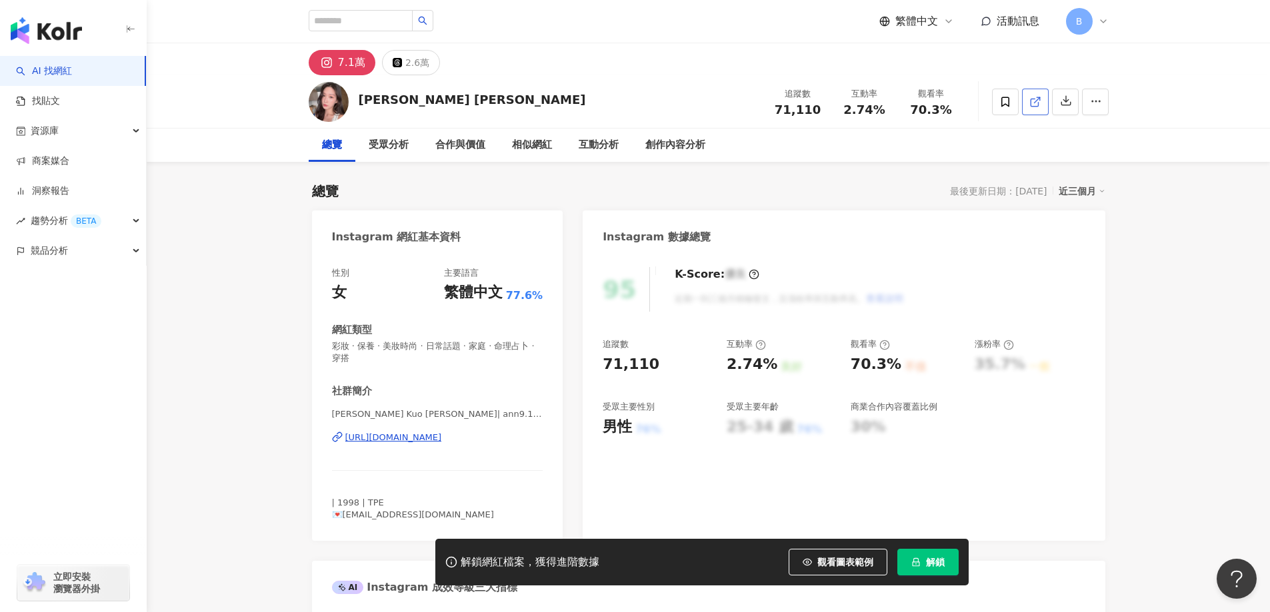
click at [1040, 101] on icon at bounding box center [1035, 102] width 12 height 12
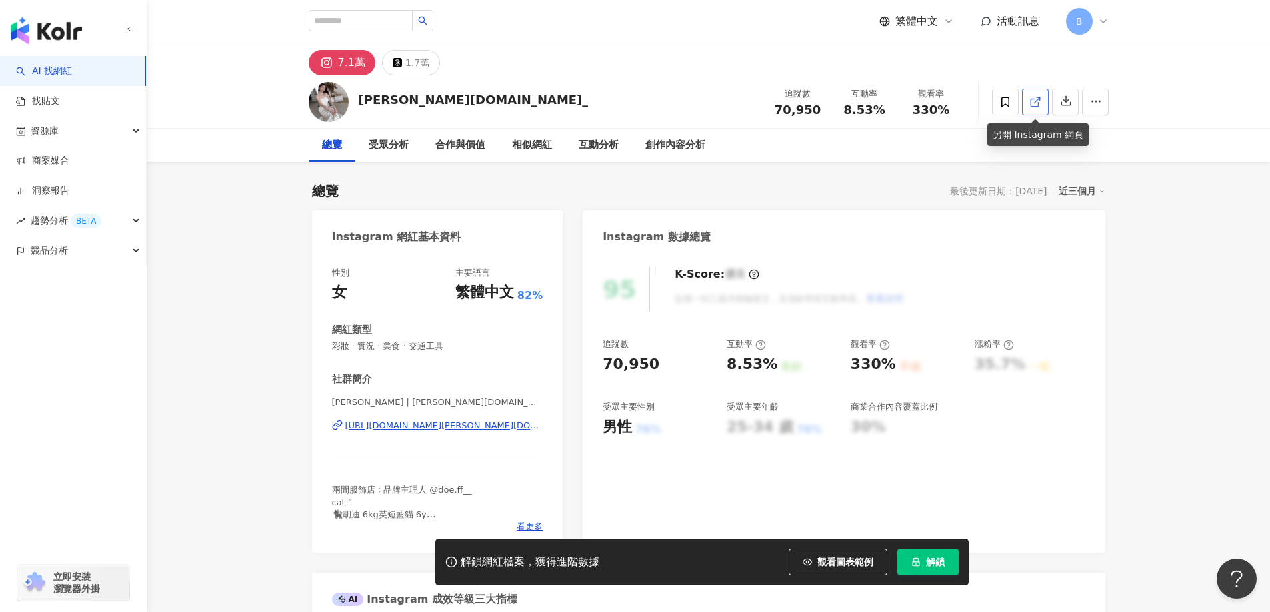
click at [1035, 98] on icon at bounding box center [1035, 102] width 12 height 12
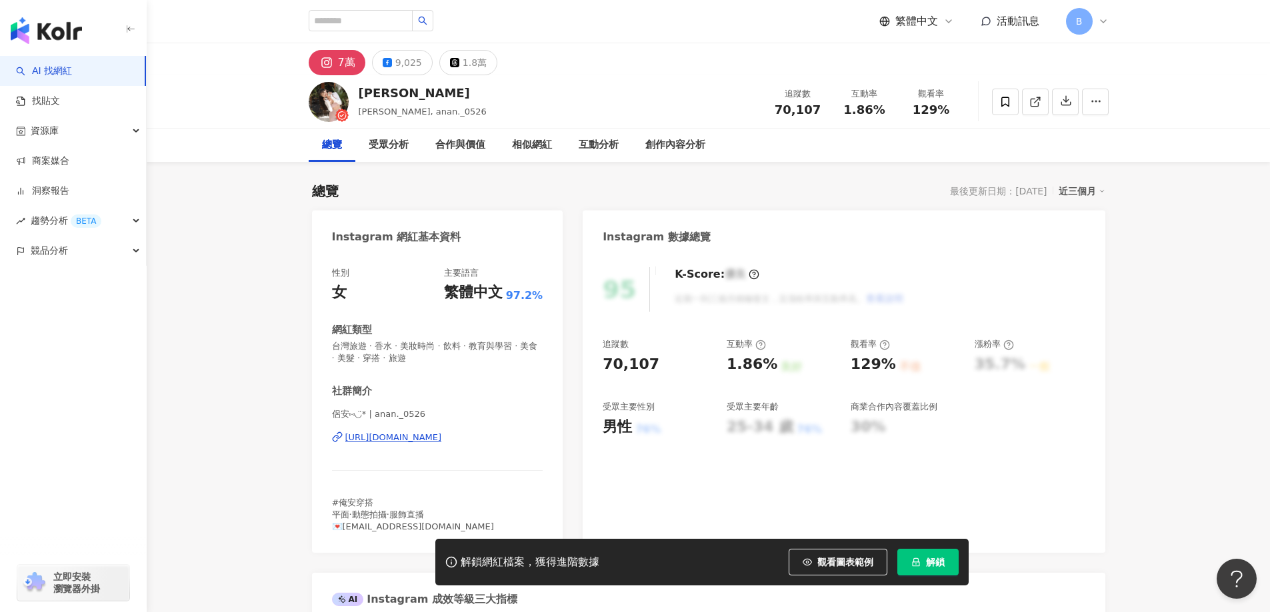
drag, startPoint x: 29, startPoint y: 399, endPoint x: 922, endPoint y: 142, distance: 929.3
click at [29, 399] on div "AI 找網紅 找貼文 資源庫 商案媒合 洞察報告 趨勢分析 BETA 競品分析 立即安裝 瀏覽器外掛" at bounding box center [73, 334] width 147 height 556
click at [1037, 103] on icon at bounding box center [1035, 102] width 12 height 12
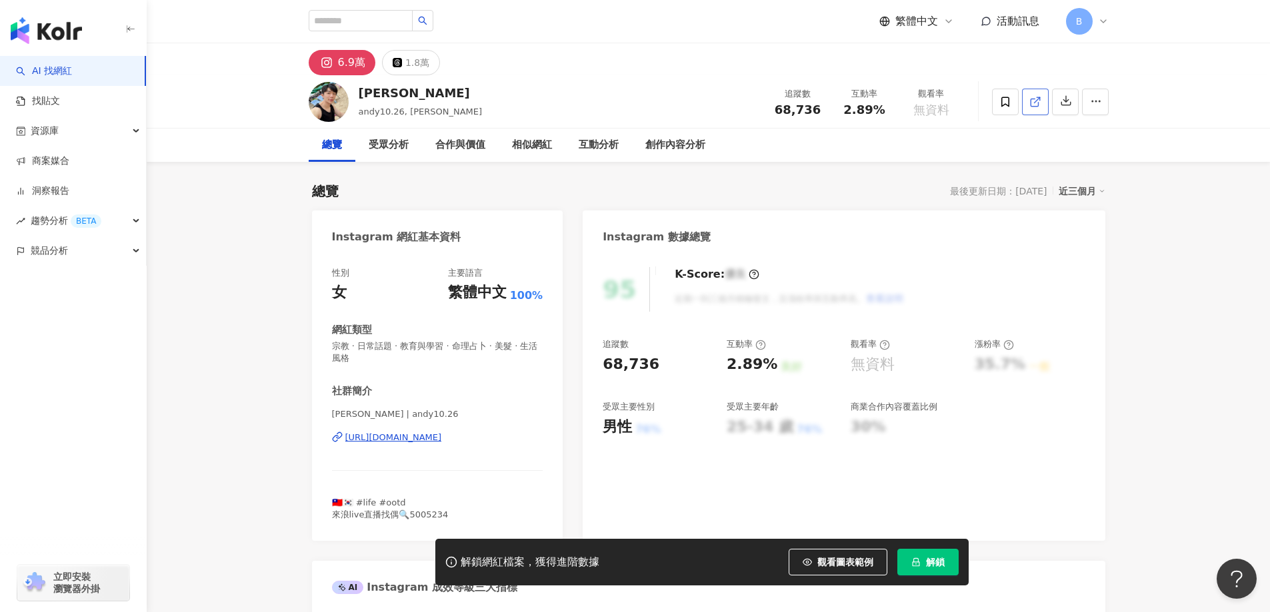
click at [1034, 102] on line at bounding box center [1036, 99] width 5 height 5
click at [487, 347] on span "宗教 · 日常話題 · 教育與學習 · 命理占卜 · 美髮 · 生活風格" at bounding box center [437, 353] width 211 height 24
click at [459, 347] on span "宗教 · 日常話題 · 教育與學習 · 命理占卜 · 美髮 · 生活風格" at bounding box center [437, 353] width 211 height 24
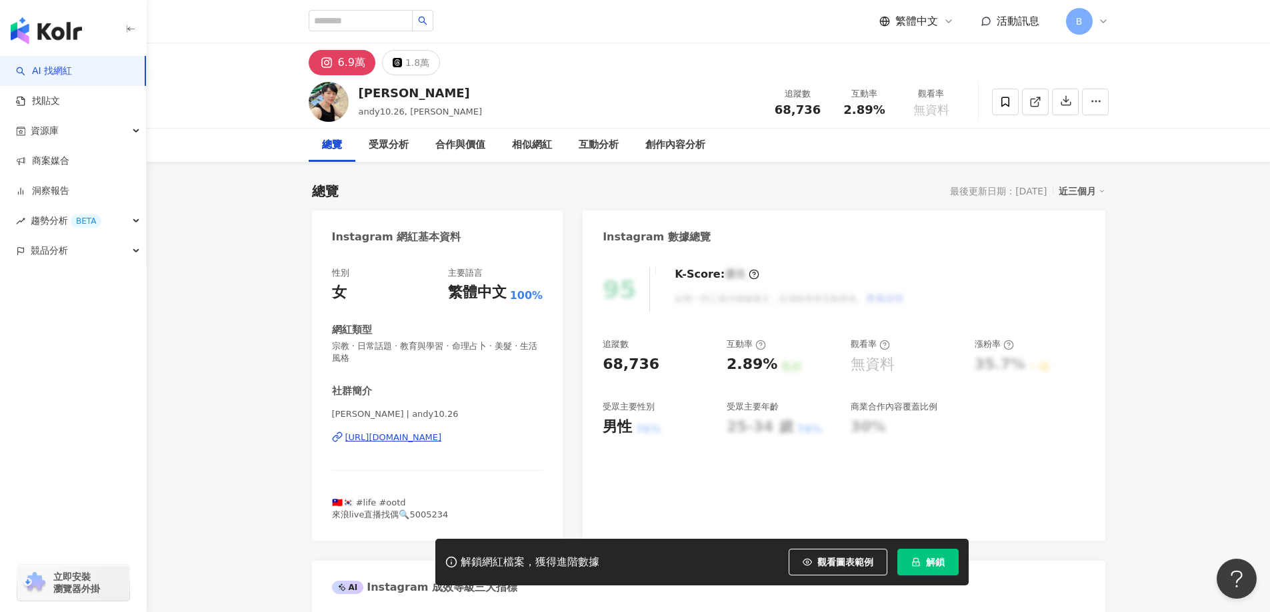
click at [459, 347] on span "宗教 · 日常話題 · 教育與學習 · 命理占卜 · 美髮 · 生活風格" at bounding box center [437, 353] width 211 height 24
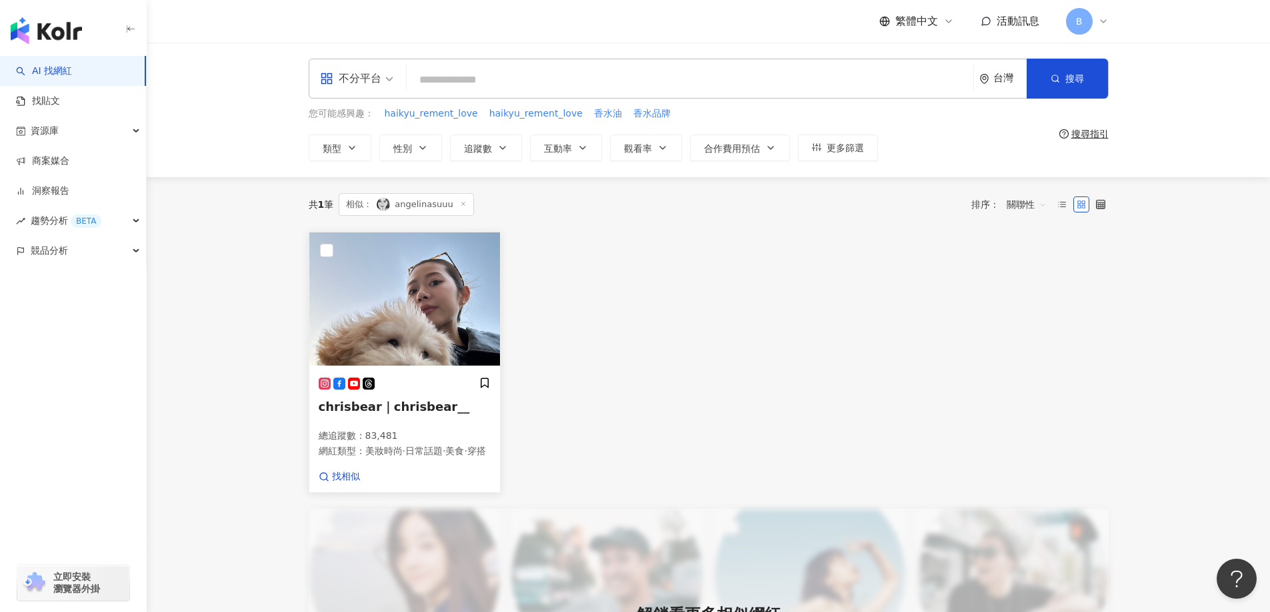
click at [380, 306] on img at bounding box center [404, 299] width 191 height 133
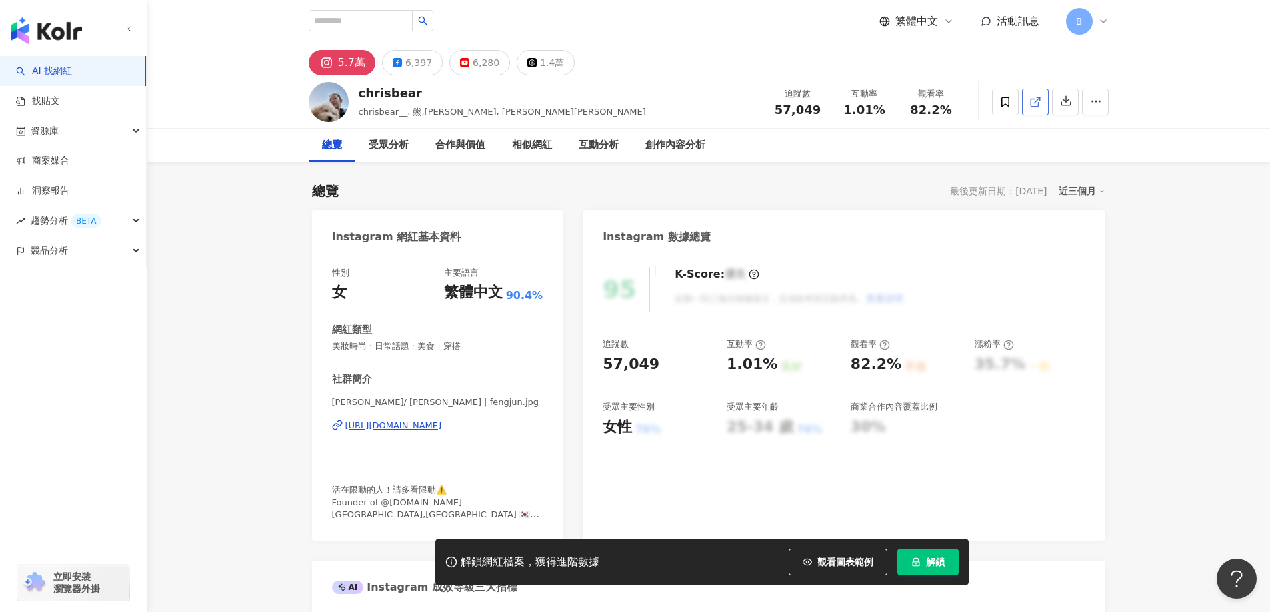
click at [52, 319] on div "button" at bounding box center [73, 310] width 147 height 88
click at [1033, 102] on icon at bounding box center [1035, 102] width 12 height 12
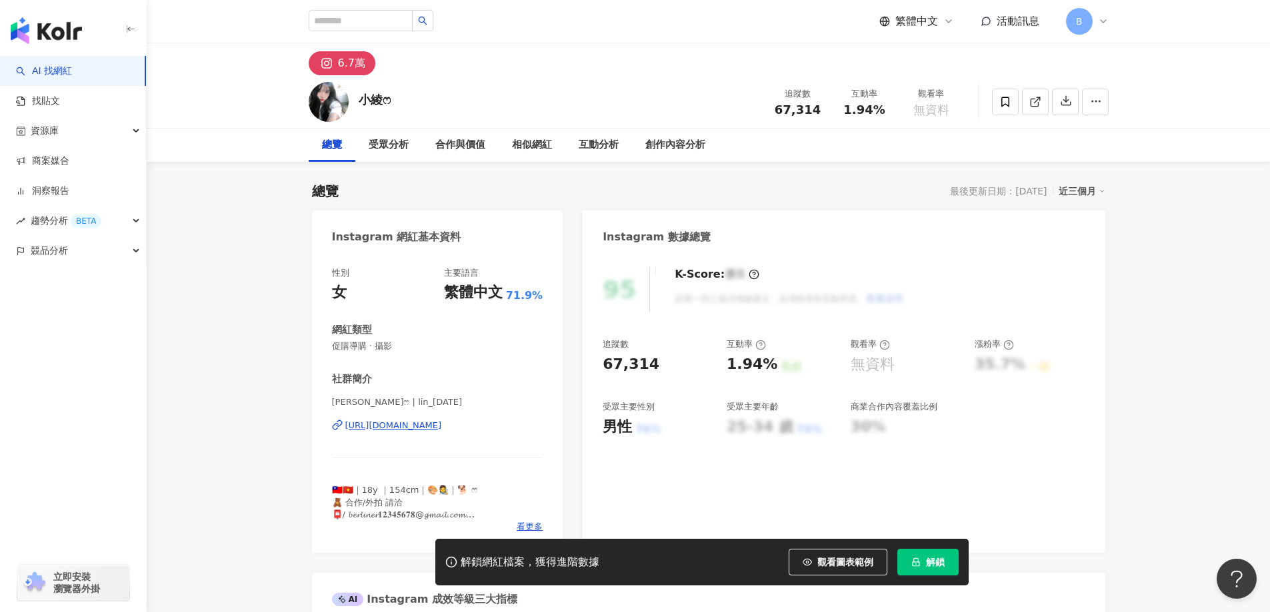
click at [86, 347] on div "button" at bounding box center [73, 310] width 147 height 88
click at [1030, 101] on icon at bounding box center [1033, 102] width 7 height 7
click at [359, 347] on span "促購導購 · 攝影" at bounding box center [437, 347] width 211 height 12
click at [349, 349] on span "促購導購 · 攝影" at bounding box center [437, 347] width 211 height 12
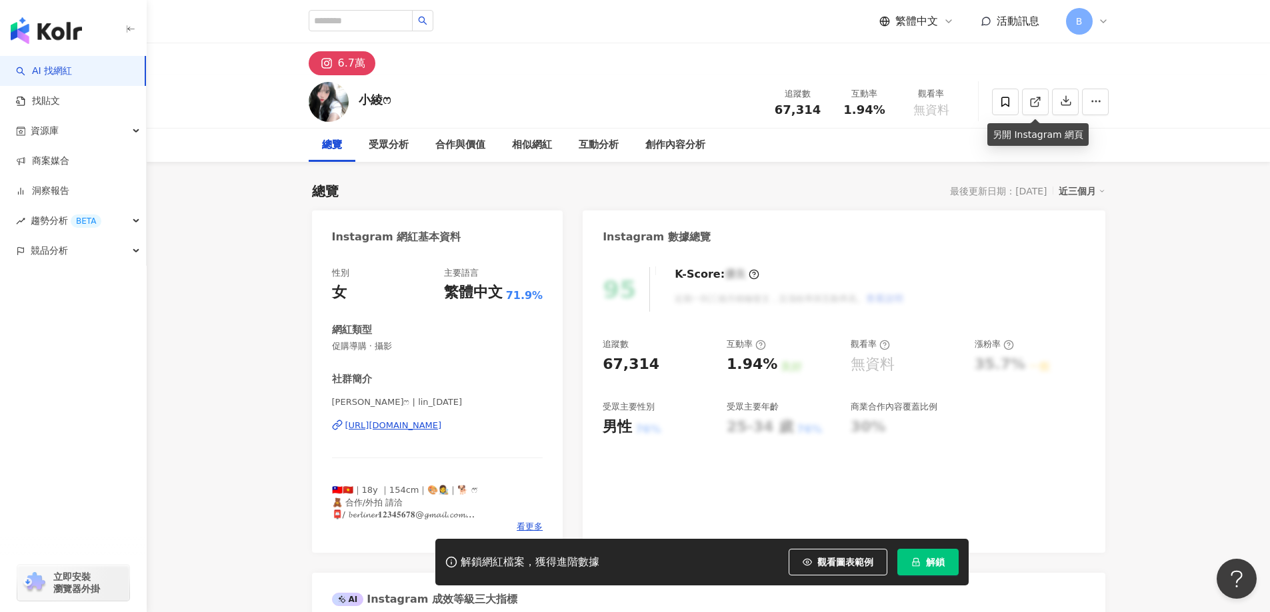
click at [349, 349] on span "促購導購 · 攝影" at bounding box center [437, 347] width 211 height 12
